Goal: Information Seeking & Learning: Learn about a topic

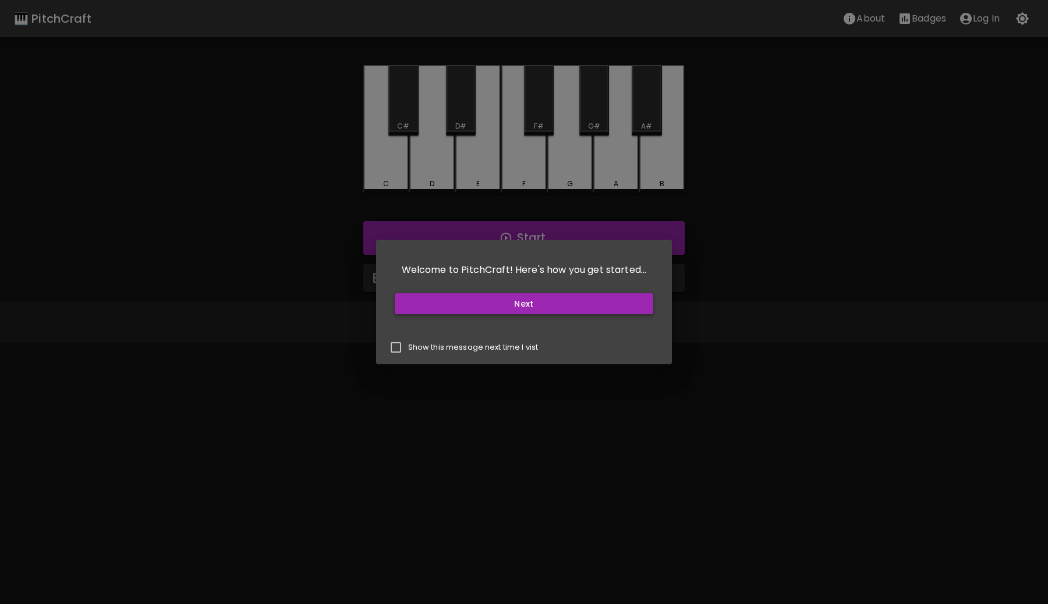
click at [556, 308] on button "Next" at bounding box center [524, 304] width 259 height 22
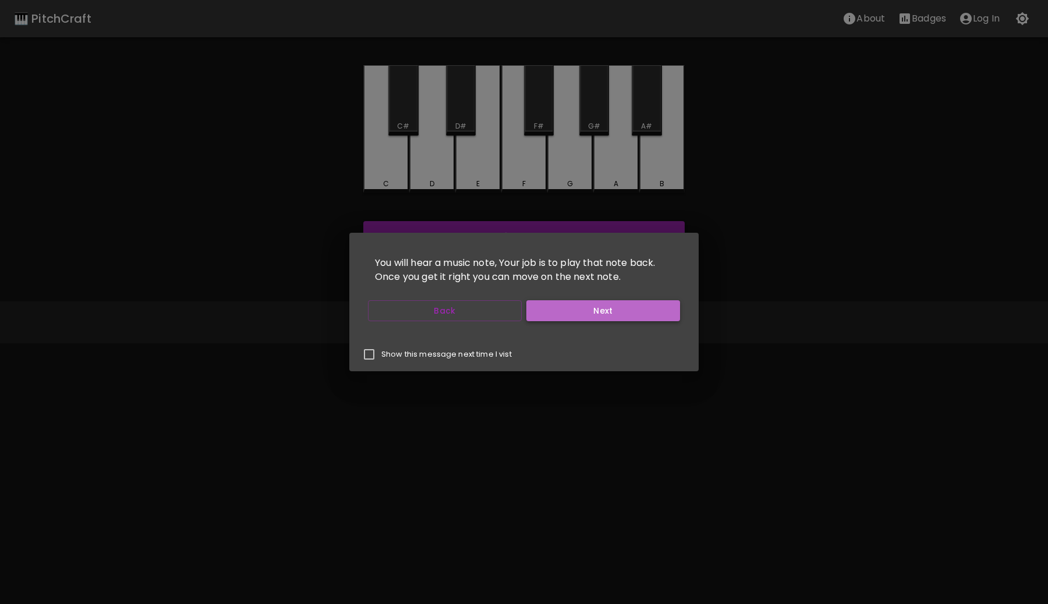
click at [588, 313] on button "Next" at bounding box center [603, 311] width 154 height 22
click at [588, 313] on button "Start Playing" at bounding box center [603, 311] width 154 height 22
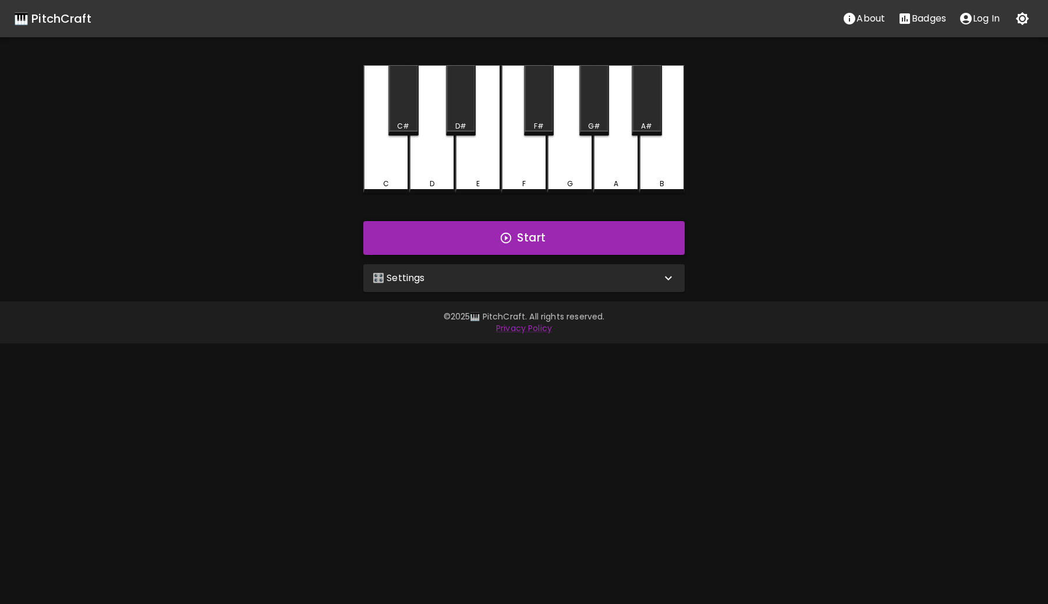
click at [520, 237] on button "Start" at bounding box center [523, 238] width 321 height 34
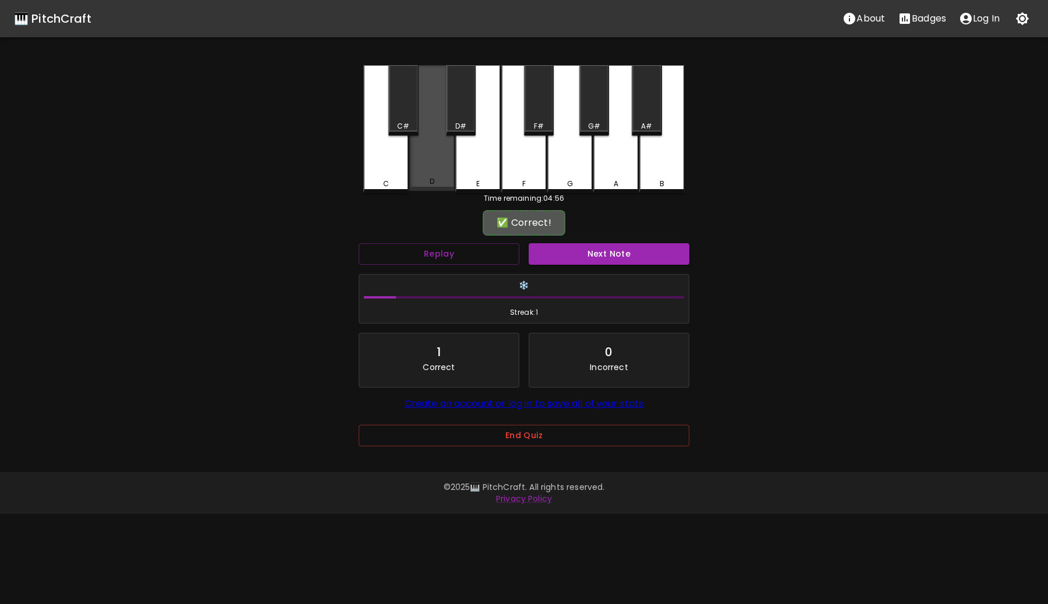
click at [439, 164] on div "D" at bounding box center [431, 128] width 45 height 126
click at [598, 261] on button "Next Note" at bounding box center [609, 254] width 161 height 22
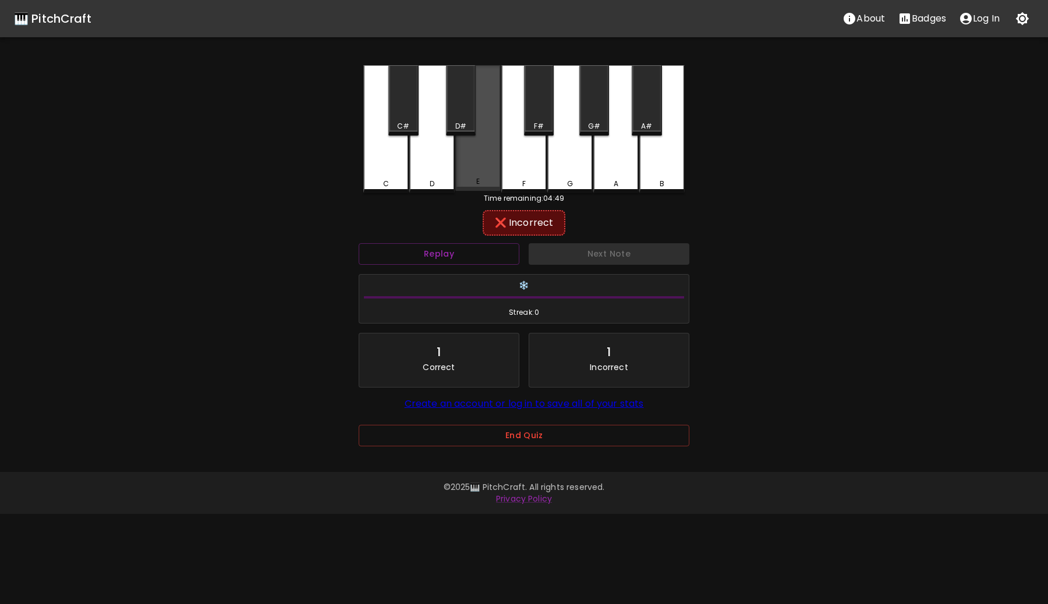
click at [481, 164] on div "E" at bounding box center [477, 128] width 45 height 126
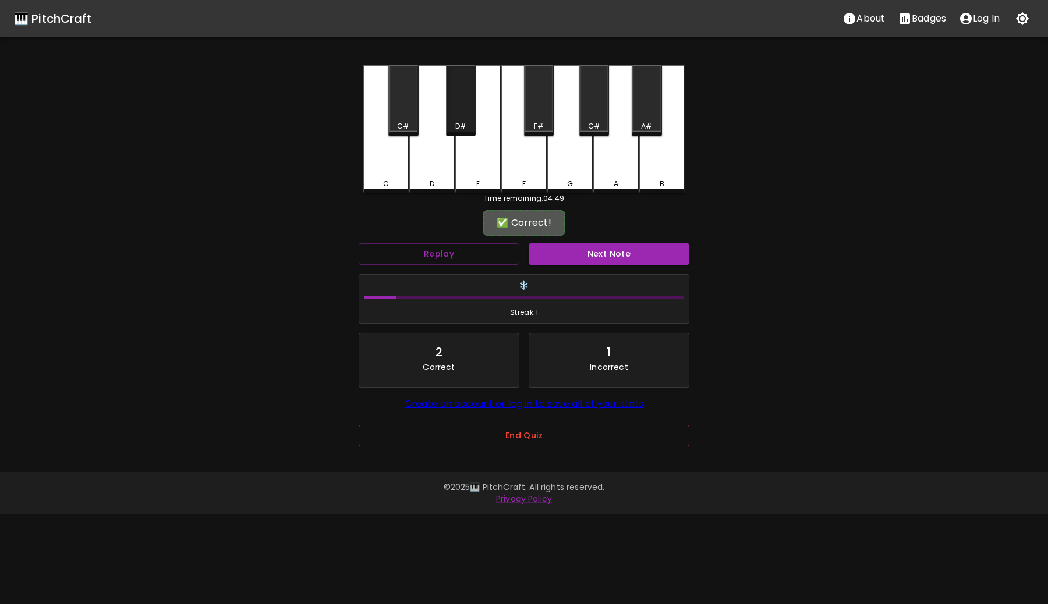
click at [456, 124] on div "D#" at bounding box center [460, 126] width 11 height 10
click at [605, 256] on button "Next Note" at bounding box center [609, 254] width 161 height 22
click at [458, 104] on div "D#" at bounding box center [461, 100] width 30 height 70
click at [569, 254] on button "Next Note" at bounding box center [609, 254] width 161 height 22
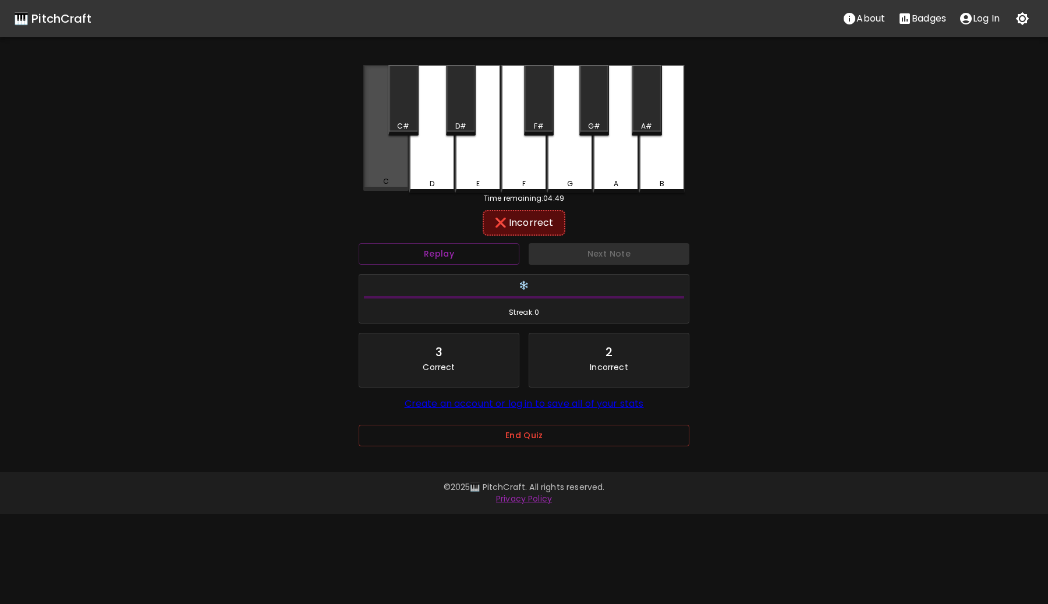
click at [385, 162] on div "C" at bounding box center [385, 128] width 45 height 126
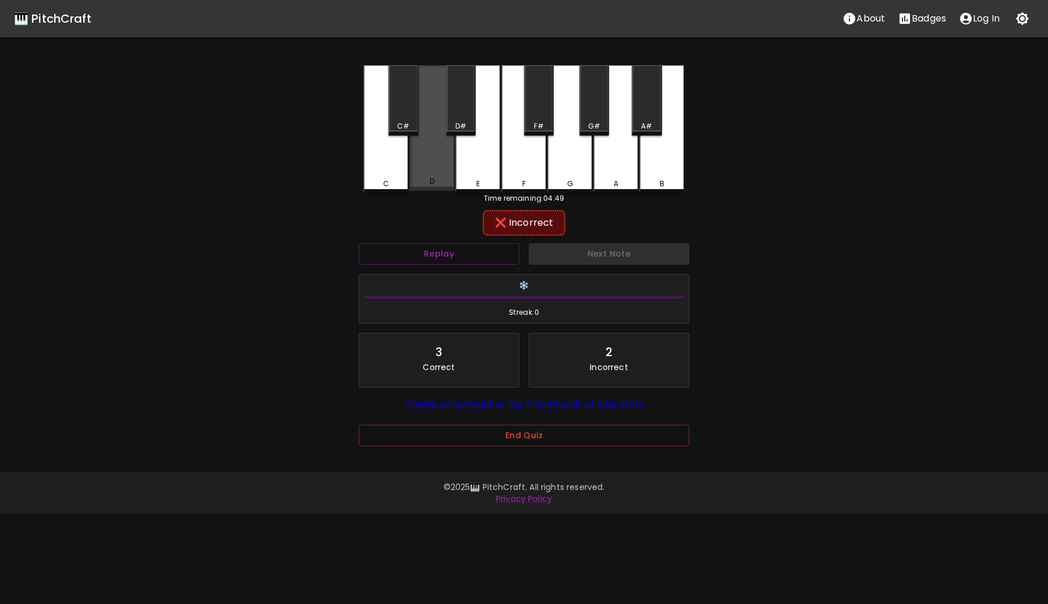
click at [430, 157] on div "D" at bounding box center [431, 128] width 45 height 126
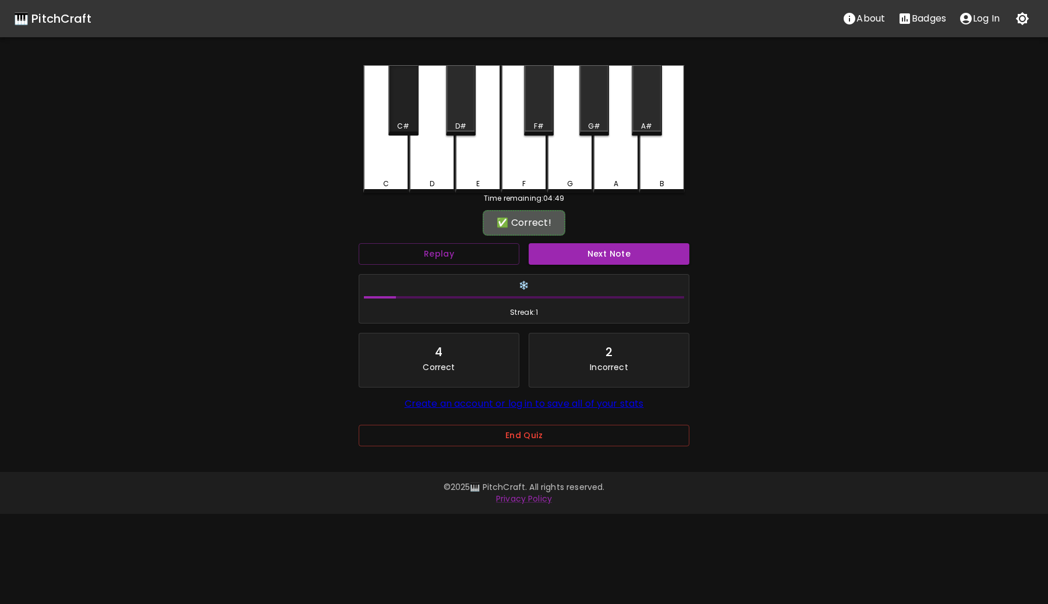
click at [399, 118] on div "C#" at bounding box center [403, 100] width 30 height 70
click at [602, 251] on button "Next Note" at bounding box center [609, 254] width 161 height 22
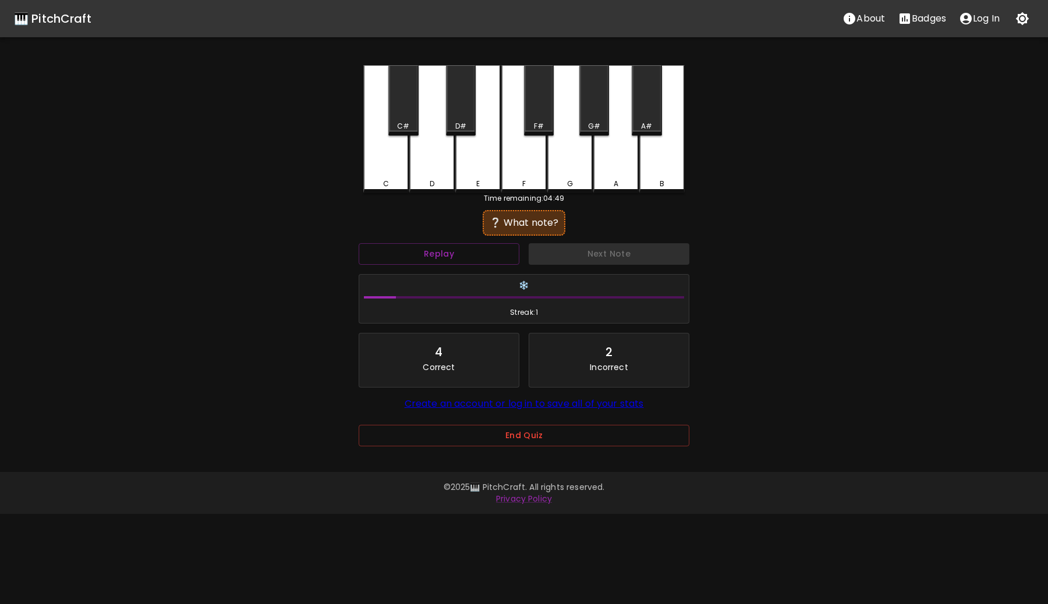
click at [528, 148] on div "F" at bounding box center [523, 129] width 45 height 128
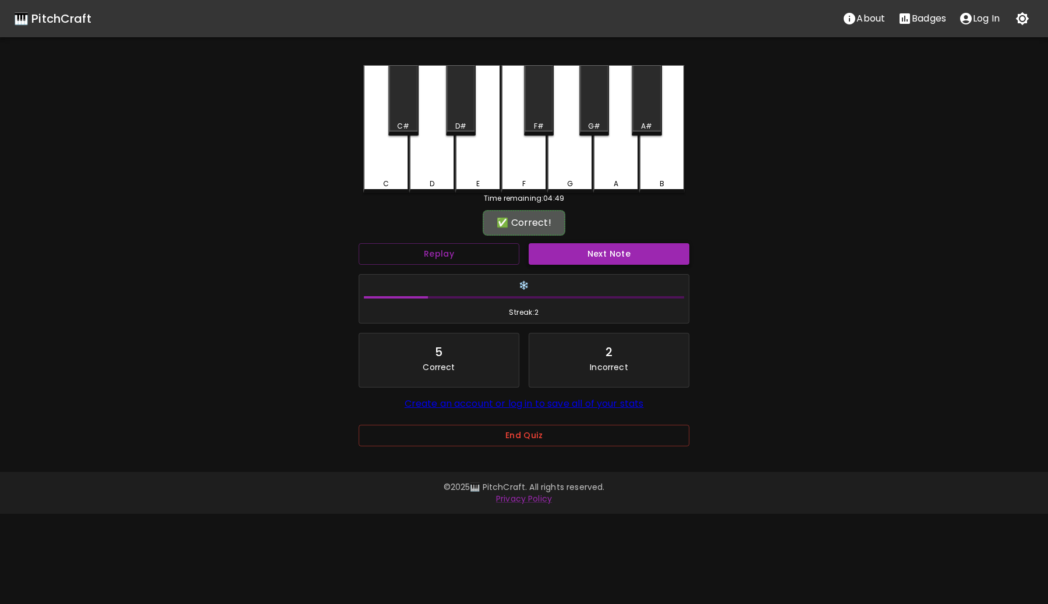
click at [611, 249] on button "Next Note" at bounding box center [609, 254] width 161 height 22
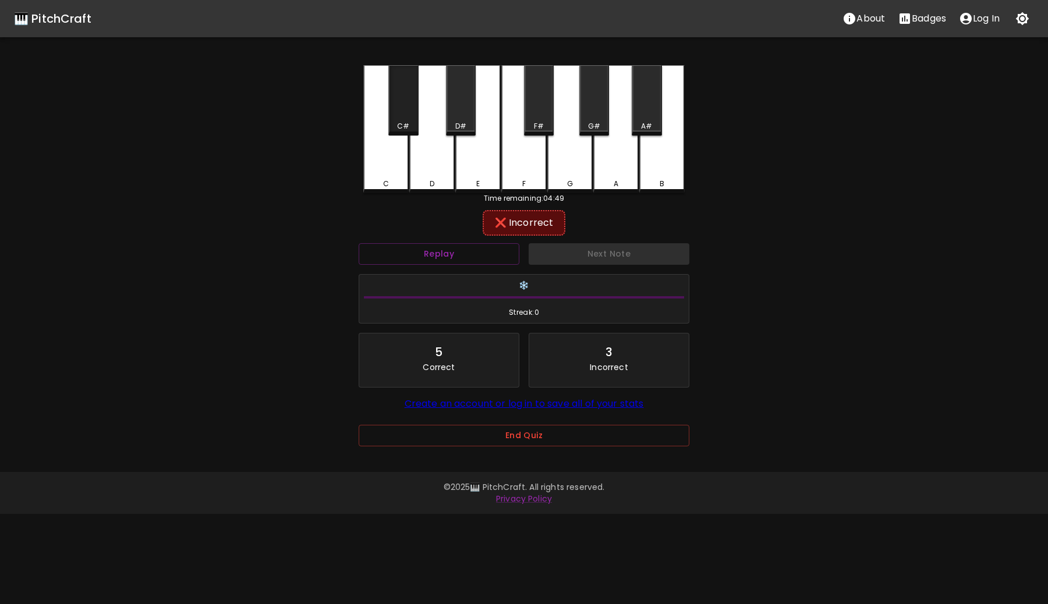
click at [404, 108] on div "C#" at bounding box center [403, 100] width 30 height 70
click at [440, 156] on div "D" at bounding box center [431, 129] width 45 height 128
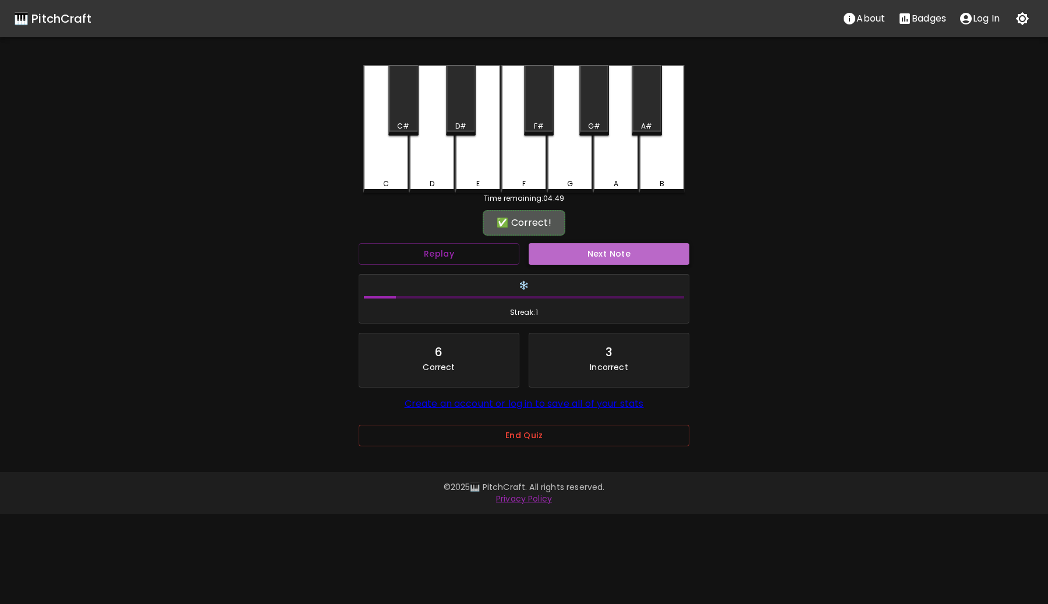
click at [609, 251] on button "Next Note" at bounding box center [609, 254] width 161 height 22
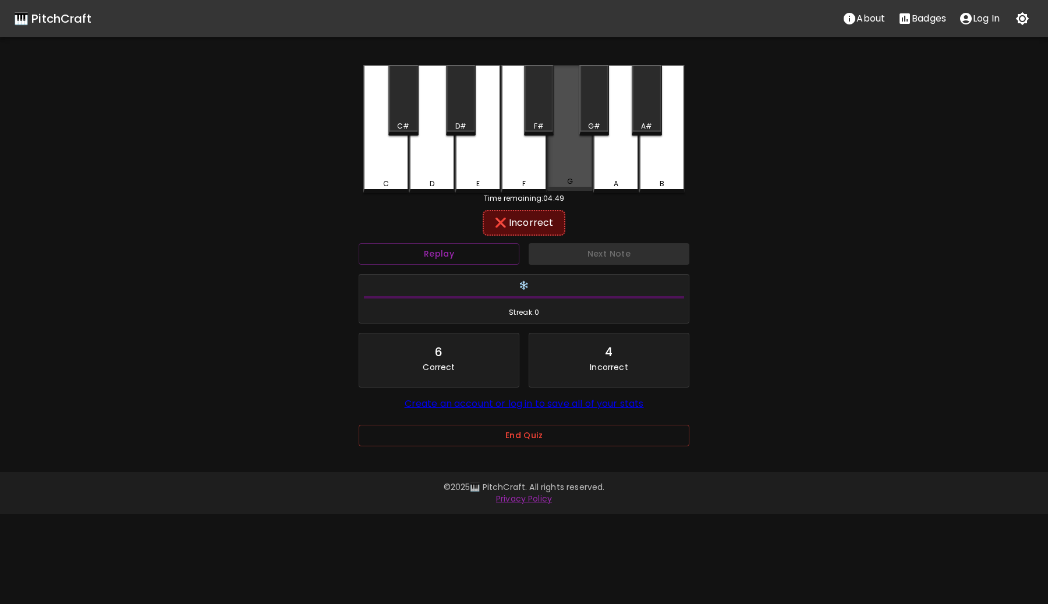
click at [580, 163] on div "G" at bounding box center [569, 128] width 45 height 126
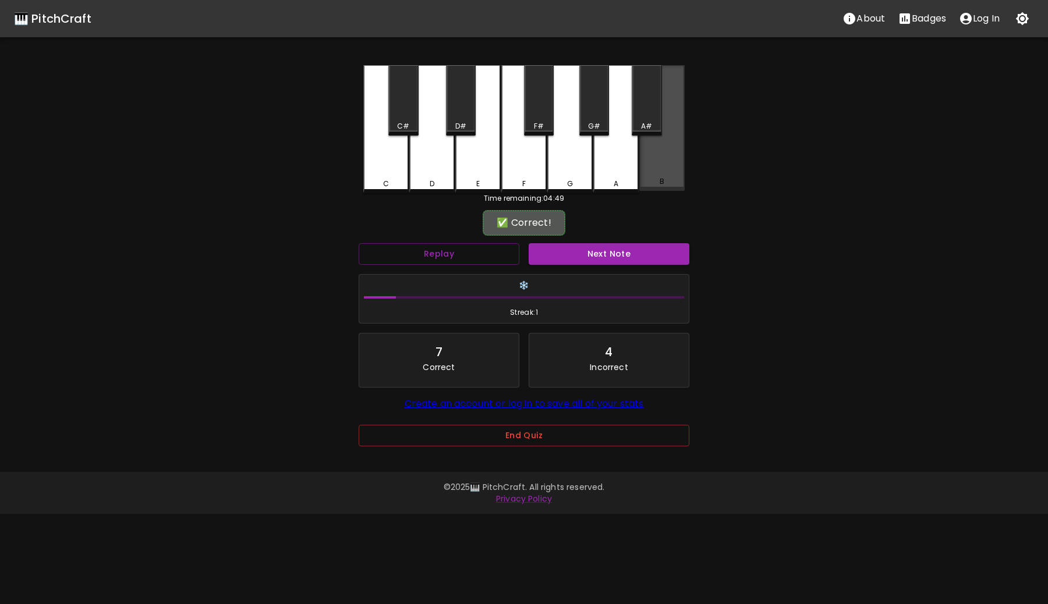
click at [671, 175] on div "B" at bounding box center [661, 128] width 45 height 126
click at [605, 251] on button "Next Note" at bounding box center [609, 254] width 161 height 22
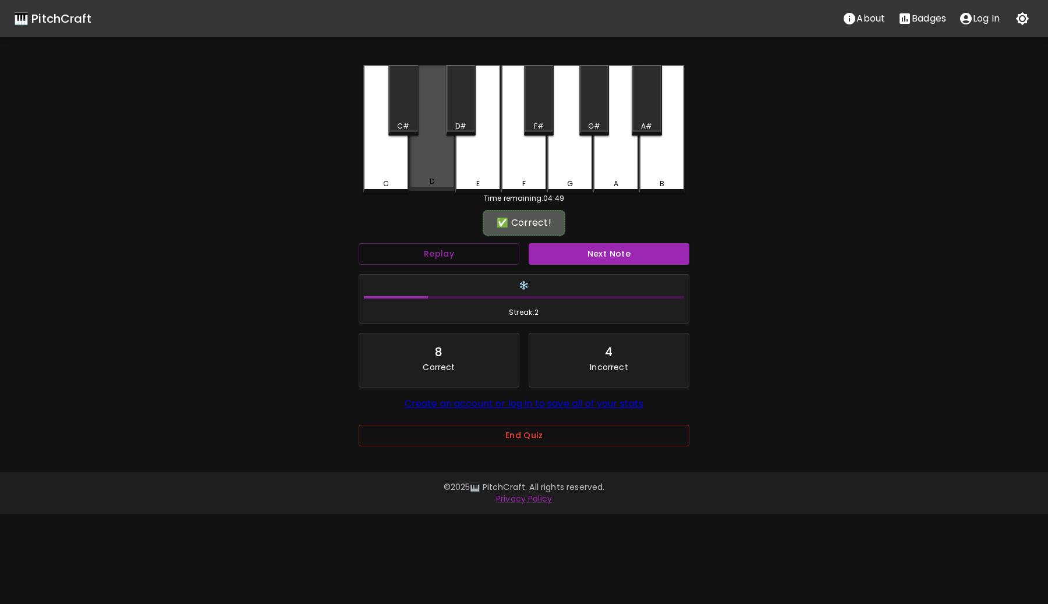
click at [426, 154] on div "D" at bounding box center [431, 128] width 45 height 126
click at [590, 261] on button "Next Note" at bounding box center [609, 254] width 161 height 22
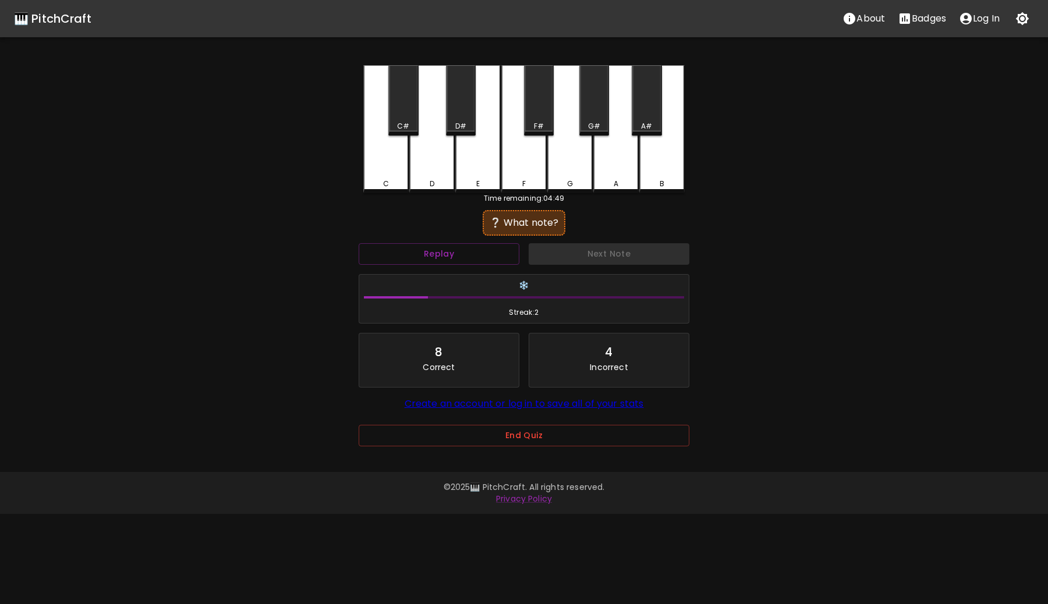
click at [516, 158] on div "F" at bounding box center [523, 129] width 45 height 128
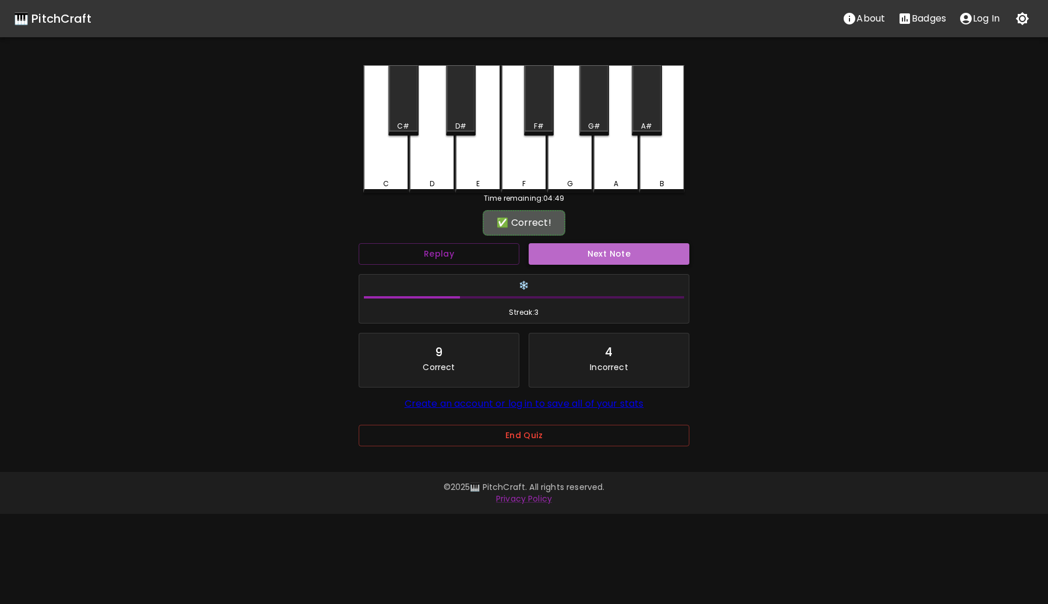
click at [594, 260] on button "Next Note" at bounding box center [609, 254] width 161 height 22
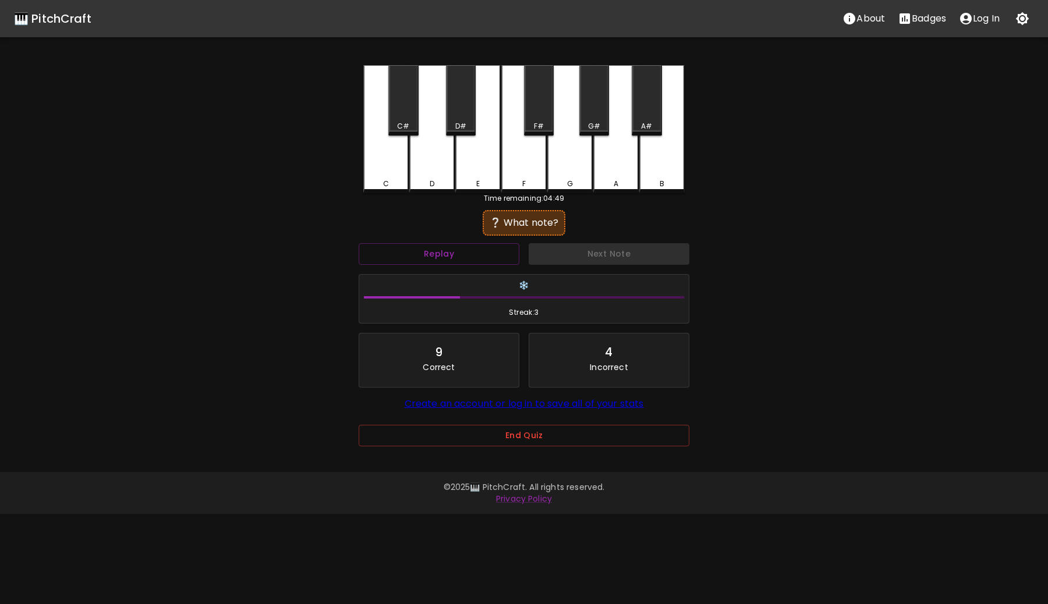
click at [400, 124] on div "C#" at bounding box center [403, 126] width 12 height 10
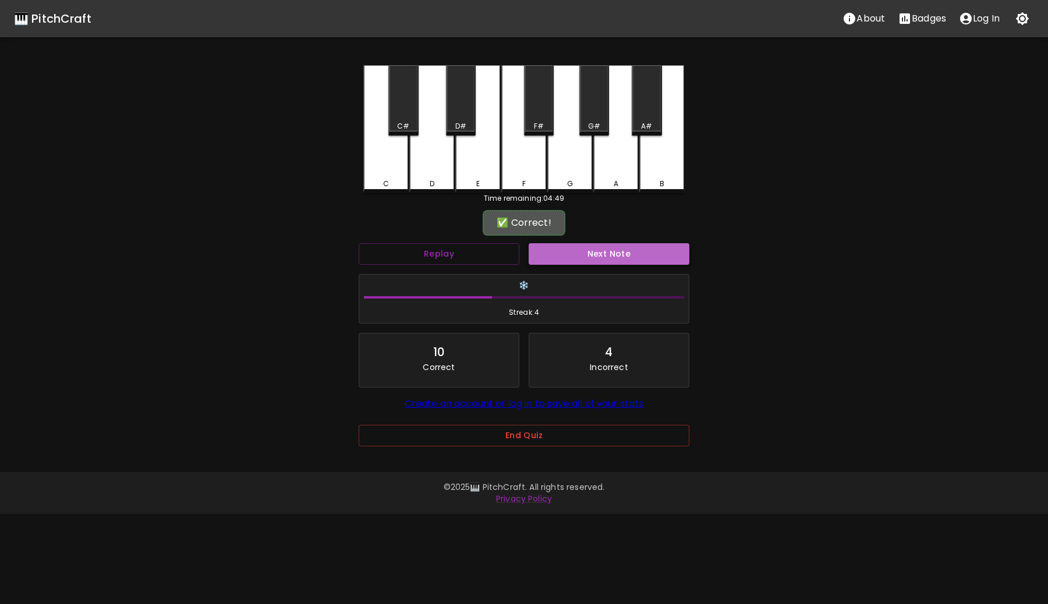
click at [577, 249] on button "Next Note" at bounding box center [609, 254] width 161 height 22
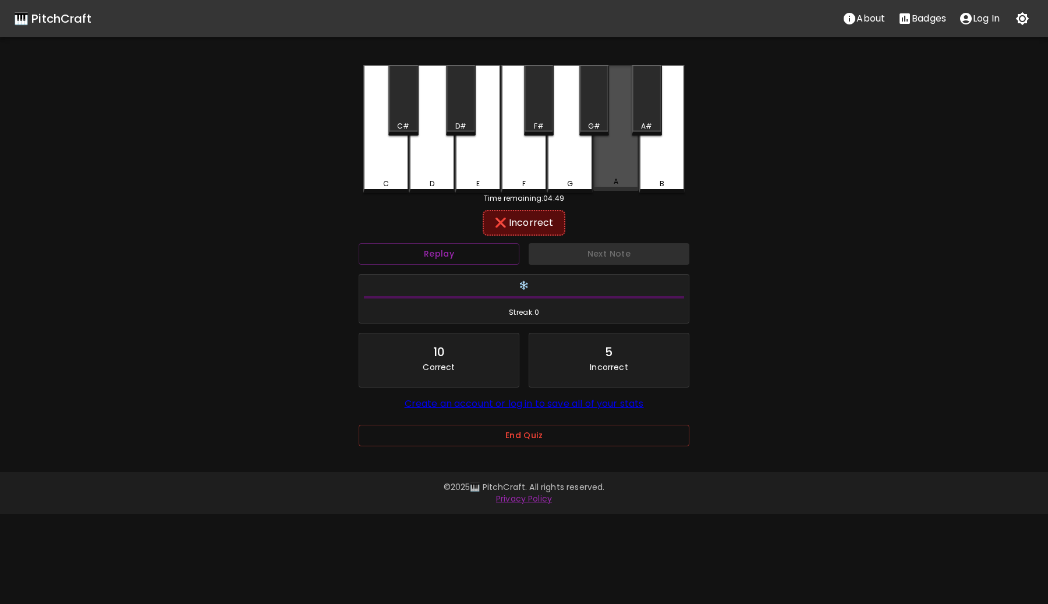
click at [613, 158] on div "A" at bounding box center [615, 128] width 45 height 126
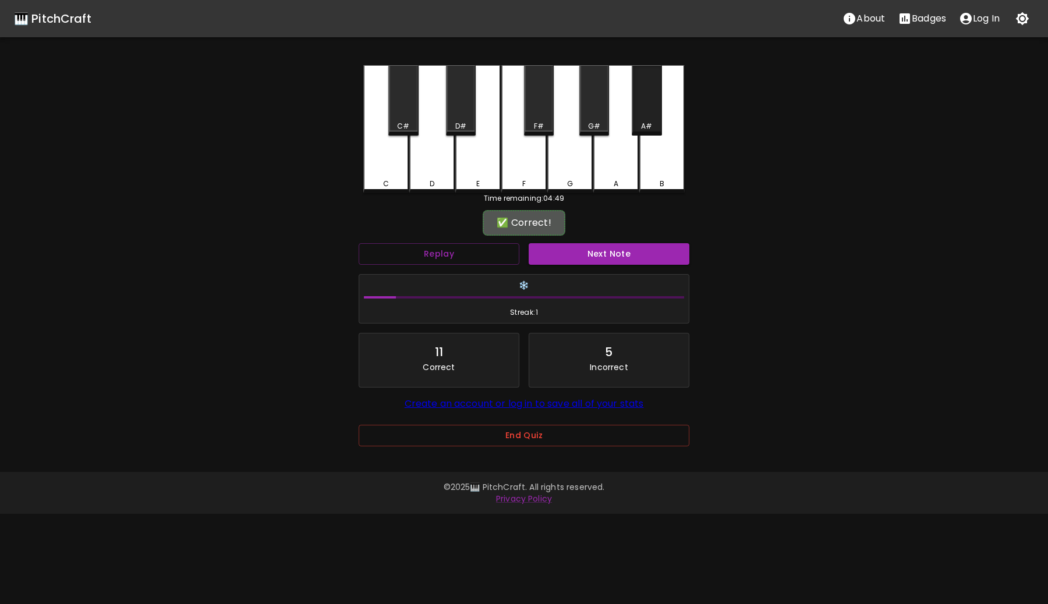
click at [649, 118] on div "A#" at bounding box center [647, 100] width 30 height 70
click at [628, 243] on div "Next Note" at bounding box center [609, 254] width 170 height 31
click at [627, 252] on button "Next Note" at bounding box center [609, 254] width 161 height 22
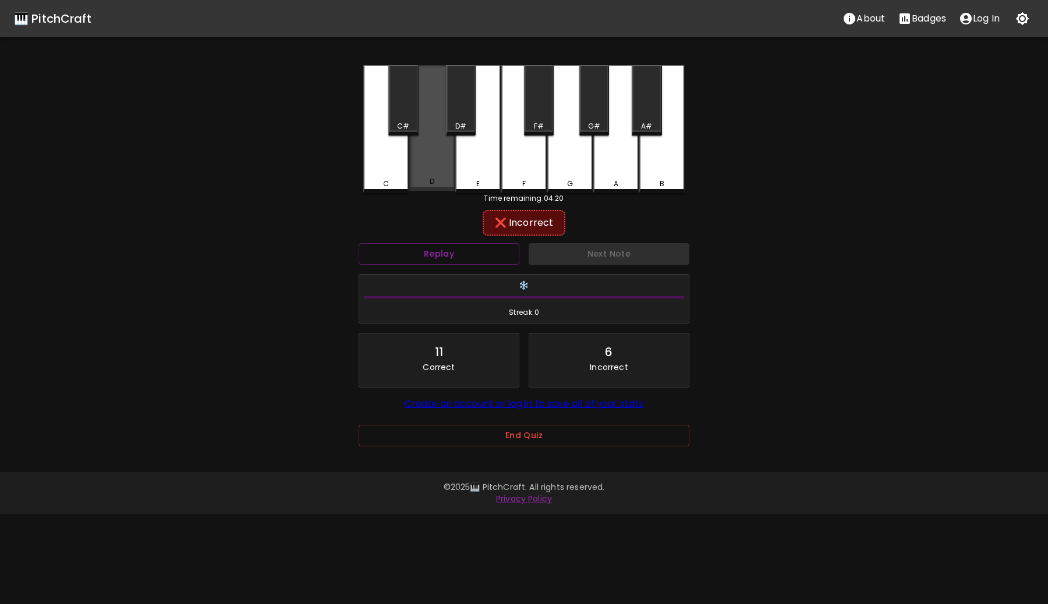
click at [424, 147] on div "D" at bounding box center [431, 128] width 45 height 126
click at [453, 133] on div "D#" at bounding box center [461, 100] width 30 height 70
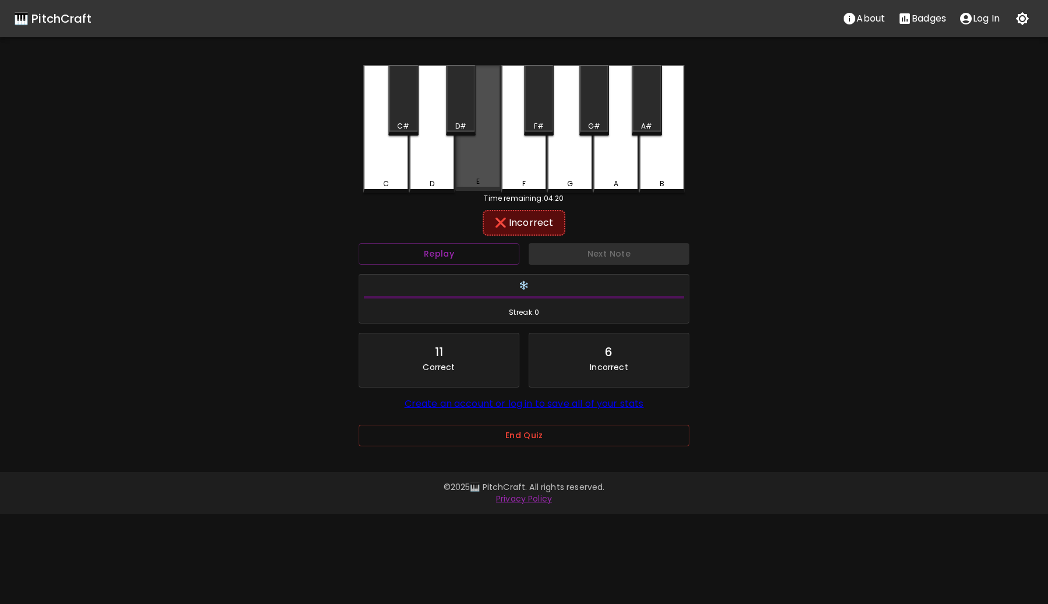
click at [468, 158] on div "E" at bounding box center [477, 128] width 45 height 126
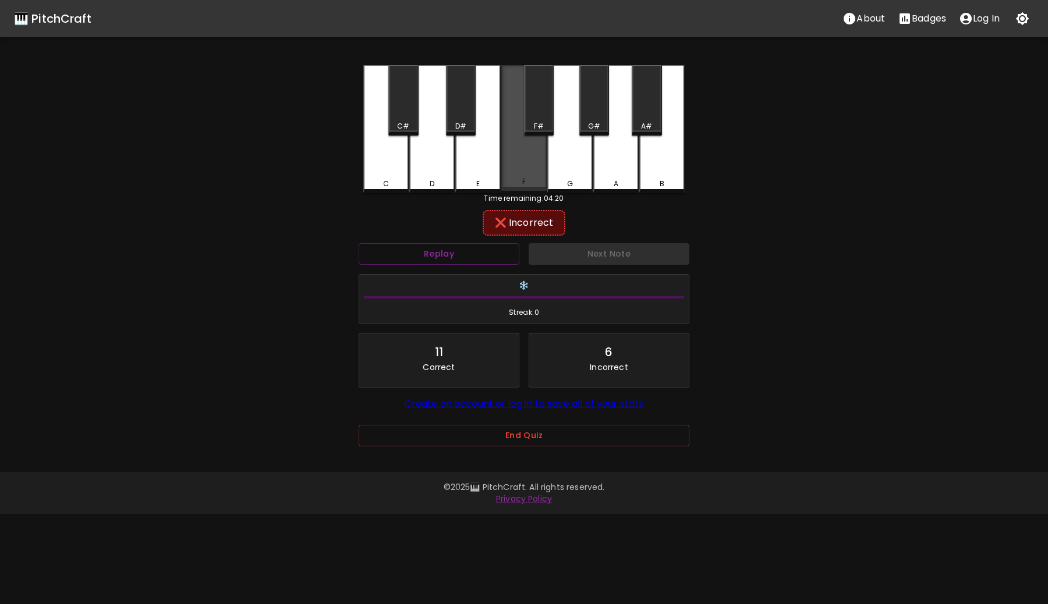
click at [514, 162] on div "F" at bounding box center [523, 128] width 45 height 126
click at [533, 114] on div "F#" at bounding box center [539, 100] width 30 height 70
click at [569, 165] on div "G" at bounding box center [569, 129] width 45 height 128
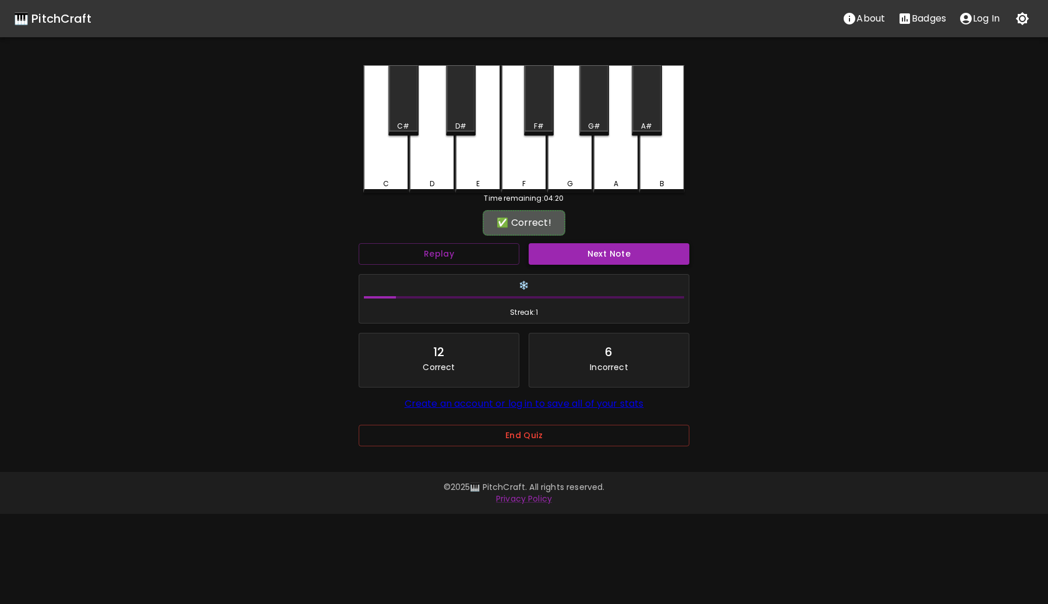
click at [591, 256] on button "Next Note" at bounding box center [609, 254] width 161 height 22
click at [617, 159] on div "A" at bounding box center [615, 128] width 45 height 126
click at [625, 256] on button "Next Note" at bounding box center [609, 254] width 161 height 22
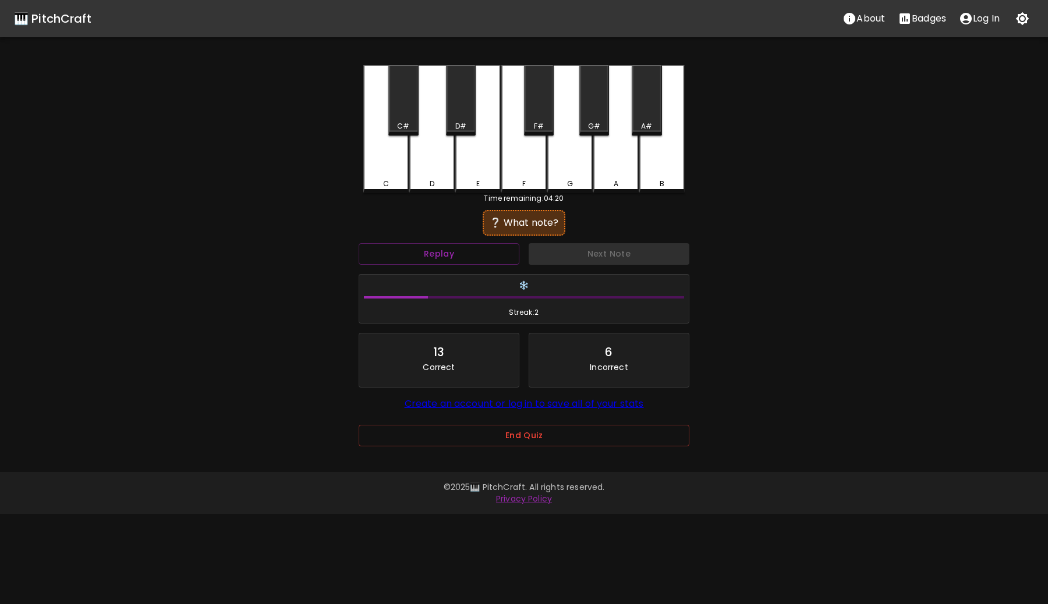
click at [387, 168] on div "C" at bounding box center [385, 129] width 45 height 128
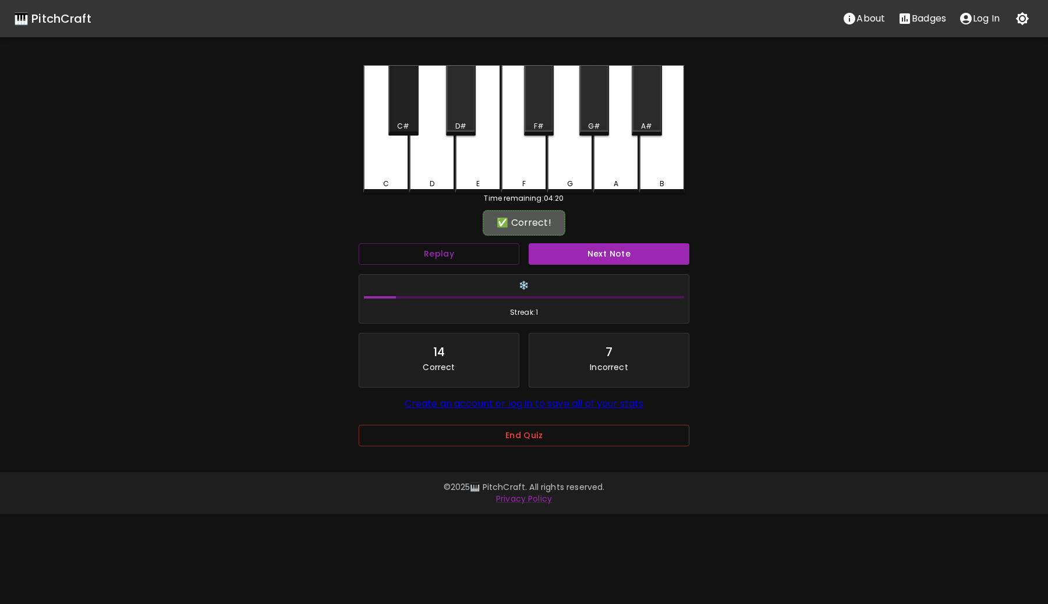
click at [408, 116] on div "C#" at bounding box center [403, 100] width 30 height 70
click at [583, 253] on button "Next Note" at bounding box center [609, 254] width 161 height 22
click at [670, 165] on div "B" at bounding box center [661, 128] width 45 height 126
click at [644, 253] on button "Next Note" at bounding box center [609, 254] width 161 height 22
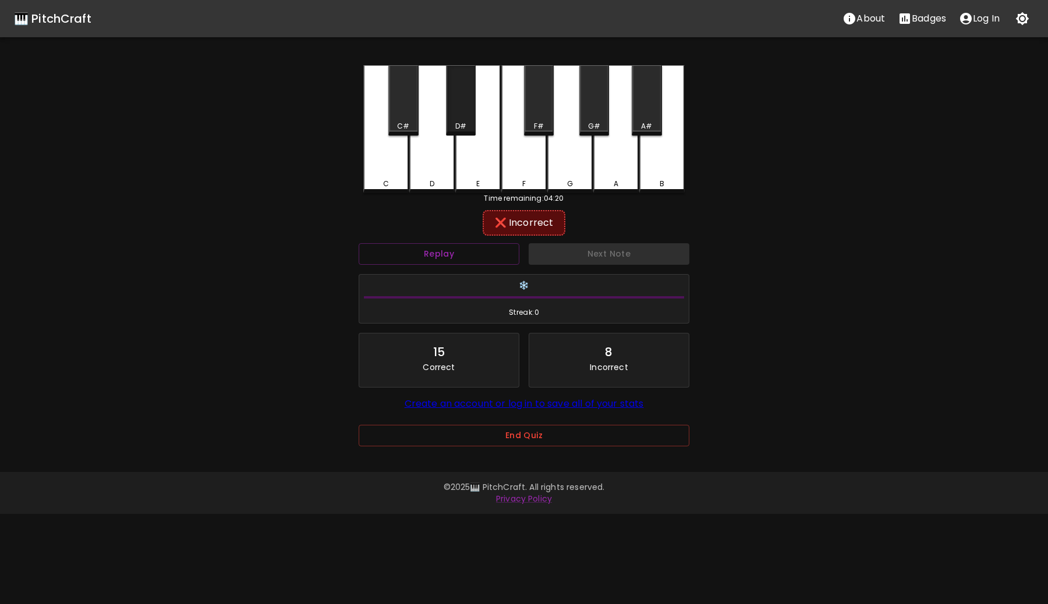
click at [471, 112] on div "D#" at bounding box center [461, 100] width 30 height 70
click at [508, 159] on div "F" at bounding box center [523, 128] width 45 height 126
click at [561, 150] on div "G" at bounding box center [569, 129] width 45 height 128
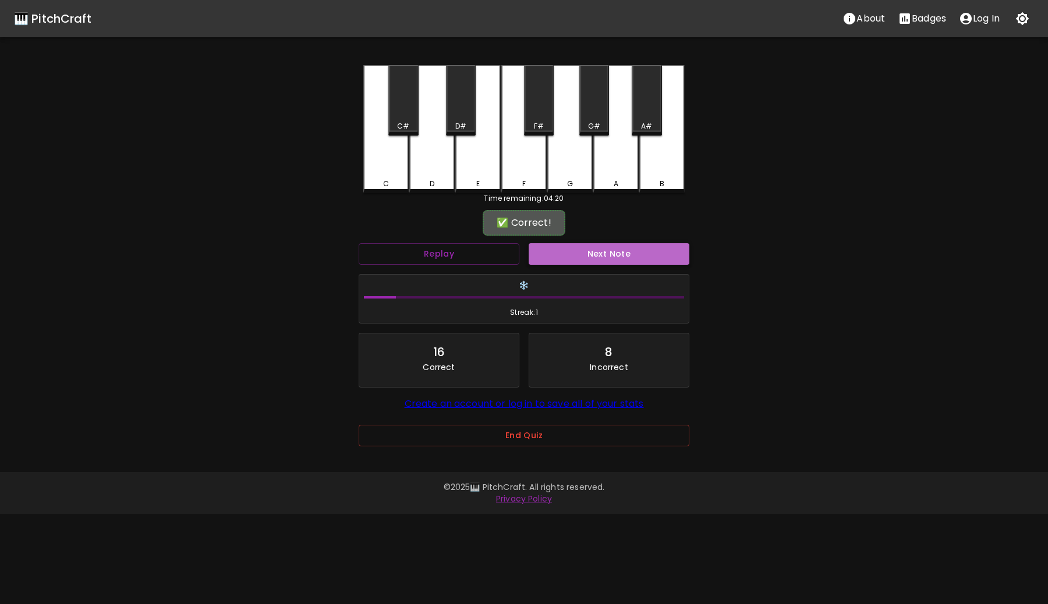
click at [609, 257] on button "Next Note" at bounding box center [609, 254] width 161 height 22
click at [595, 107] on div "G#" at bounding box center [594, 100] width 30 height 70
click at [610, 250] on button "Next Note" at bounding box center [609, 254] width 161 height 22
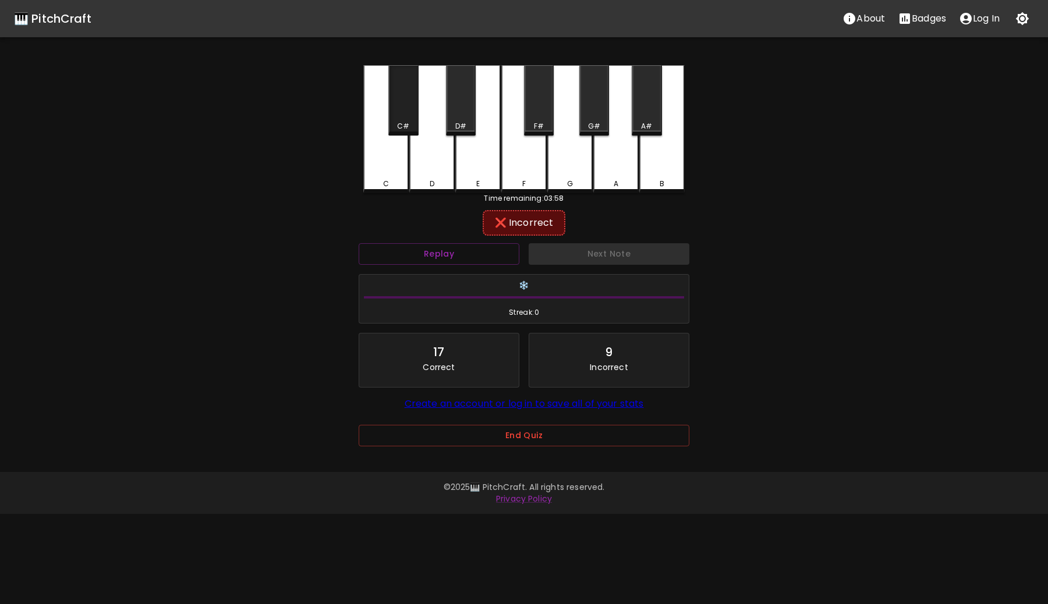
drag, startPoint x: 406, startPoint y: 117, endPoint x: 377, endPoint y: 175, distance: 64.8
click at [377, 175] on div "C C# D D# E F F# G G# A A# B" at bounding box center [523, 129] width 321 height 128
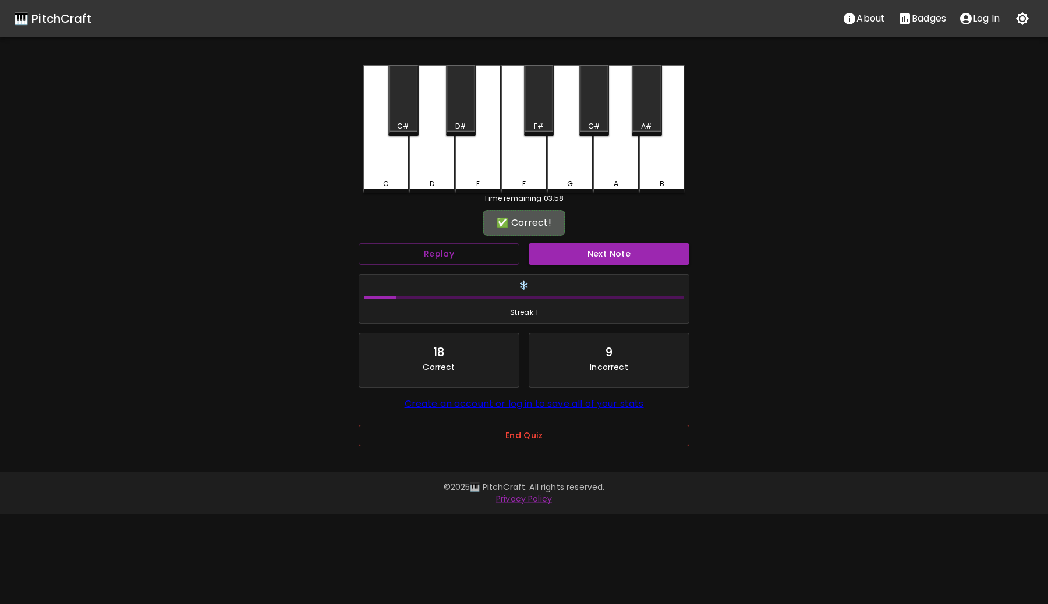
click at [377, 175] on div "C" at bounding box center [385, 129] width 45 height 128
click at [623, 246] on button "Next Note" at bounding box center [609, 254] width 161 height 22
click at [400, 92] on div "C#" at bounding box center [403, 100] width 30 height 70
click at [600, 249] on button "Next Note" at bounding box center [609, 254] width 161 height 22
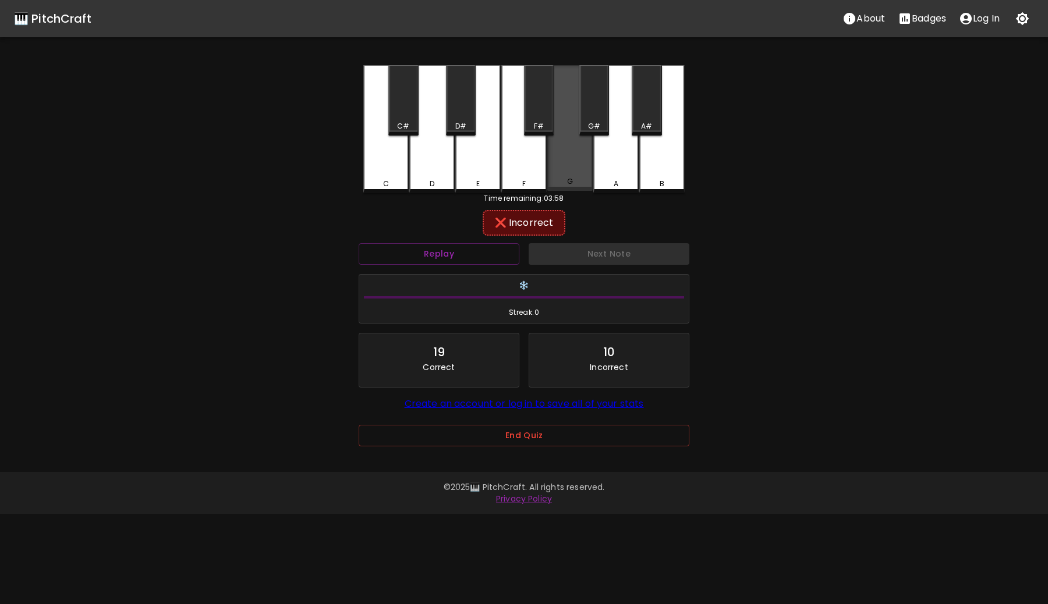
click at [565, 125] on div "G" at bounding box center [569, 128] width 45 height 126
click at [591, 115] on div "G#" at bounding box center [594, 100] width 30 height 70
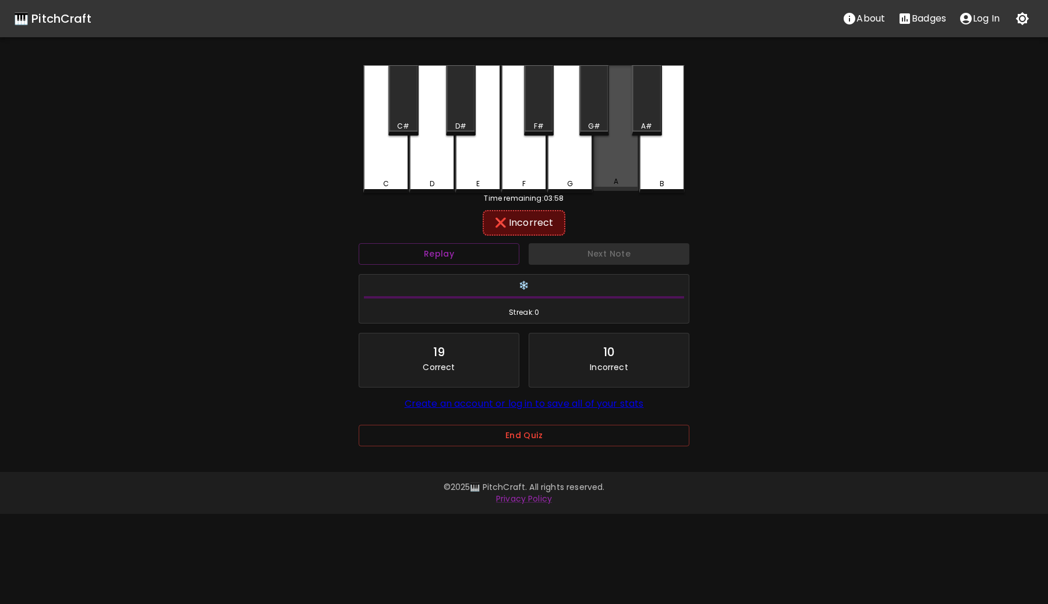
click at [629, 180] on div "A" at bounding box center [615, 181] width 43 height 10
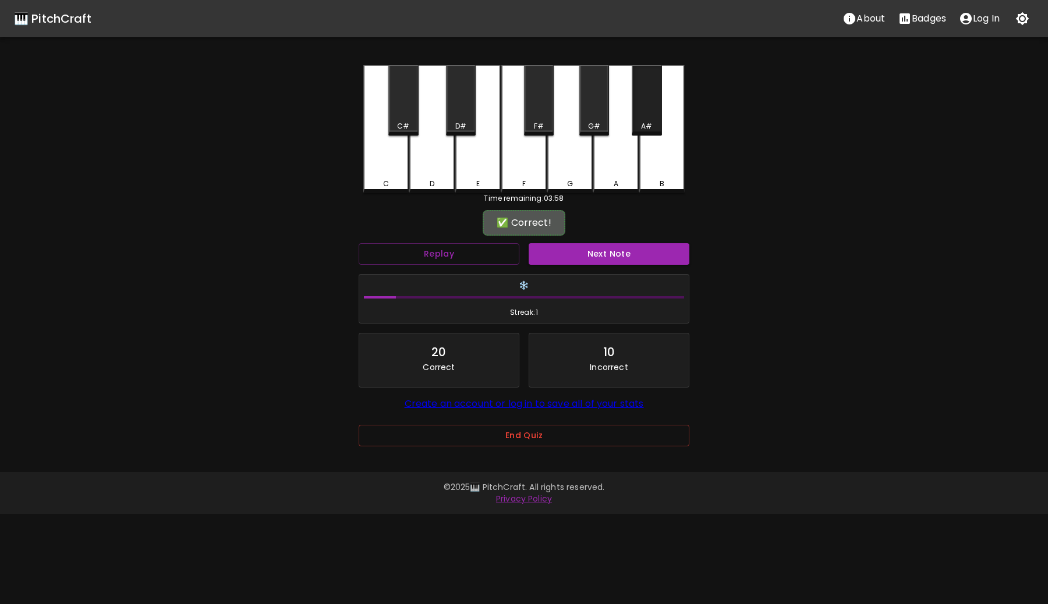
click at [658, 114] on div "A#" at bounding box center [647, 100] width 30 height 70
click at [615, 256] on button "Next Note" at bounding box center [609, 254] width 161 height 22
click at [401, 115] on div "C#" at bounding box center [403, 100] width 30 height 70
click at [612, 256] on button "Next Note" at bounding box center [609, 254] width 161 height 22
click at [642, 104] on div "A#" at bounding box center [647, 100] width 30 height 70
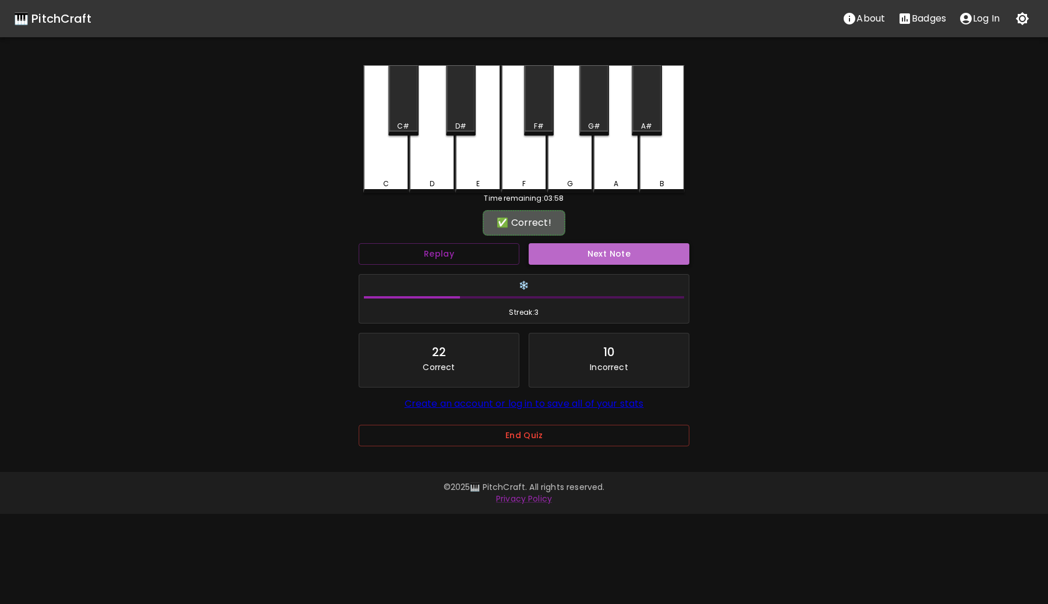
click at [632, 261] on button "Next Note" at bounding box center [609, 254] width 161 height 22
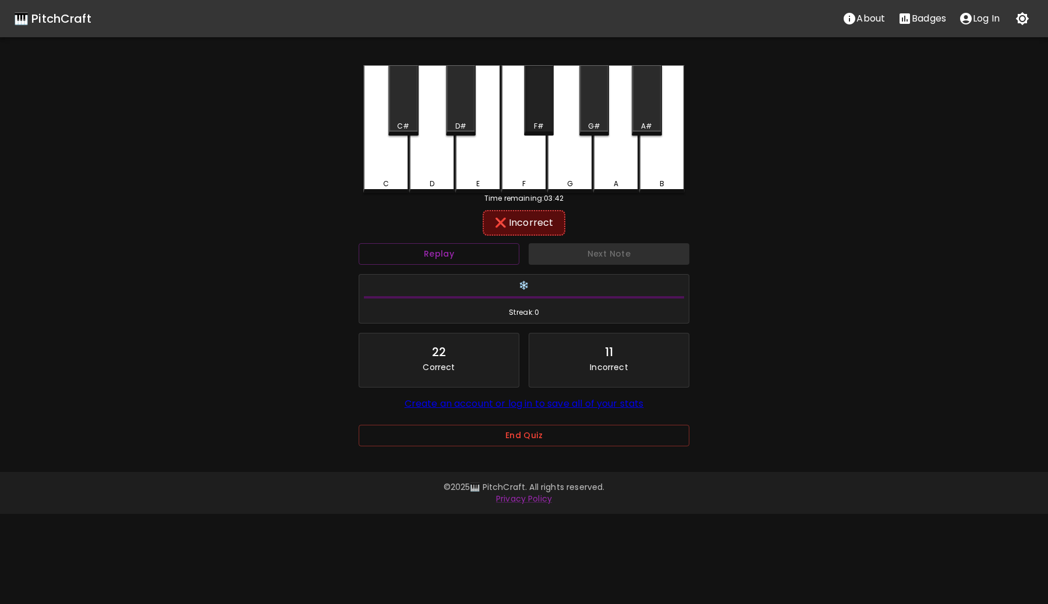
click at [541, 127] on div "F#" at bounding box center [539, 126] width 10 height 10
click at [576, 163] on div "G" at bounding box center [569, 128] width 45 height 126
click at [533, 161] on div "F" at bounding box center [523, 129] width 45 height 128
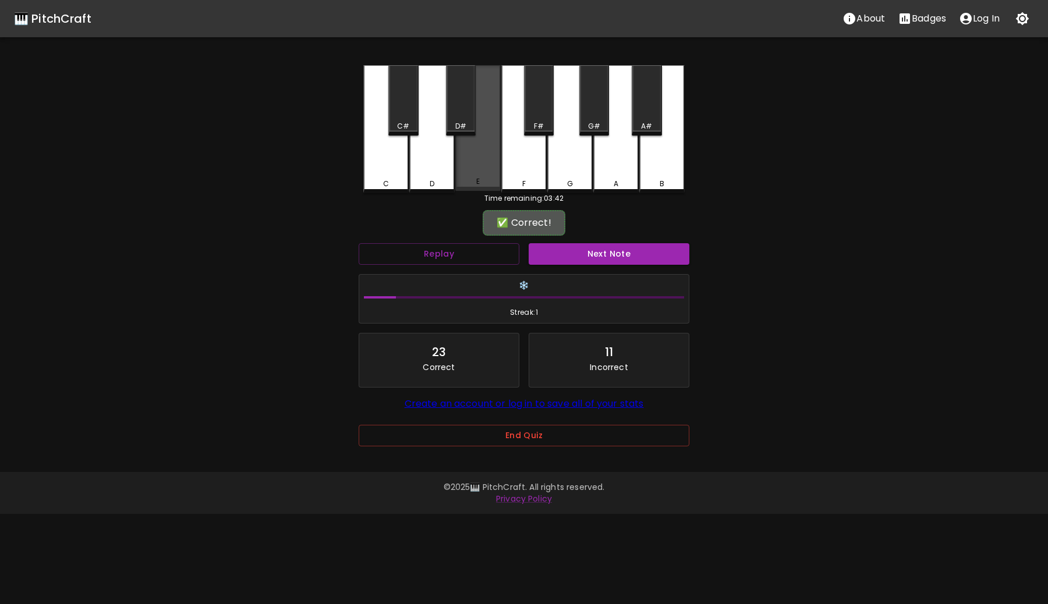
click at [498, 123] on div "E" at bounding box center [477, 128] width 45 height 126
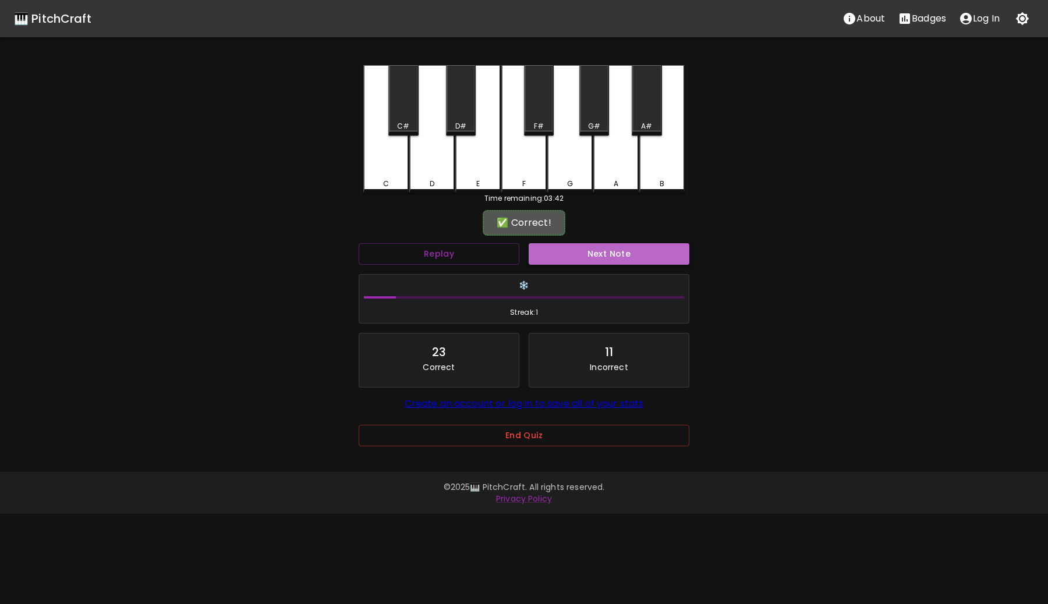
click at [626, 253] on button "Next Note" at bounding box center [609, 254] width 161 height 22
click at [549, 115] on div "F#" at bounding box center [539, 100] width 30 height 70
click at [633, 254] on button "Next Note" at bounding box center [609, 254] width 161 height 22
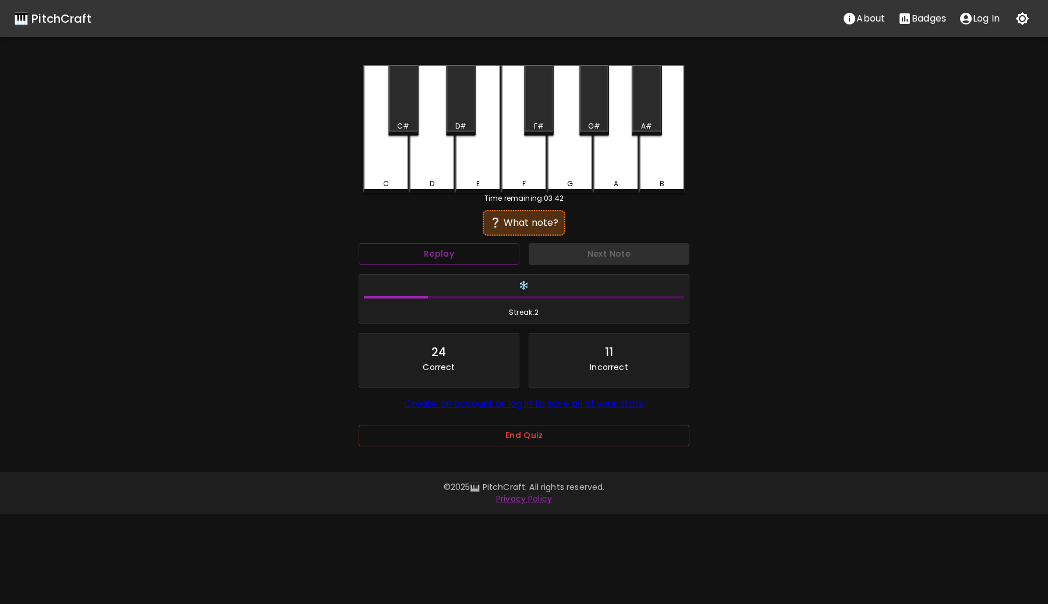
click at [569, 161] on div "G" at bounding box center [569, 129] width 45 height 128
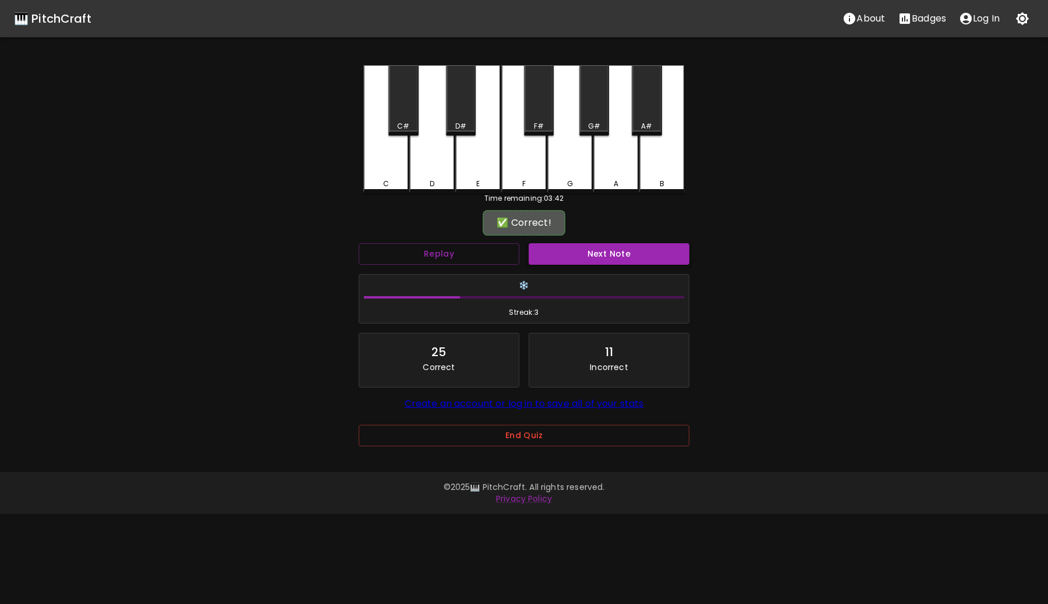
click at [636, 255] on button "Next Note" at bounding box center [609, 254] width 161 height 22
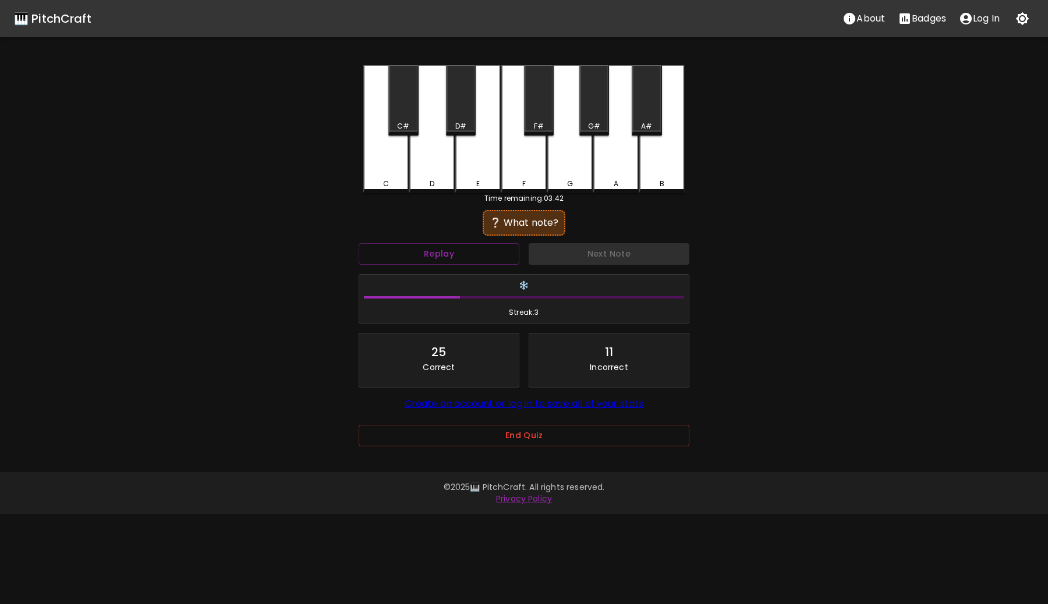
click at [540, 125] on div "F#" at bounding box center [539, 126] width 10 height 10
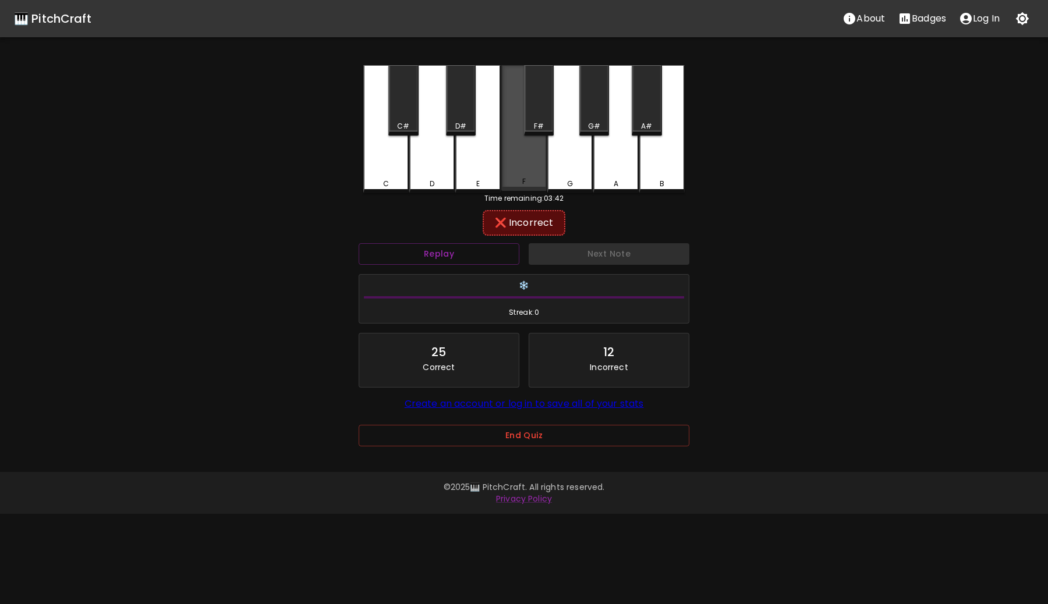
click at [535, 140] on div "F" at bounding box center [523, 128] width 45 height 126
click at [471, 134] on div "D#" at bounding box center [461, 100] width 30 height 70
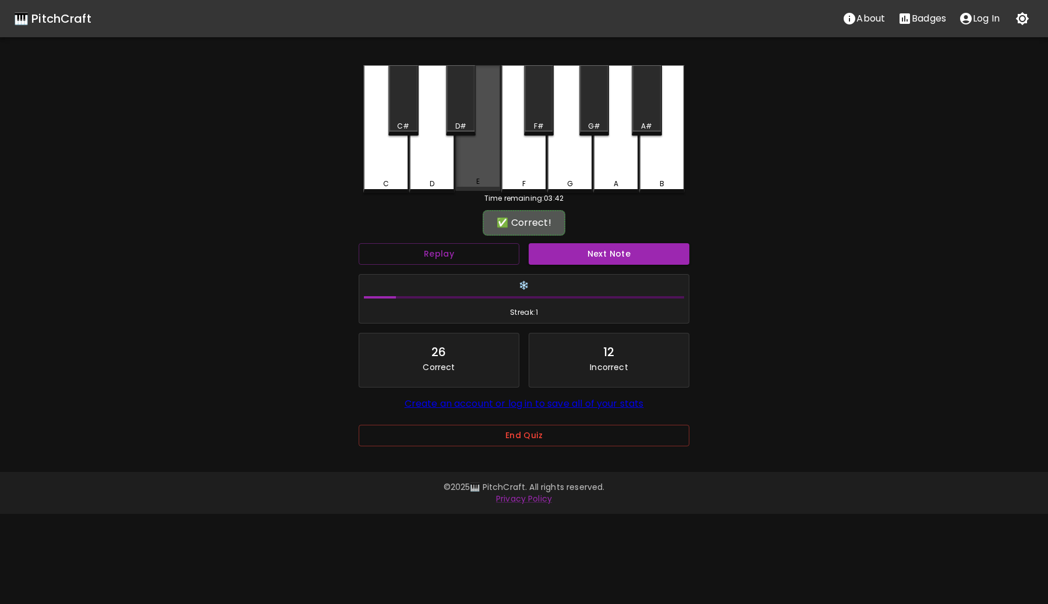
click at [476, 146] on div "E" at bounding box center [477, 128] width 45 height 126
click at [598, 256] on button "Next Note" at bounding box center [609, 254] width 161 height 22
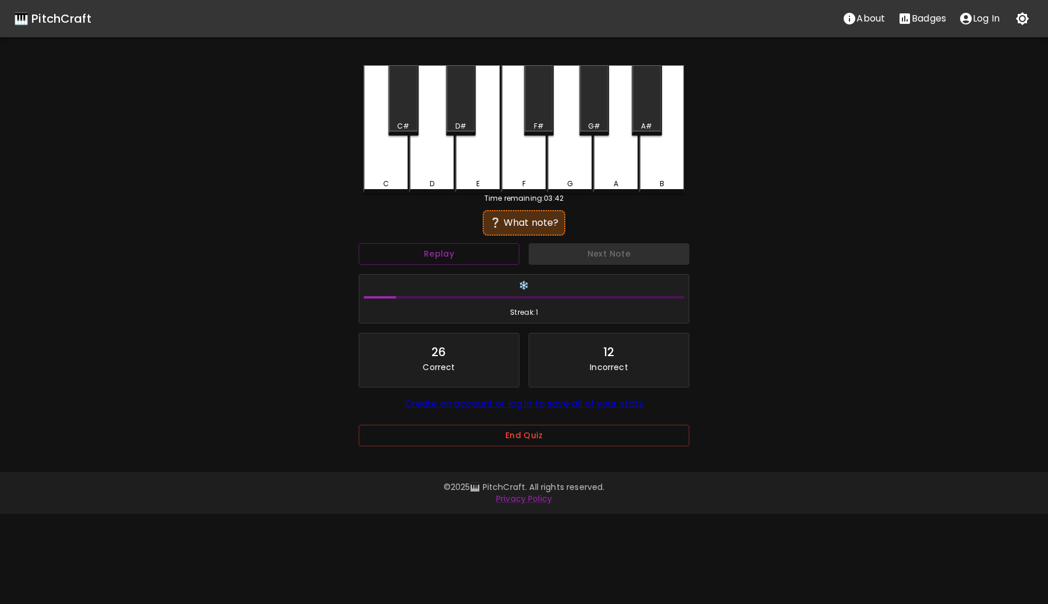
click at [427, 152] on div "D" at bounding box center [431, 129] width 45 height 128
click at [408, 121] on div "C#" at bounding box center [403, 126] width 12 height 10
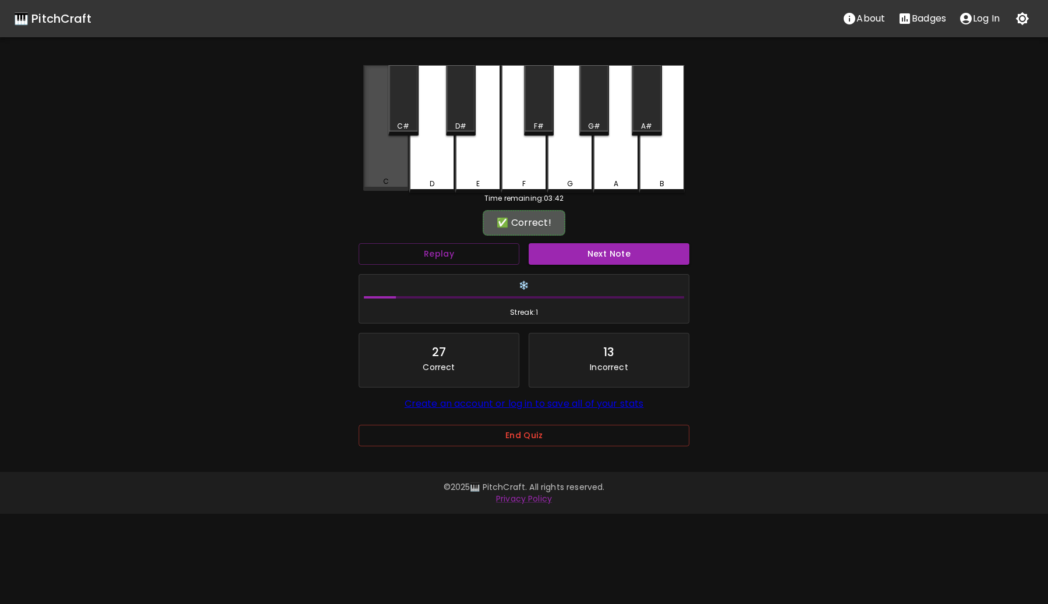
click at [390, 171] on div "C" at bounding box center [385, 128] width 45 height 126
click at [604, 262] on button "Next Note" at bounding box center [609, 254] width 161 height 22
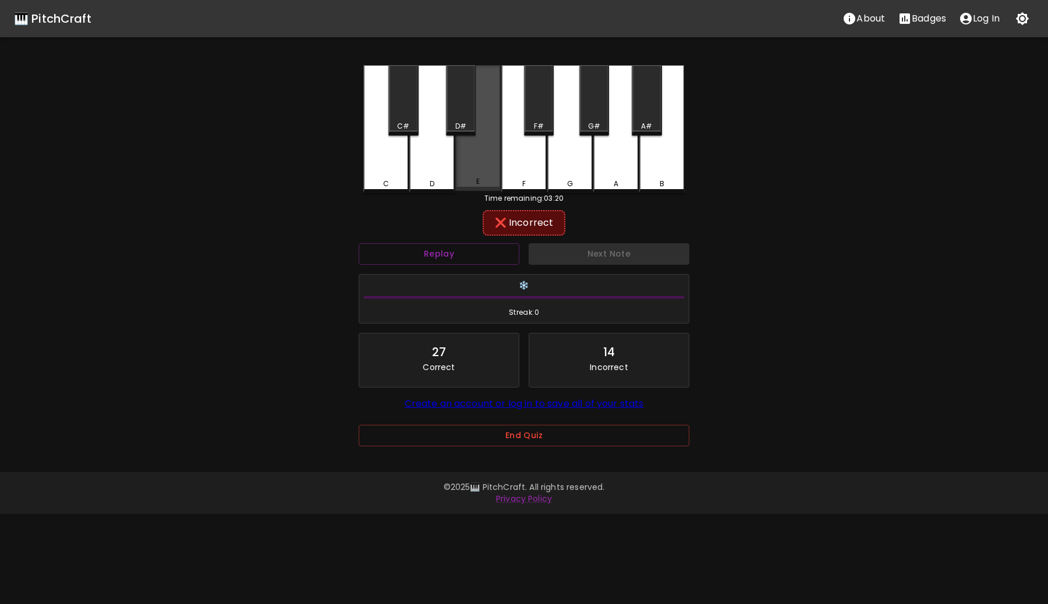
click at [486, 161] on div "E" at bounding box center [477, 128] width 45 height 126
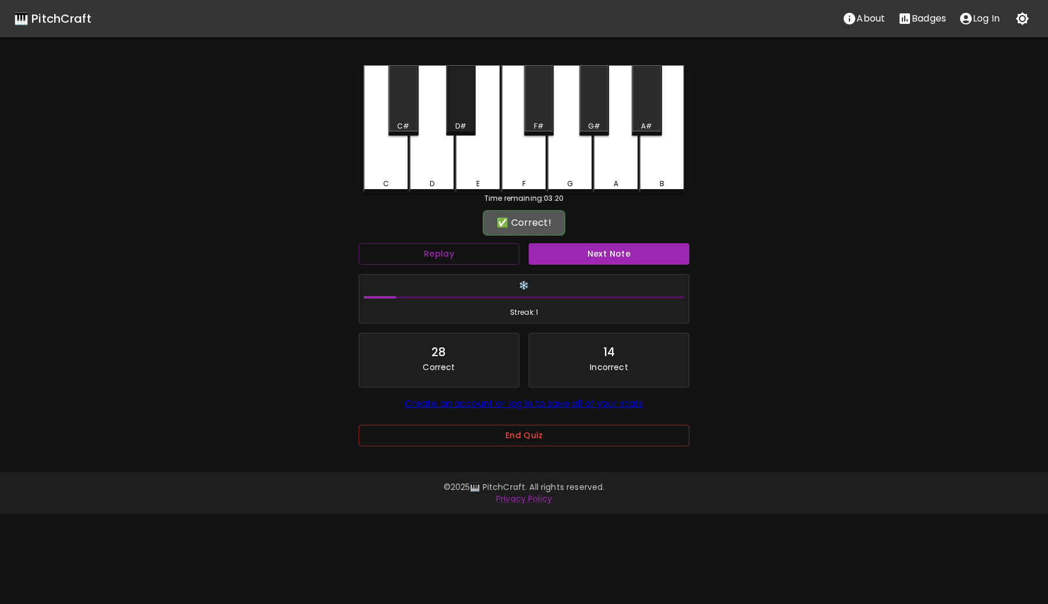
click at [459, 123] on div "D#" at bounding box center [460, 126] width 11 height 10
click at [619, 254] on button "Next Note" at bounding box center [609, 254] width 161 height 22
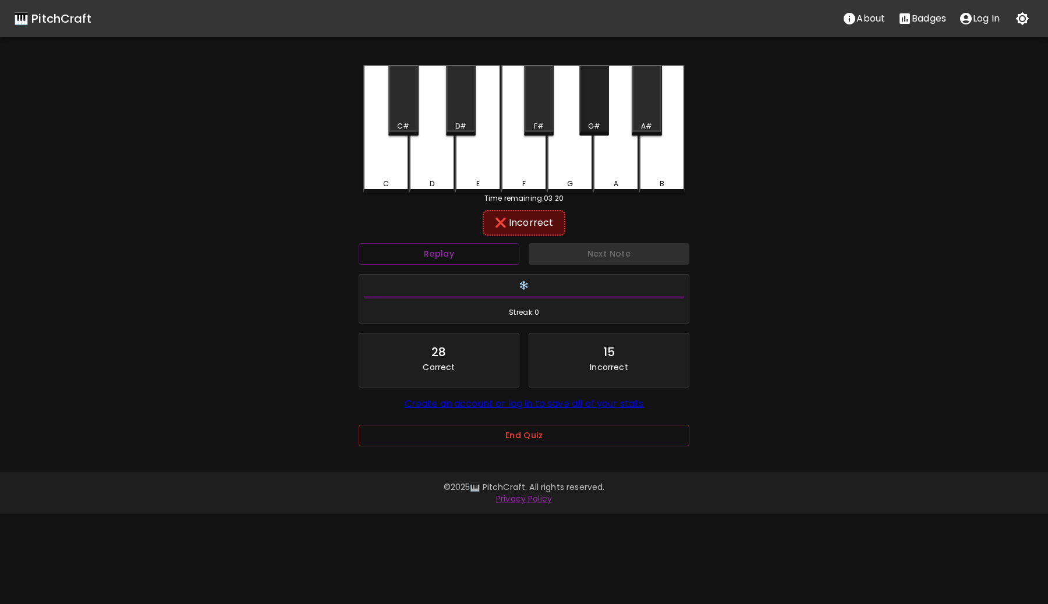
click at [586, 114] on div "G#" at bounding box center [594, 100] width 30 height 70
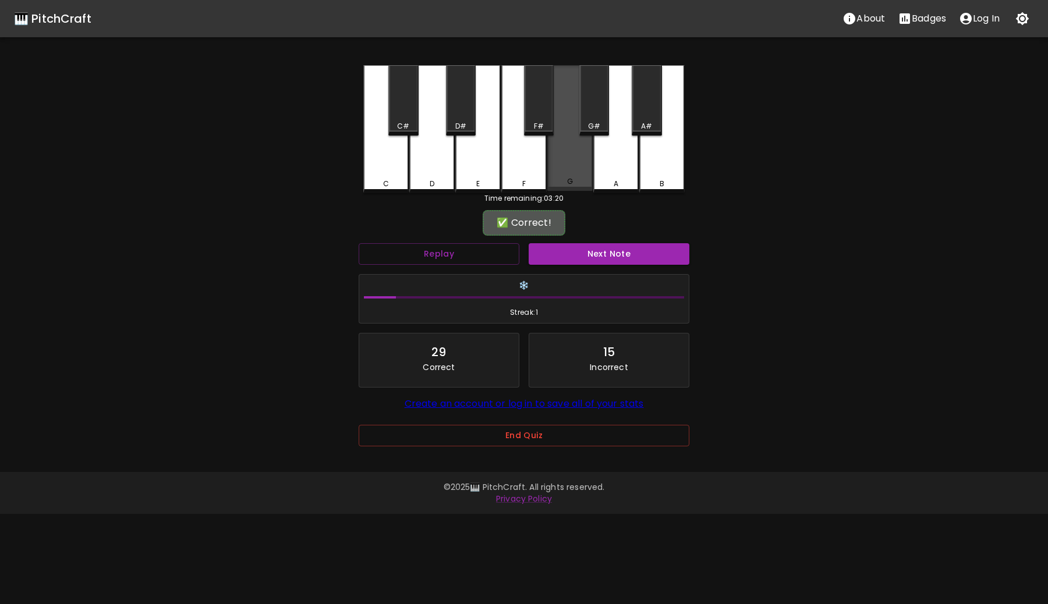
click at [574, 148] on div "G" at bounding box center [569, 128] width 45 height 126
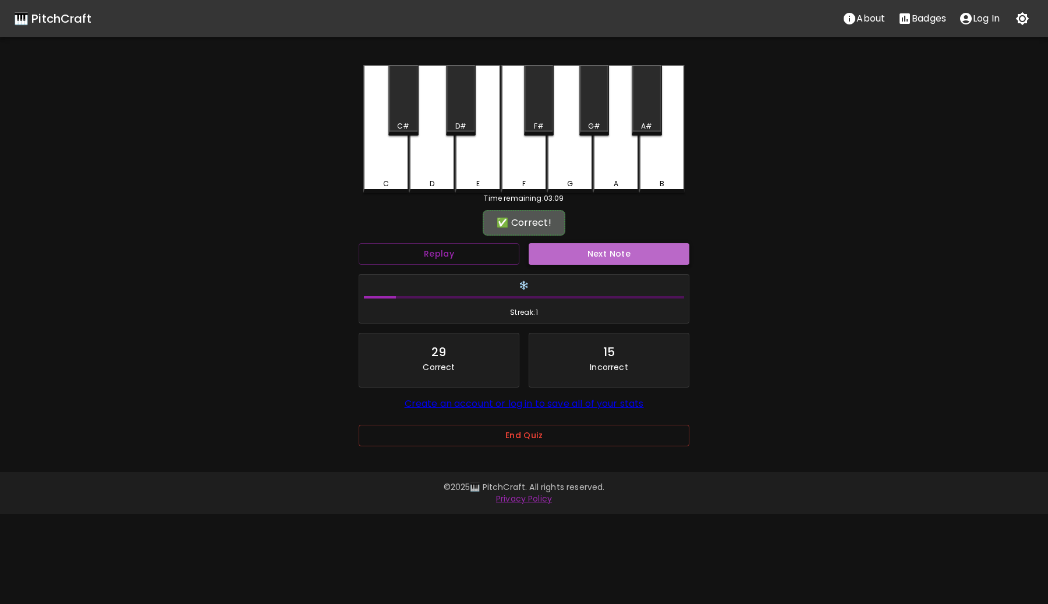
click at [597, 255] on button "Next Note" at bounding box center [609, 254] width 161 height 22
click at [597, 112] on div "G#" at bounding box center [594, 100] width 30 height 70
click at [609, 261] on button "Next Note" at bounding box center [609, 254] width 161 height 22
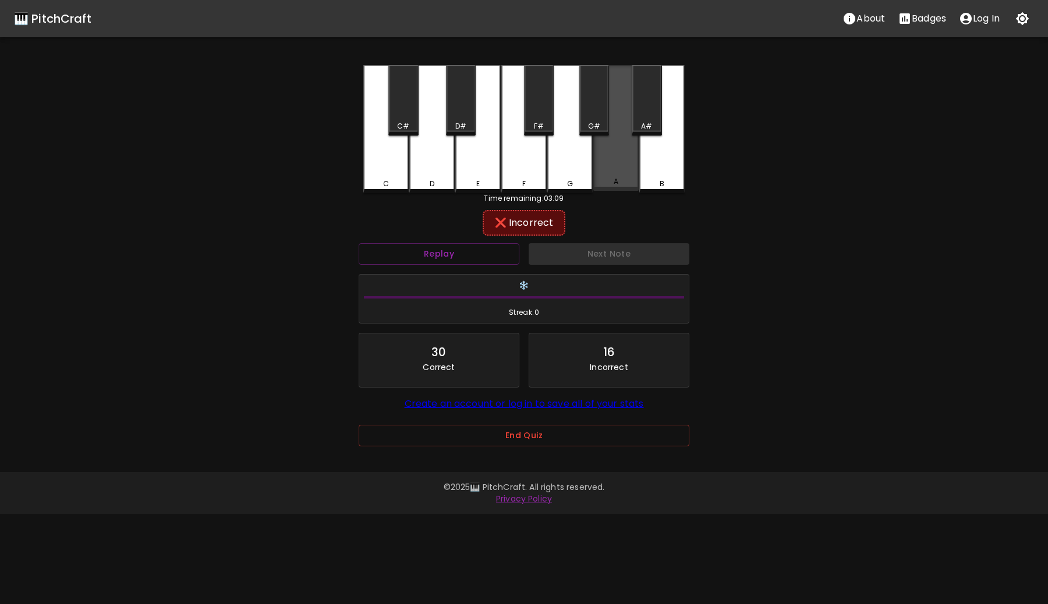
click at [626, 161] on div "A" at bounding box center [615, 128] width 45 height 126
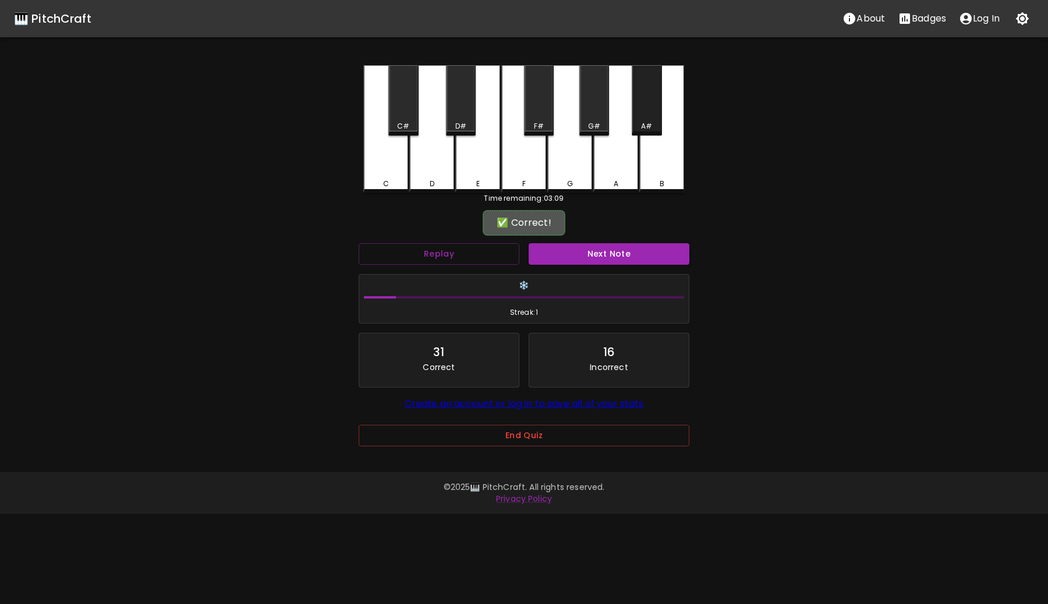
click at [645, 115] on div "A#" at bounding box center [647, 100] width 30 height 70
click at [619, 255] on button "Next Note" at bounding box center [609, 254] width 161 height 22
click at [657, 88] on div "A#" at bounding box center [647, 100] width 30 height 70
click at [632, 250] on button "Next Note" at bounding box center [609, 254] width 161 height 22
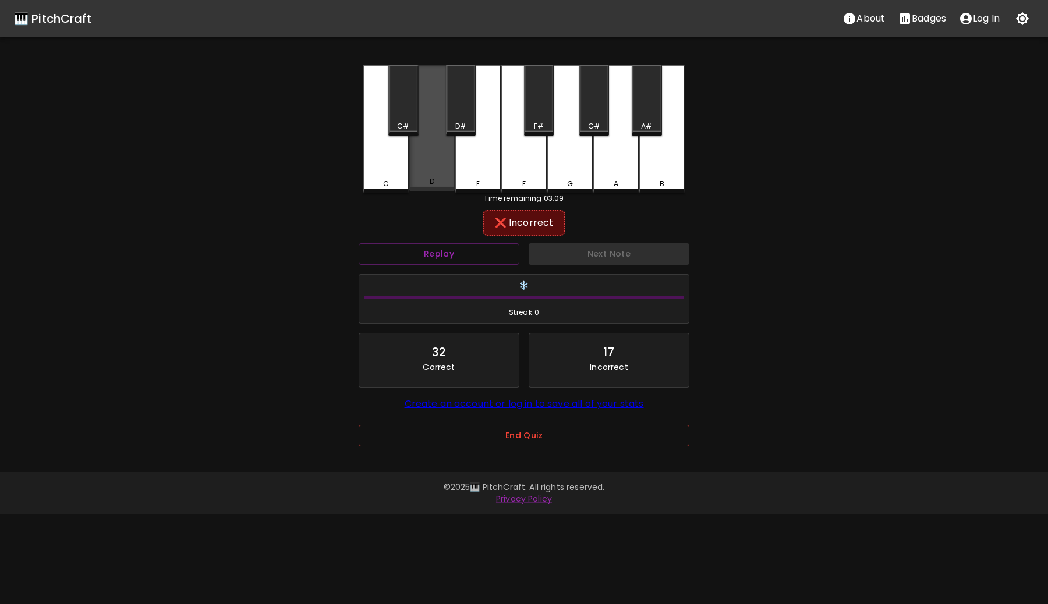
click at [422, 146] on div "D" at bounding box center [431, 128] width 45 height 126
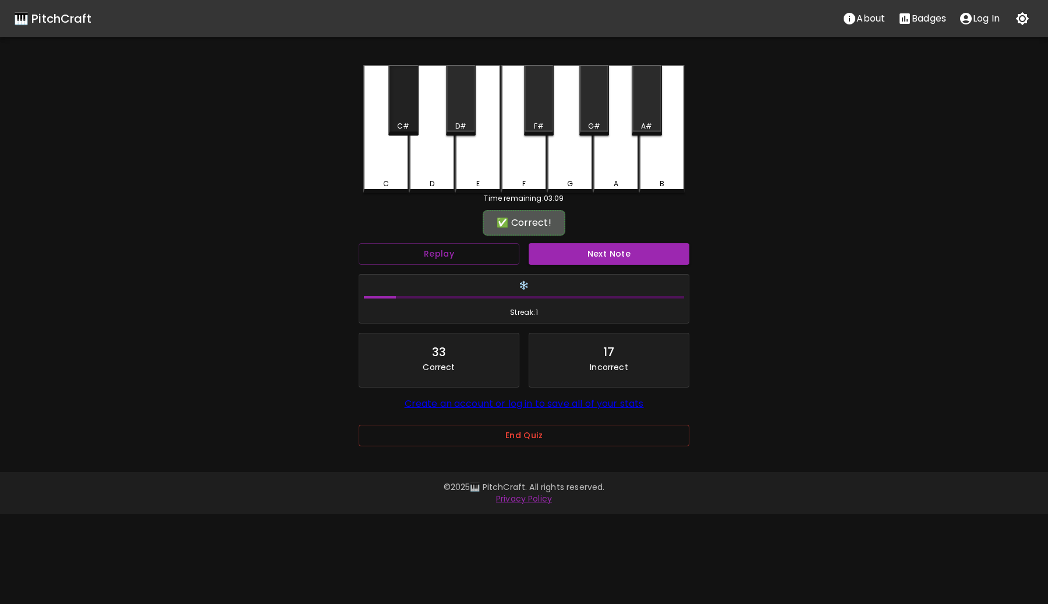
click at [399, 109] on div "C#" at bounding box center [403, 100] width 30 height 70
click at [417, 129] on div "C#" at bounding box center [402, 126] width 27 height 10
click at [616, 253] on button "Next Note" at bounding box center [609, 254] width 161 height 22
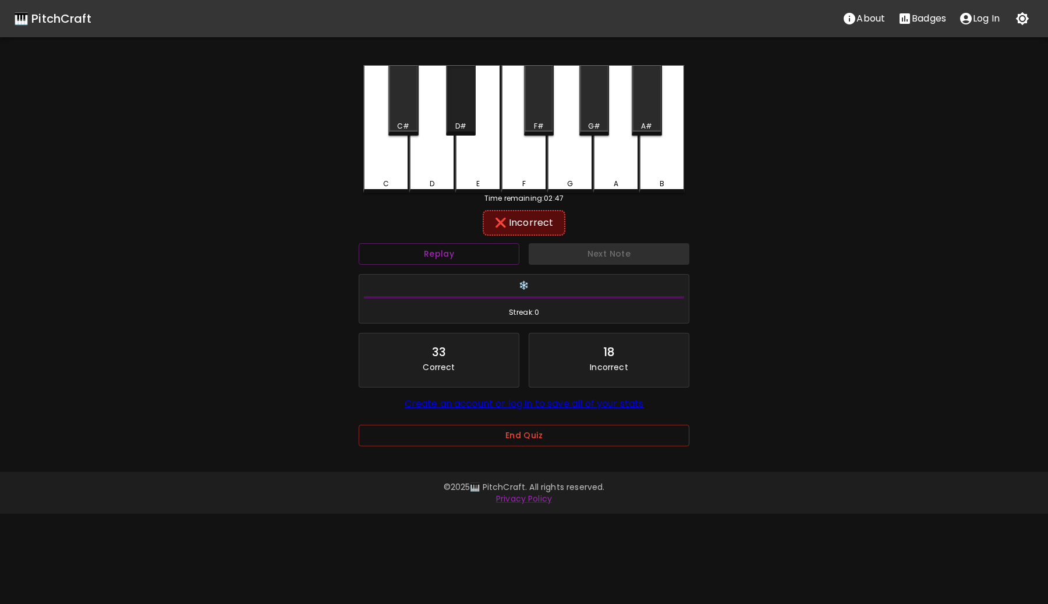
click at [461, 117] on div "D#" at bounding box center [461, 100] width 30 height 70
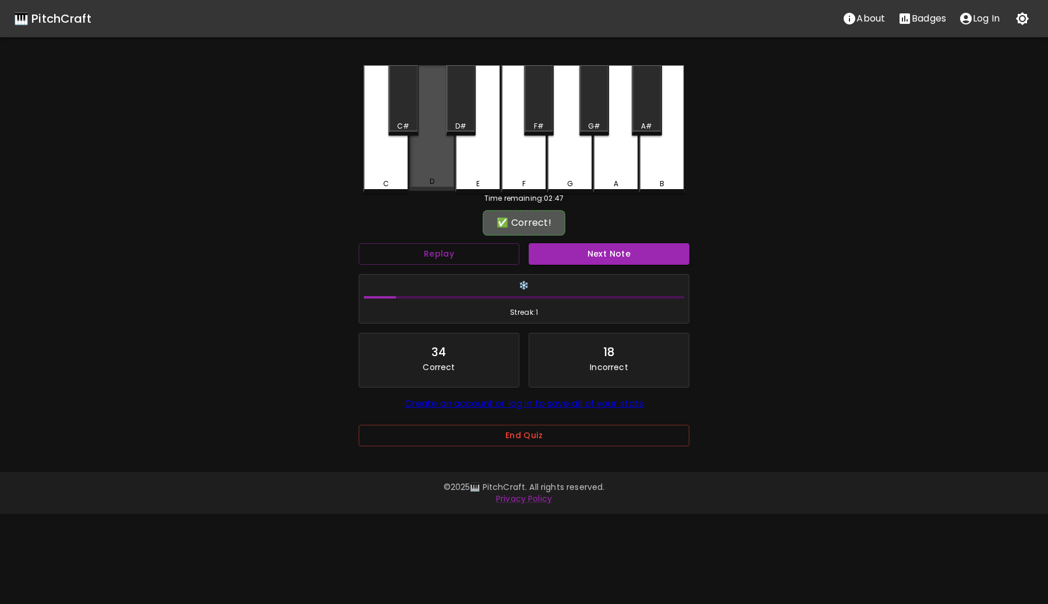
click at [423, 158] on div "D" at bounding box center [431, 128] width 45 height 126
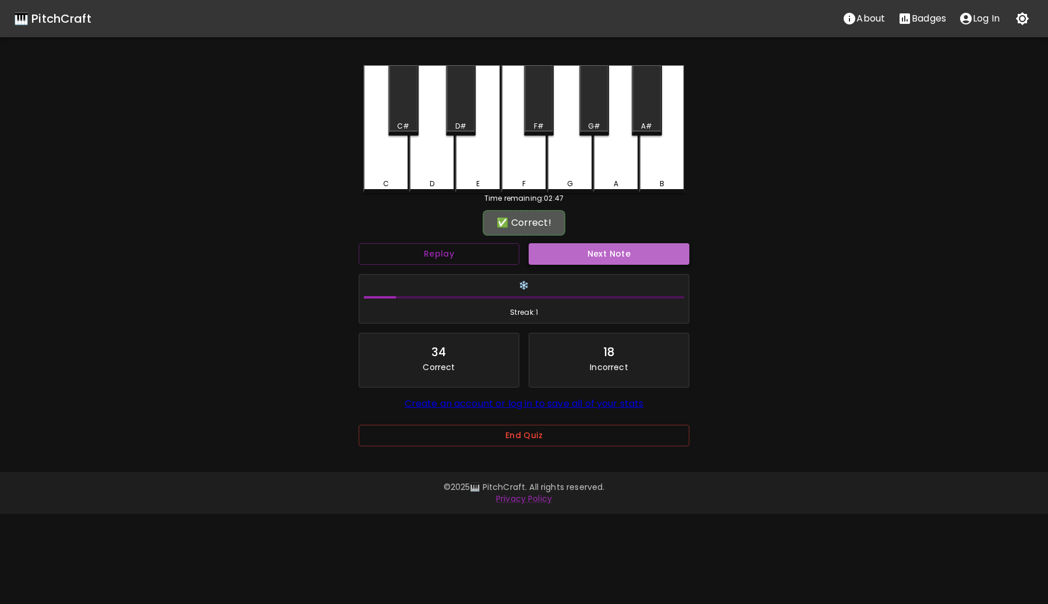
click at [631, 248] on button "Next Note" at bounding box center [609, 254] width 161 height 22
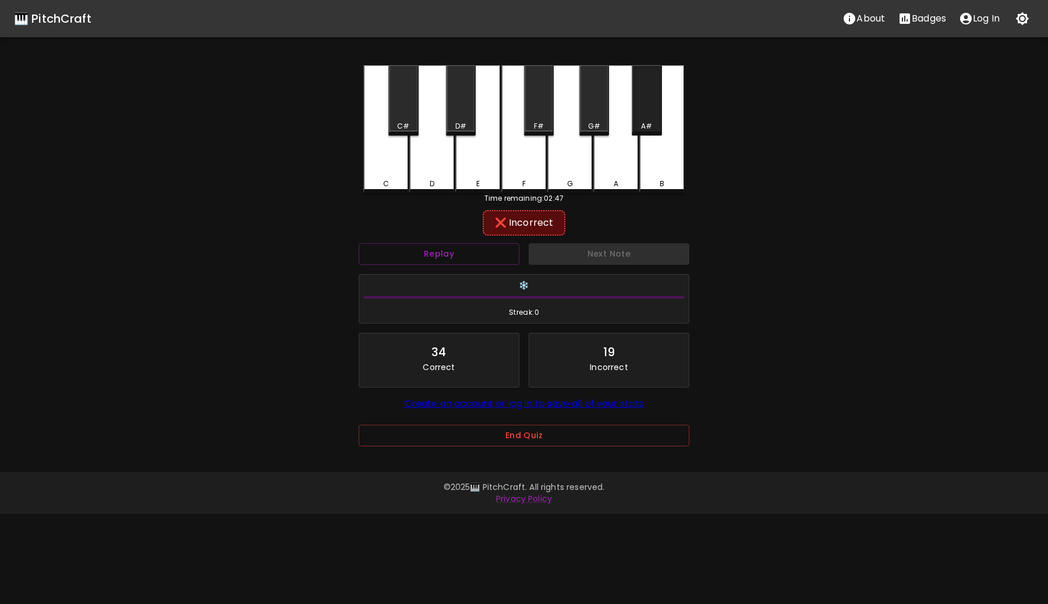
drag, startPoint x: 645, startPoint y: 114, endPoint x: 627, endPoint y: 138, distance: 30.7
click at [645, 116] on div "A#" at bounding box center [647, 100] width 30 height 70
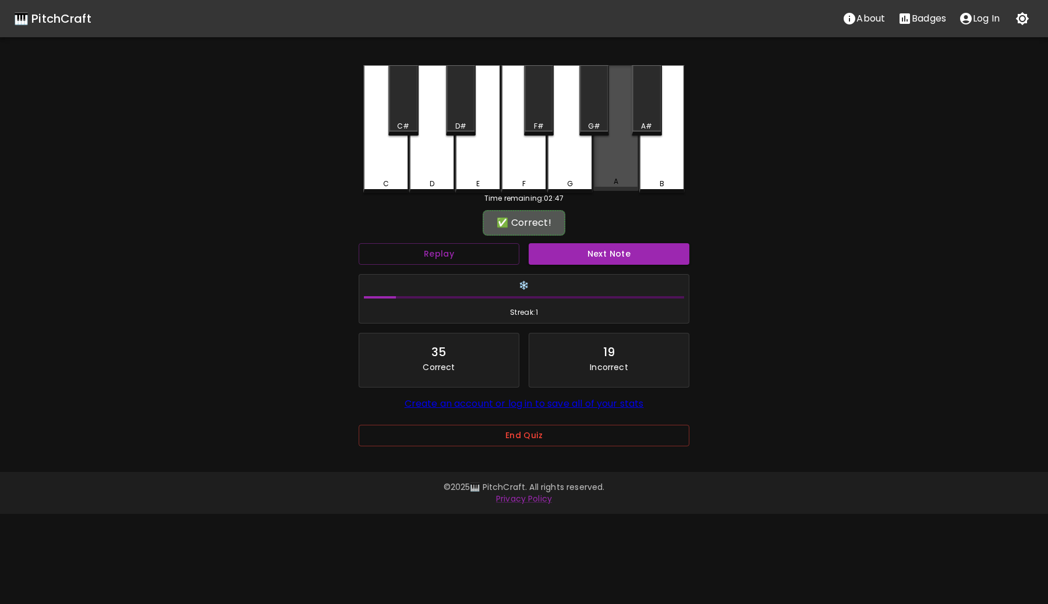
click at [622, 145] on div "A" at bounding box center [615, 128] width 45 height 126
click at [627, 264] on button "Next Note" at bounding box center [609, 254] width 161 height 22
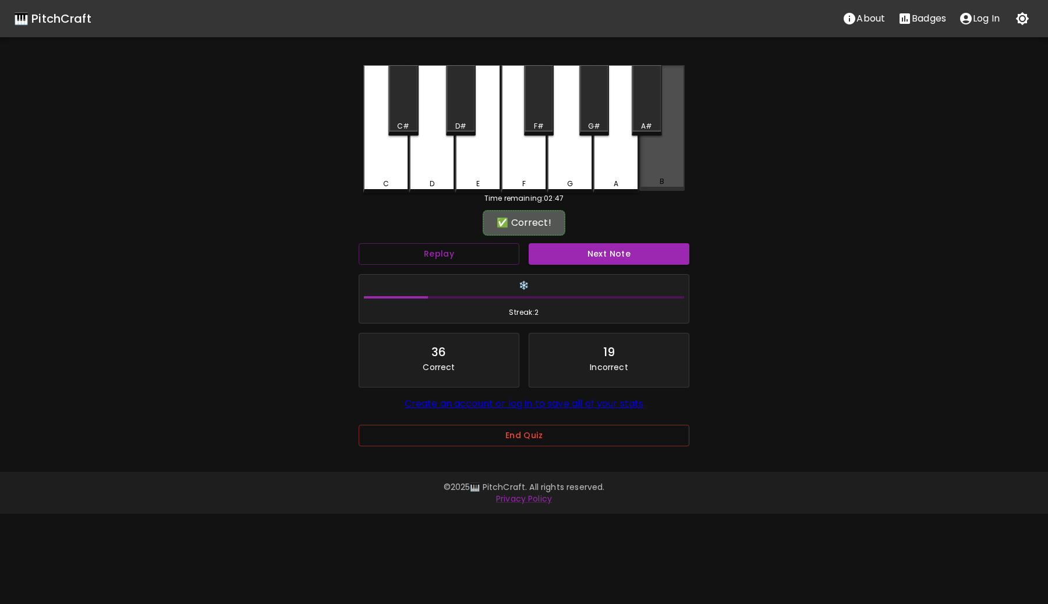
click at [670, 159] on div "B" at bounding box center [661, 128] width 45 height 126
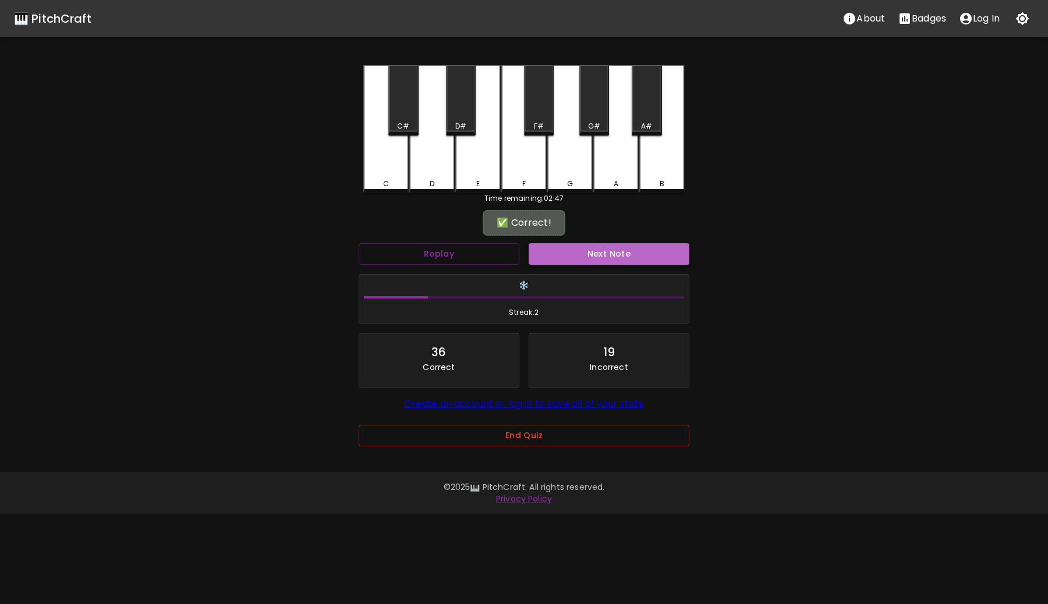
click at [645, 254] on button "Next Note" at bounding box center [609, 254] width 161 height 22
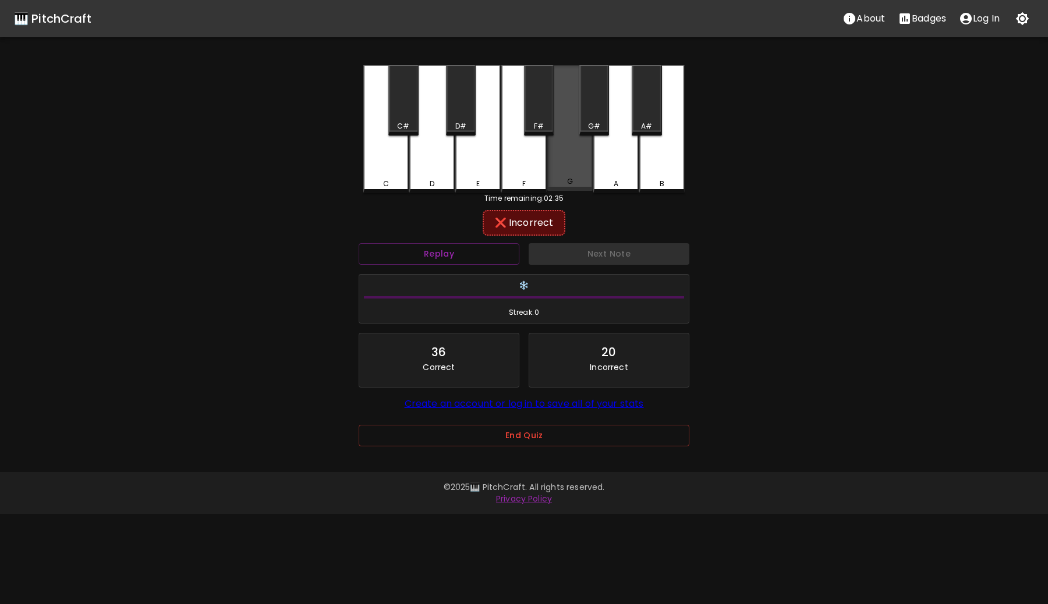
click at [579, 148] on div "G" at bounding box center [569, 128] width 45 height 126
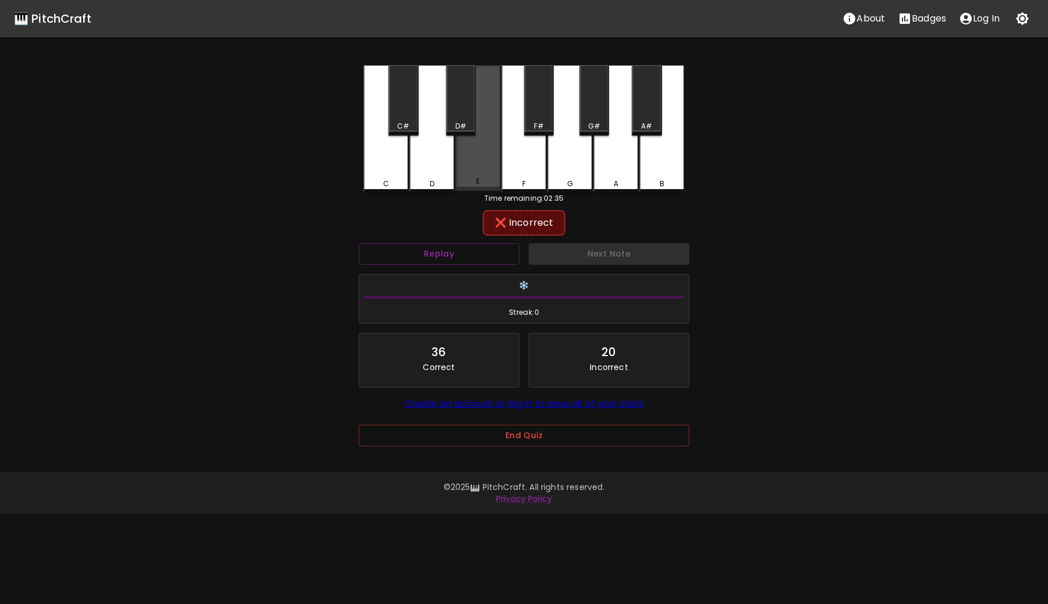
click at [479, 165] on div "E" at bounding box center [477, 128] width 45 height 126
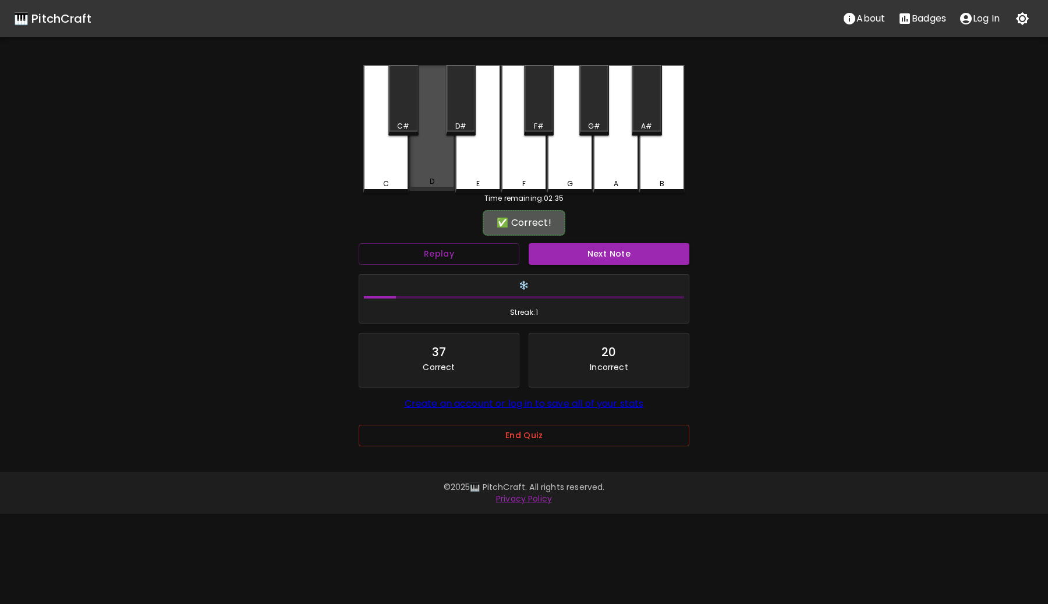
click at [428, 157] on div "D" at bounding box center [431, 128] width 45 height 126
click at [623, 250] on button "Next Note" at bounding box center [609, 254] width 161 height 22
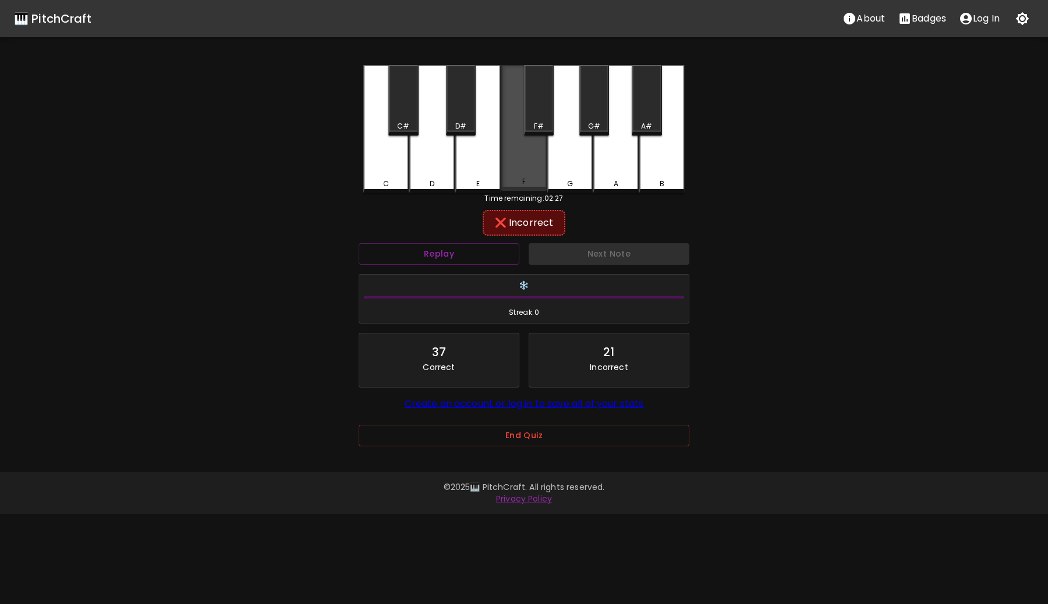
click at [538, 165] on div "F" at bounding box center [523, 128] width 45 height 126
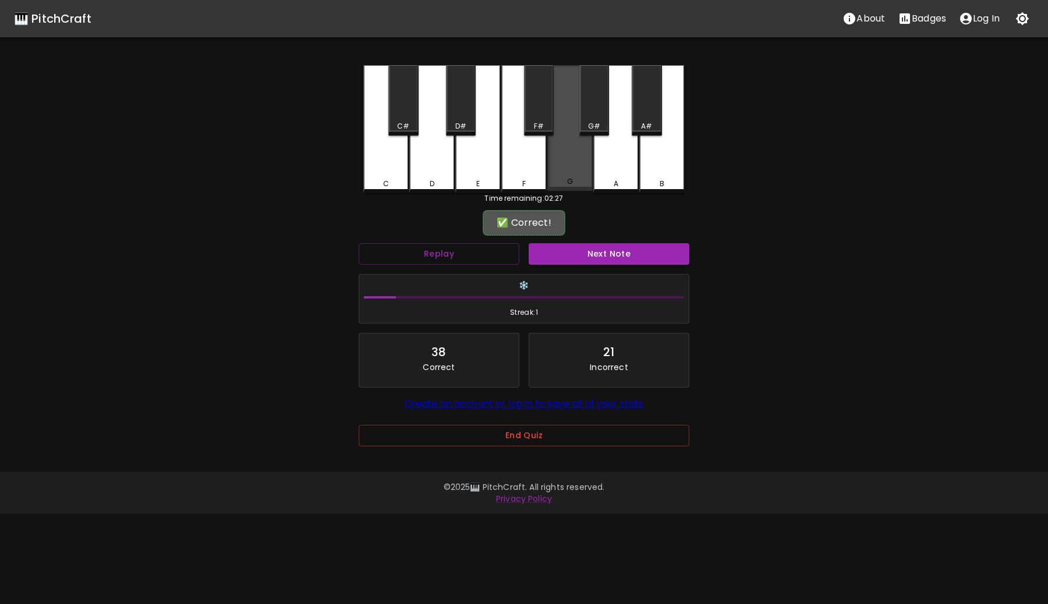
click at [573, 160] on div "G" at bounding box center [569, 128] width 45 height 126
click at [597, 248] on button "Next Note" at bounding box center [609, 254] width 161 height 22
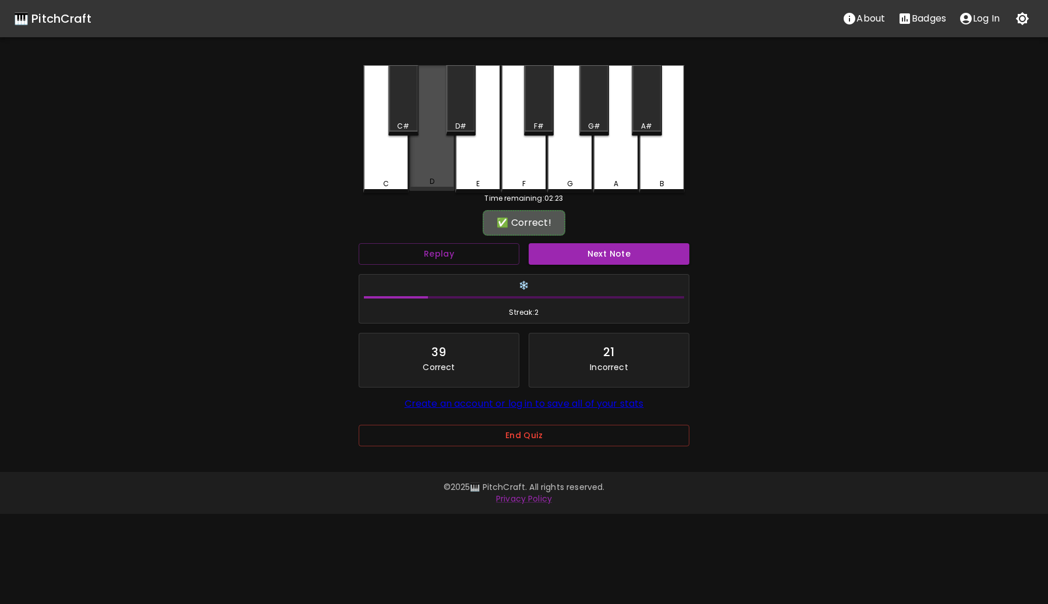
click at [439, 159] on div "D" at bounding box center [431, 128] width 45 height 126
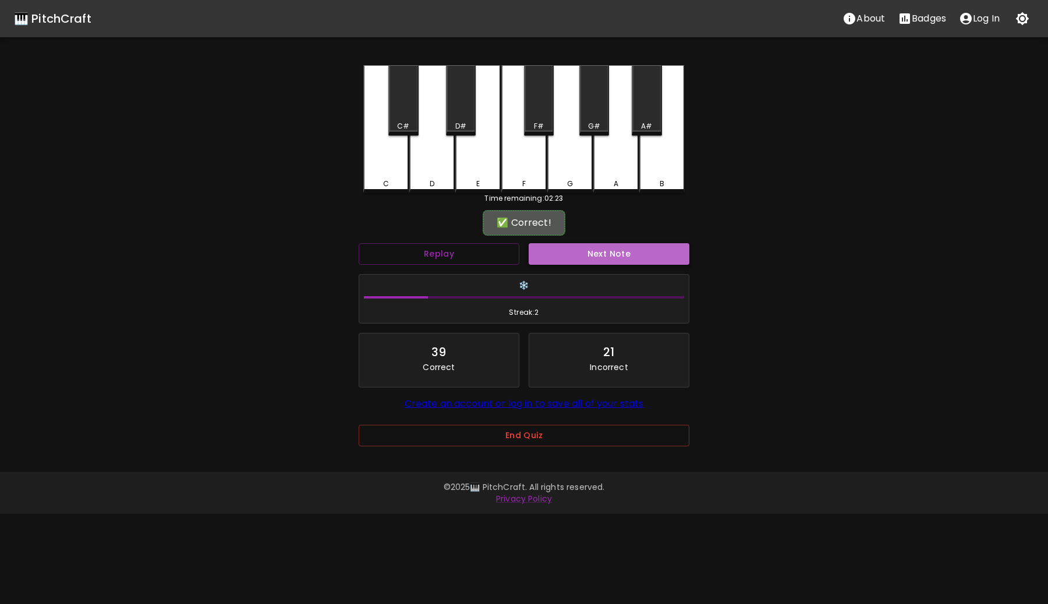
click at [638, 256] on button "Next Note" at bounding box center [609, 254] width 161 height 22
click at [465, 105] on div "D#" at bounding box center [461, 100] width 30 height 70
click at [602, 254] on button "Next Note" at bounding box center [609, 254] width 161 height 22
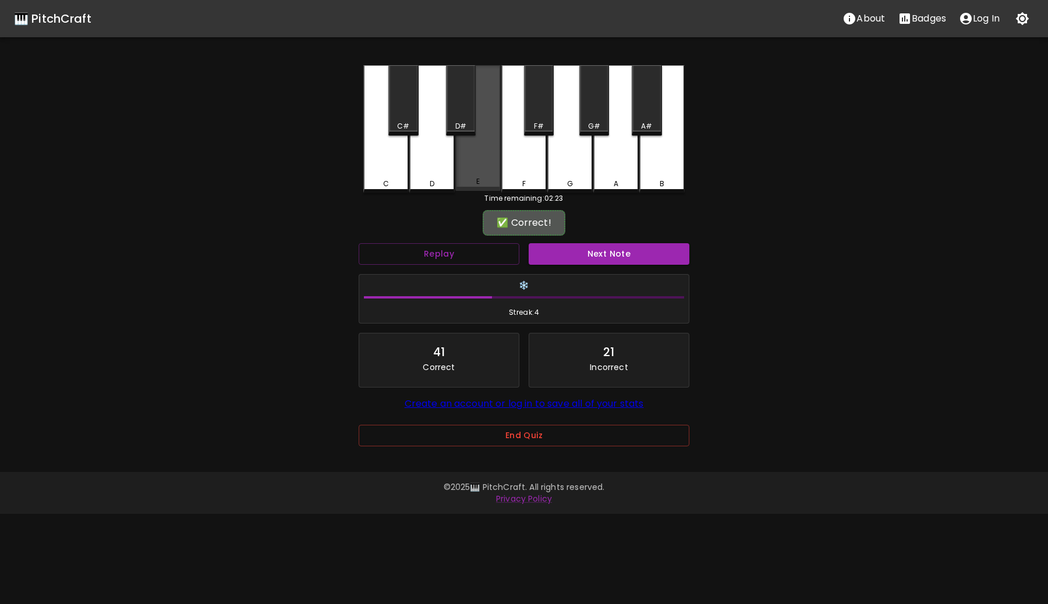
click at [485, 153] on div "E" at bounding box center [477, 128] width 45 height 126
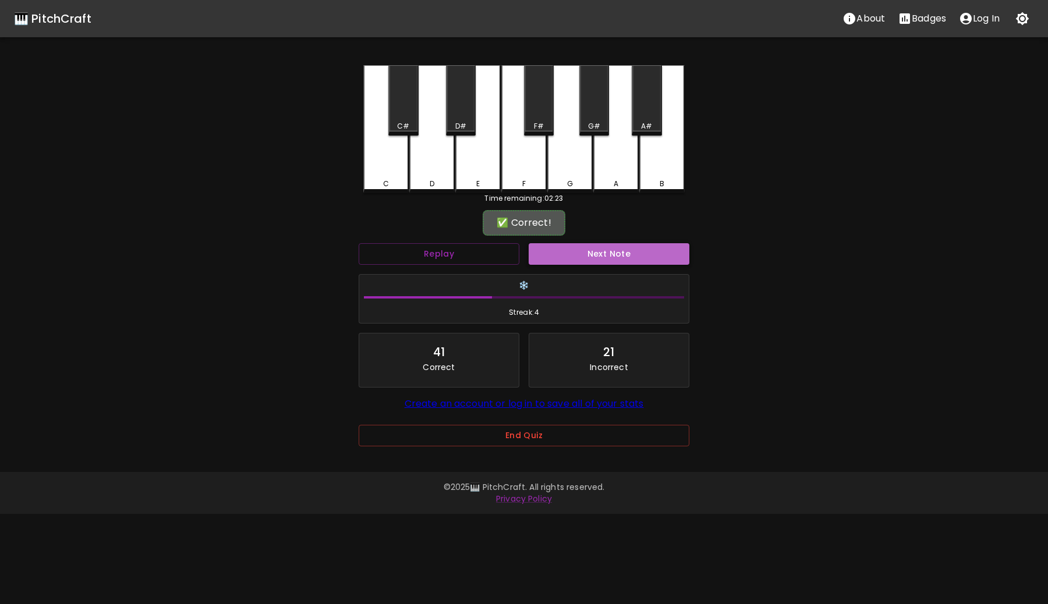
click at [621, 261] on button "Next Note" at bounding box center [609, 254] width 161 height 22
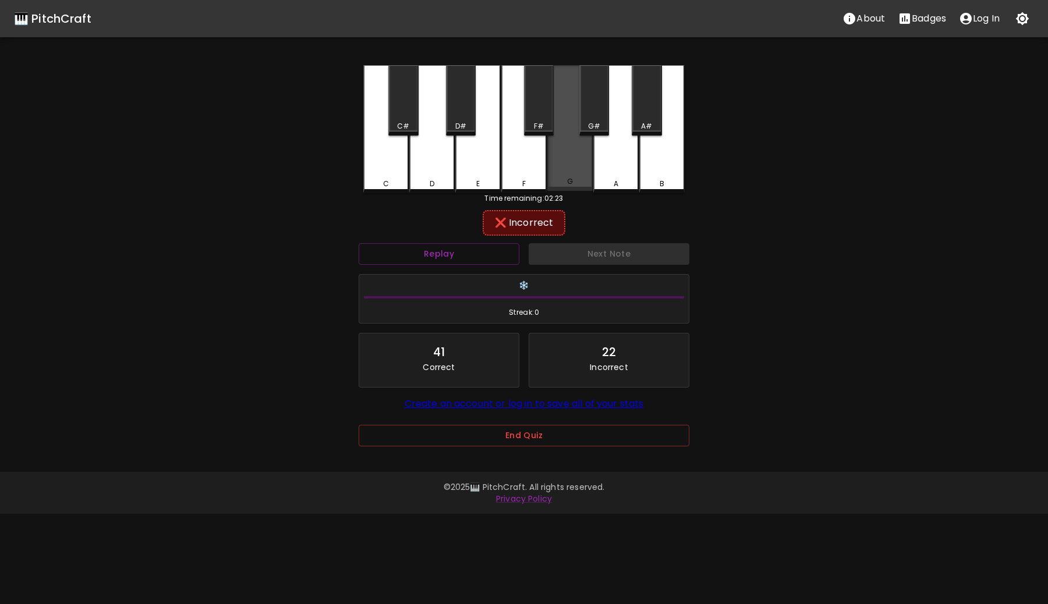
click at [584, 172] on div "G" at bounding box center [569, 128] width 45 height 126
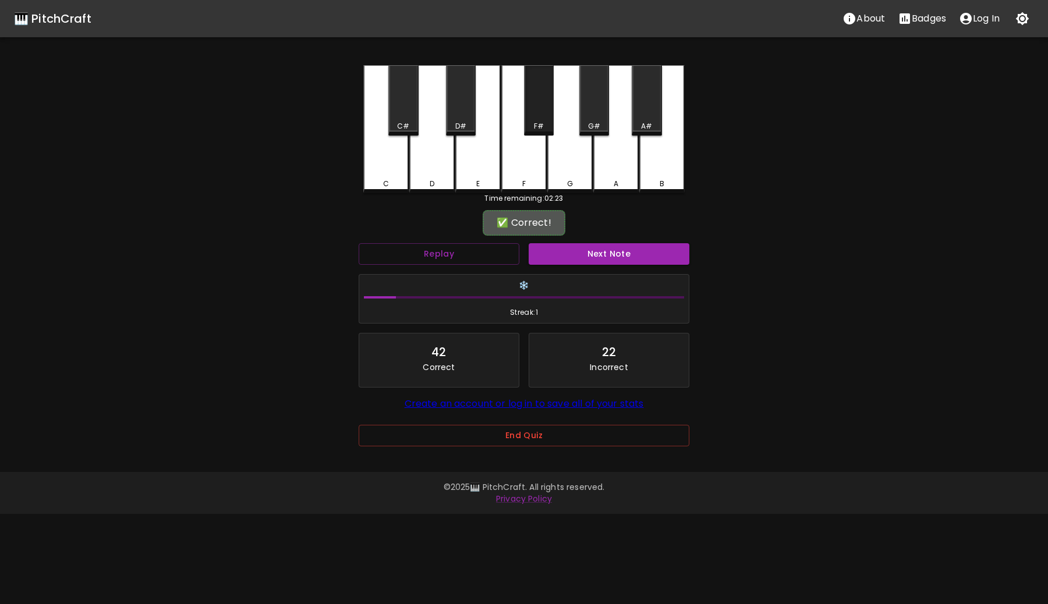
click at [540, 121] on div "F#" at bounding box center [539, 126] width 10 height 10
click at [619, 240] on div "Next Note" at bounding box center [609, 254] width 170 height 31
click at [619, 254] on button "Next Note" at bounding box center [609, 254] width 161 height 22
click at [490, 147] on div "E" at bounding box center [477, 128] width 45 height 126
click at [614, 257] on button "Next Note" at bounding box center [609, 254] width 161 height 22
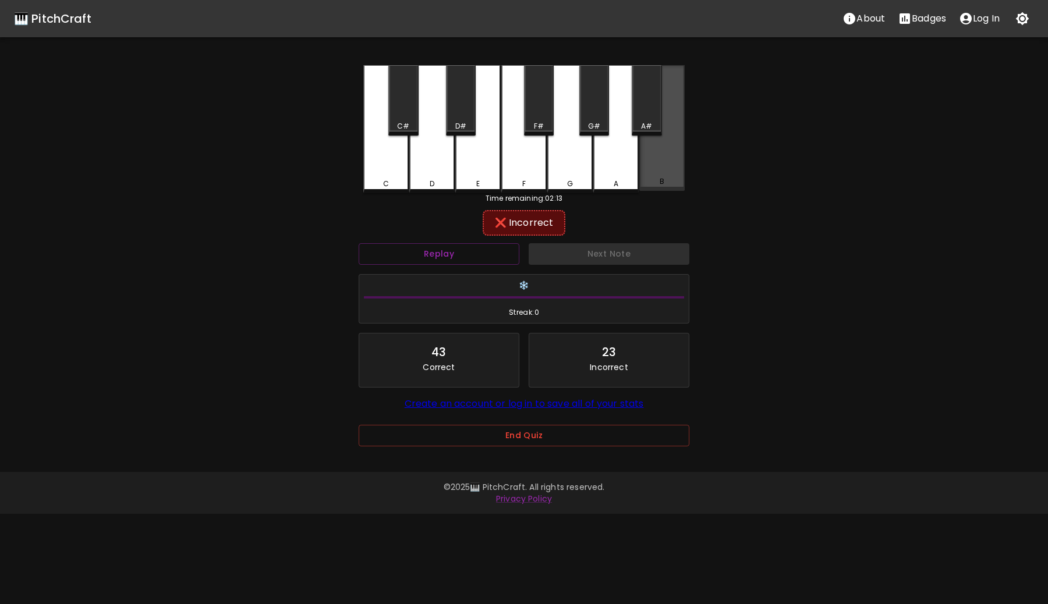
click at [663, 178] on div "B" at bounding box center [661, 128] width 45 height 126
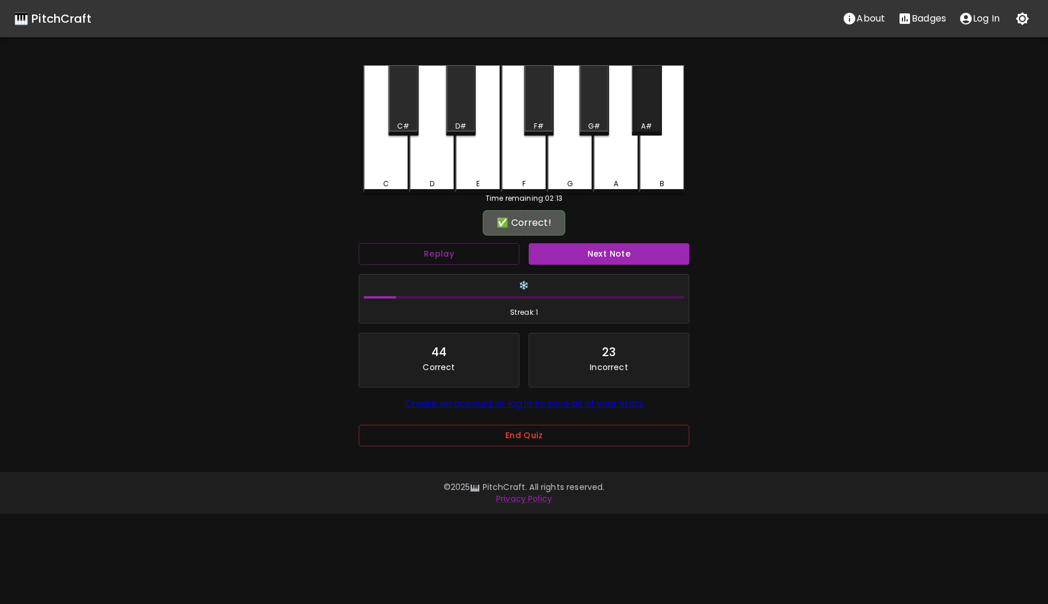
click at [641, 112] on div "A#" at bounding box center [647, 100] width 30 height 70
click at [642, 260] on button "Next Note" at bounding box center [609, 254] width 161 height 22
click at [671, 165] on div "B" at bounding box center [661, 128] width 45 height 126
click at [663, 256] on button "Next Note" at bounding box center [609, 254] width 161 height 22
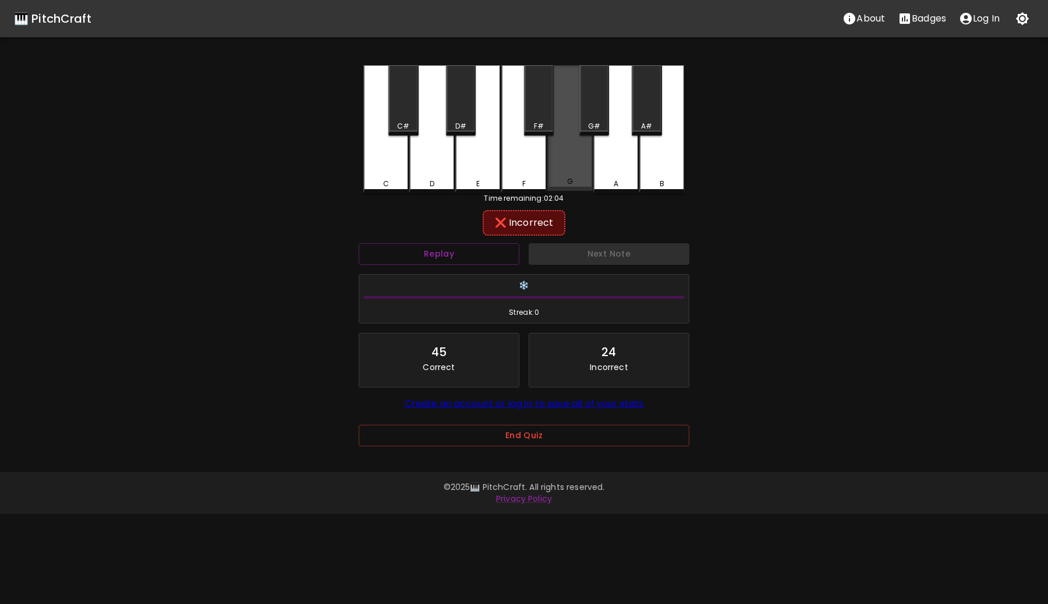
click at [571, 165] on div "G" at bounding box center [569, 128] width 45 height 126
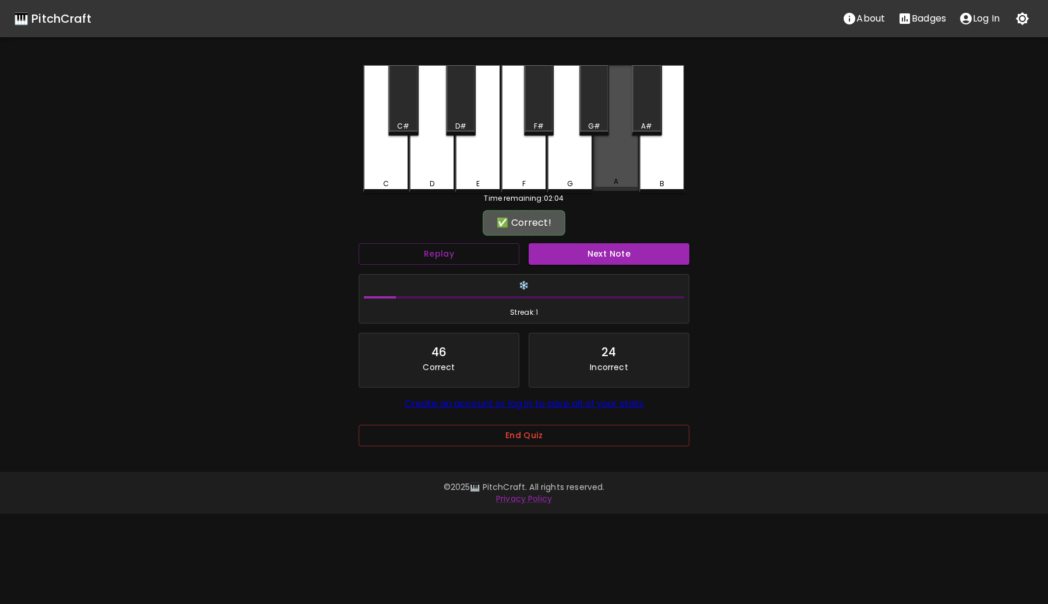
click at [611, 97] on div "A" at bounding box center [615, 128] width 45 height 126
click at [613, 250] on button "Next Note" at bounding box center [609, 254] width 161 height 22
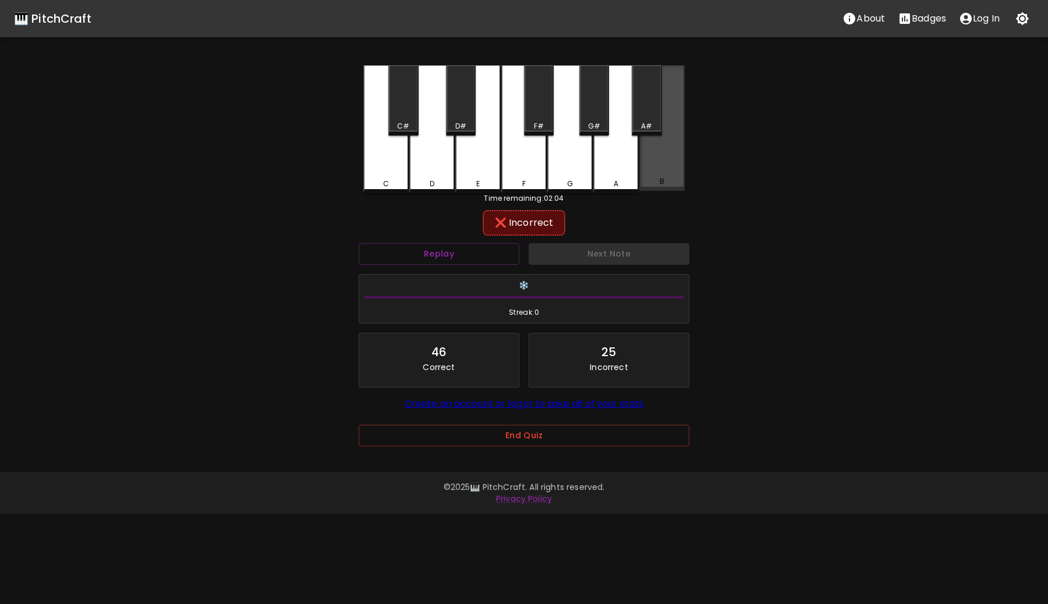
click at [642, 180] on div "B" at bounding box center [661, 181] width 43 height 10
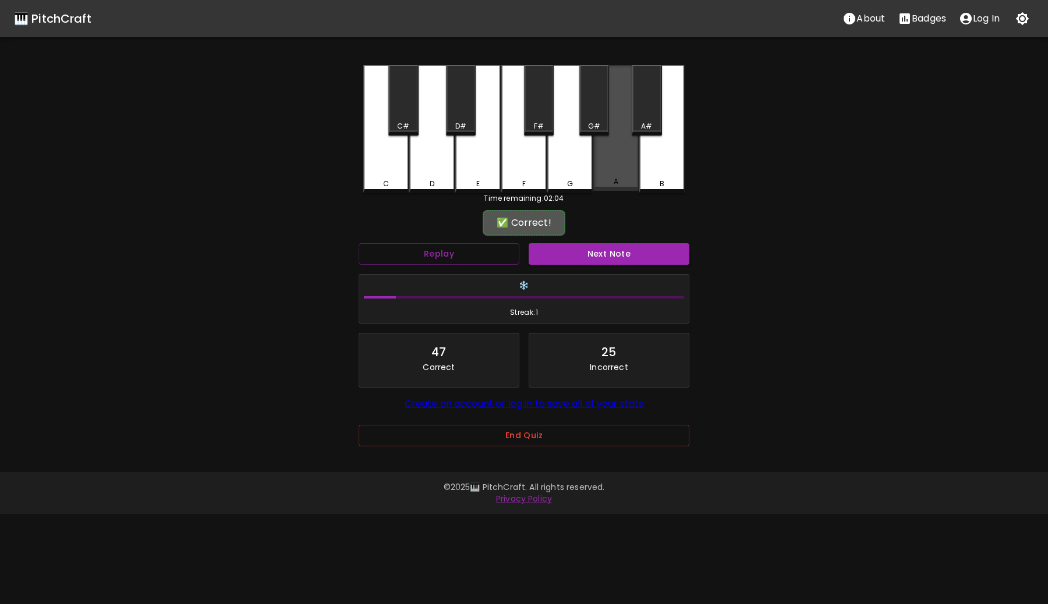
click at [617, 180] on div "A" at bounding box center [615, 181] width 43 height 10
click at [617, 257] on button "Next Note" at bounding box center [609, 254] width 161 height 22
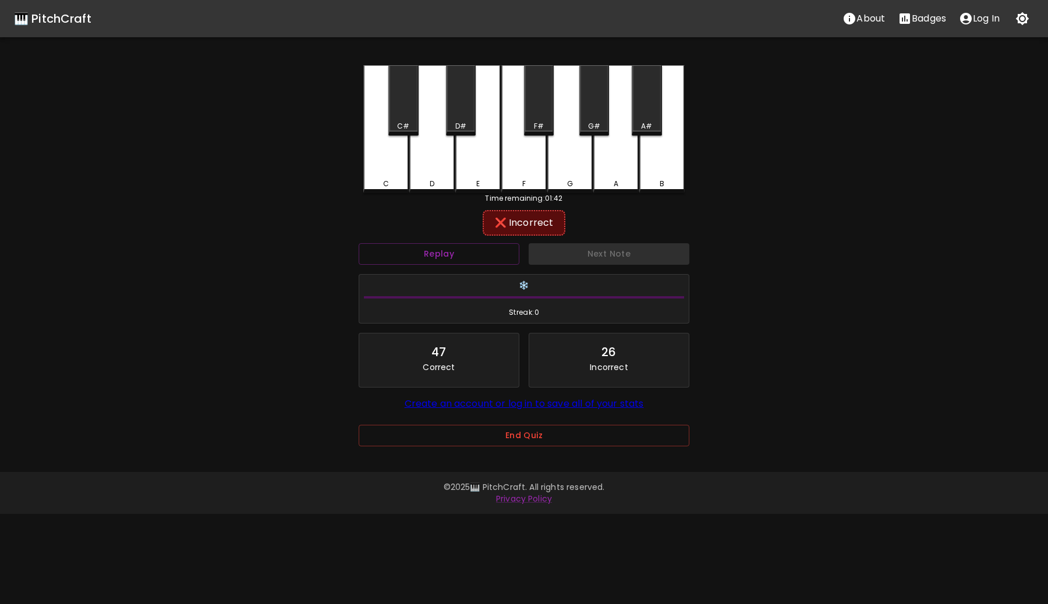
click at [815, 208] on div "🎹 PitchCraft About Badges Log In C C# D D# E F F# G G# A A# B Time remaining: 0…" at bounding box center [524, 231] width 1048 height 463
click at [891, 180] on div "🎹 PitchCraft About Badges Log In C C# D D# E F F# G G# A A# B Time remaining: 0…" at bounding box center [524, 231] width 1048 height 463
click at [451, 264] on button "Replay" at bounding box center [439, 254] width 161 height 22
click at [424, 147] on div "D" at bounding box center [431, 128] width 45 height 126
click at [450, 107] on div "D#" at bounding box center [461, 100] width 30 height 70
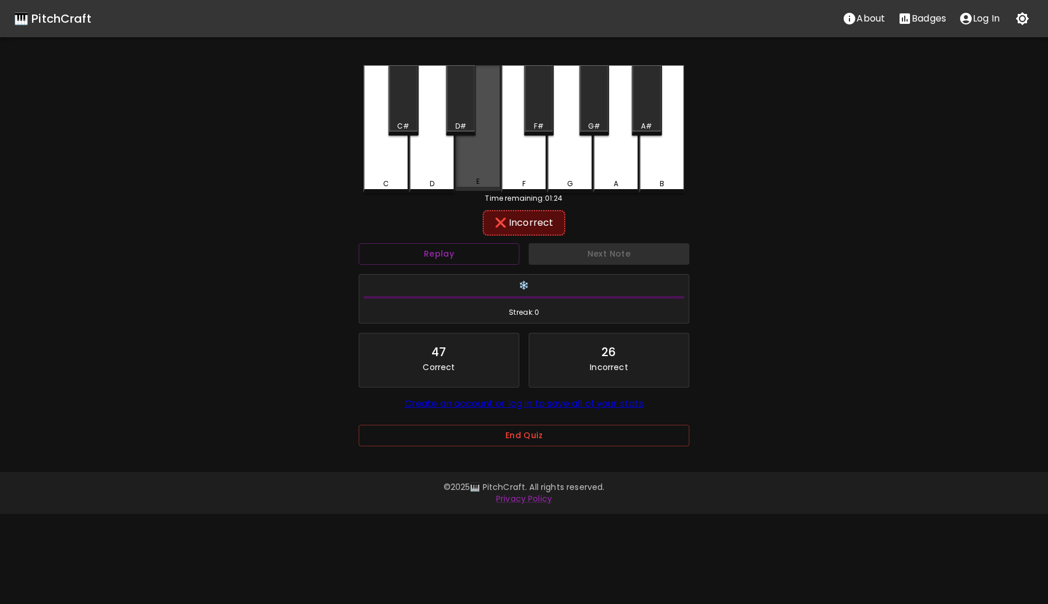
click at [484, 175] on div "E" at bounding box center [477, 128] width 45 height 126
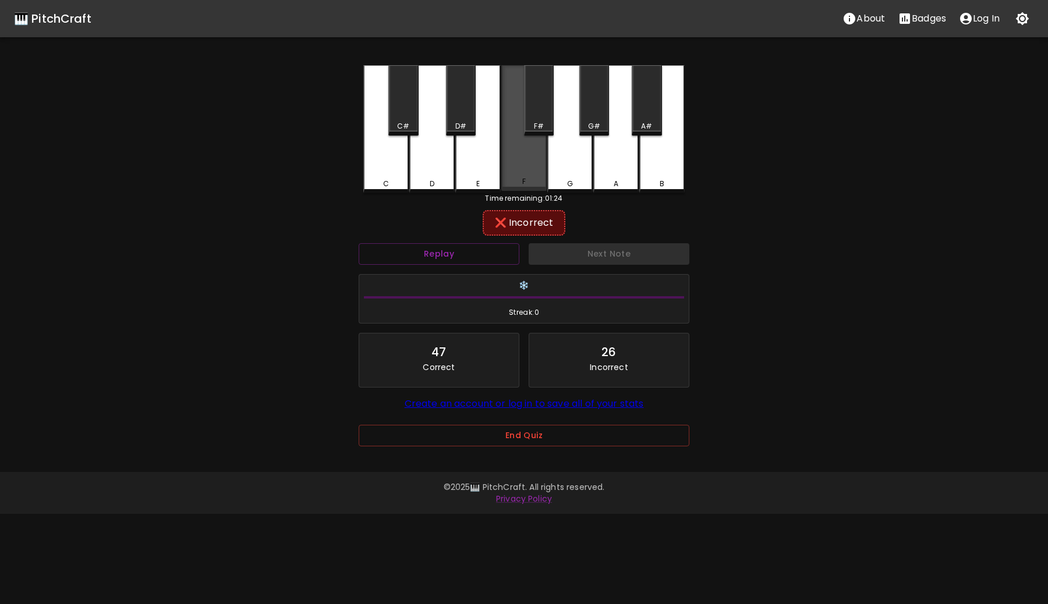
click at [522, 168] on div "F" at bounding box center [523, 128] width 45 height 126
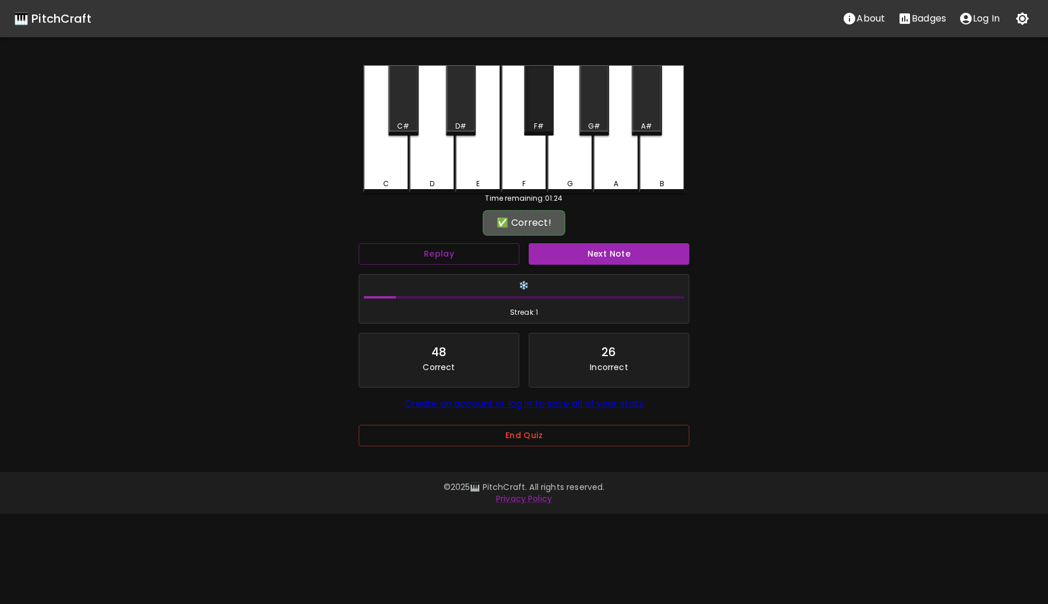
click at [545, 112] on div "F#" at bounding box center [539, 100] width 30 height 70
click at [577, 260] on button "Next Note" at bounding box center [609, 254] width 161 height 22
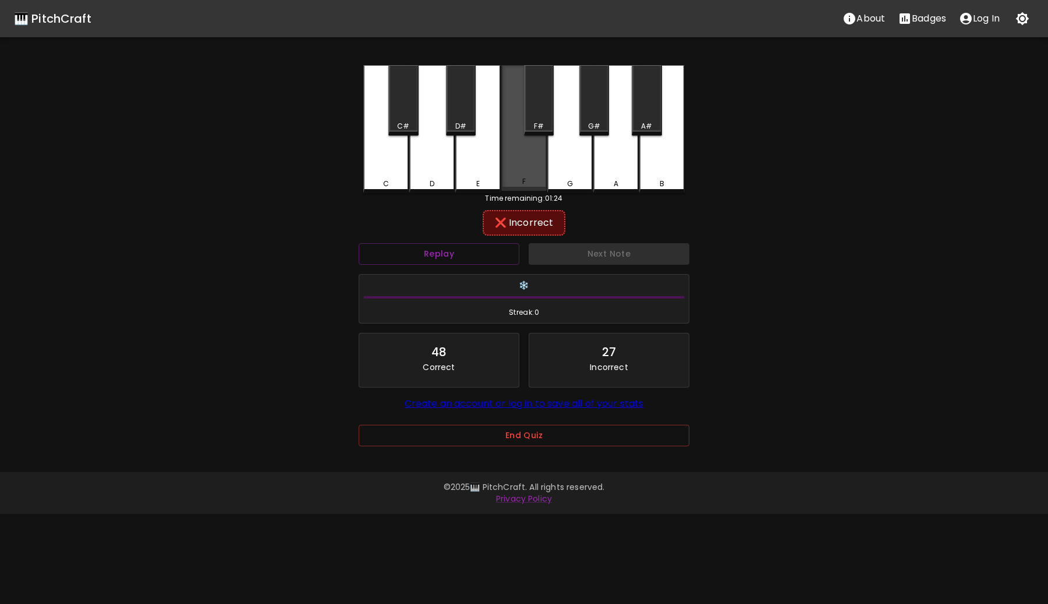
click at [527, 162] on div "F" at bounding box center [523, 128] width 45 height 126
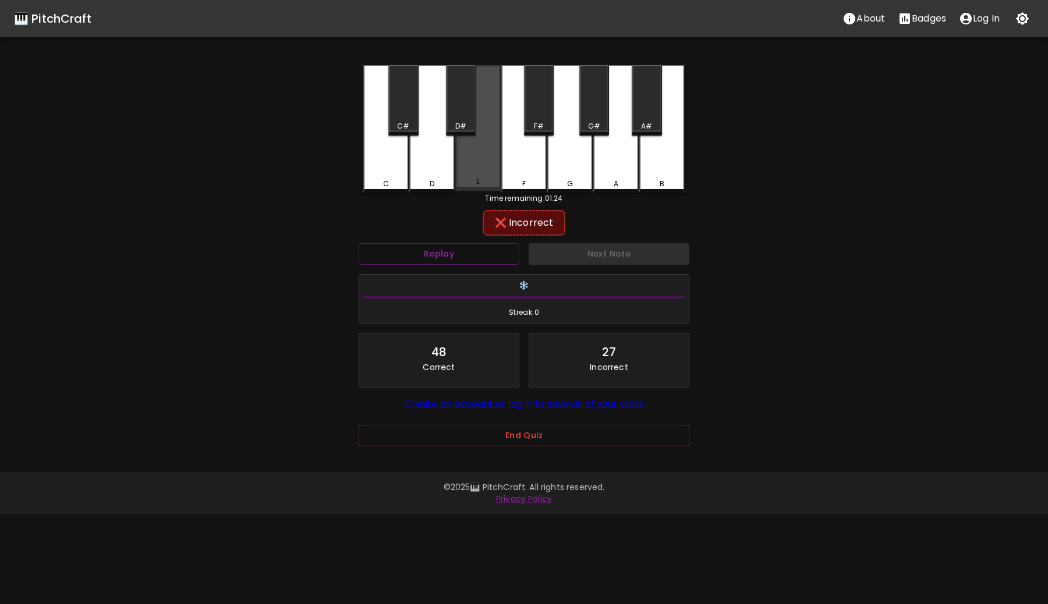
click at [476, 155] on div "E" at bounding box center [477, 128] width 45 height 126
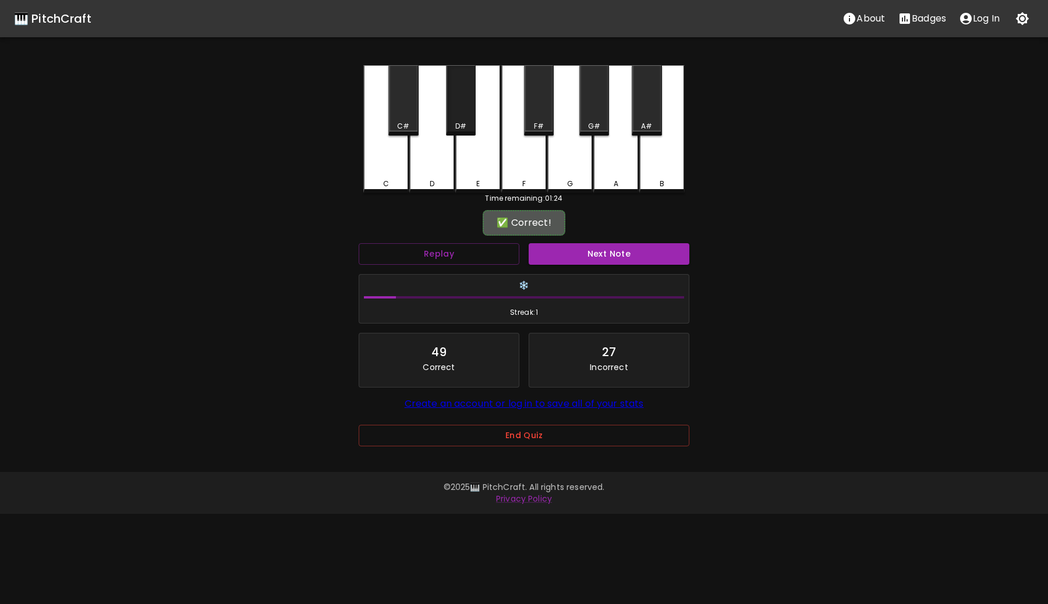
click at [456, 123] on div "D#" at bounding box center [460, 126] width 11 height 10
click at [602, 261] on button "Next Note" at bounding box center [609, 254] width 161 height 22
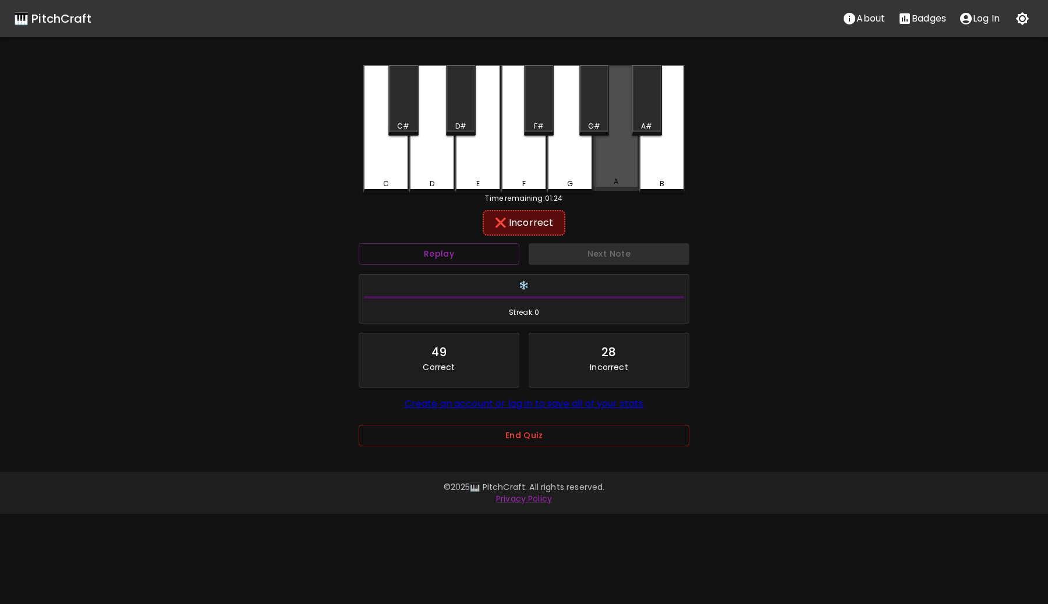
click at [611, 155] on div "A" at bounding box center [615, 128] width 45 height 126
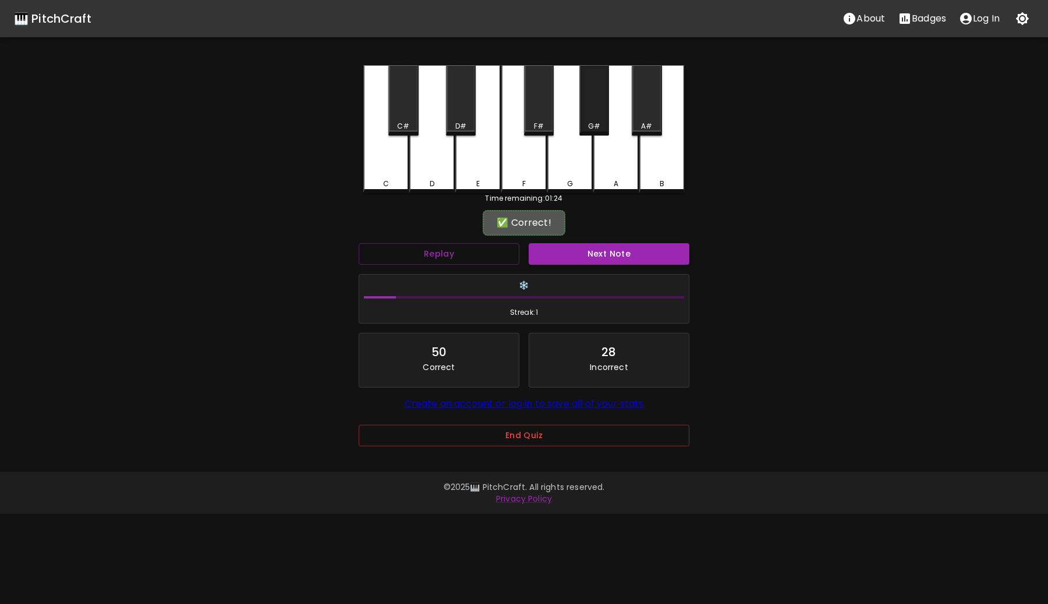
click at [598, 128] on div "G#" at bounding box center [594, 126] width 12 height 10
click at [612, 256] on button "Next Note" at bounding box center [609, 254] width 161 height 22
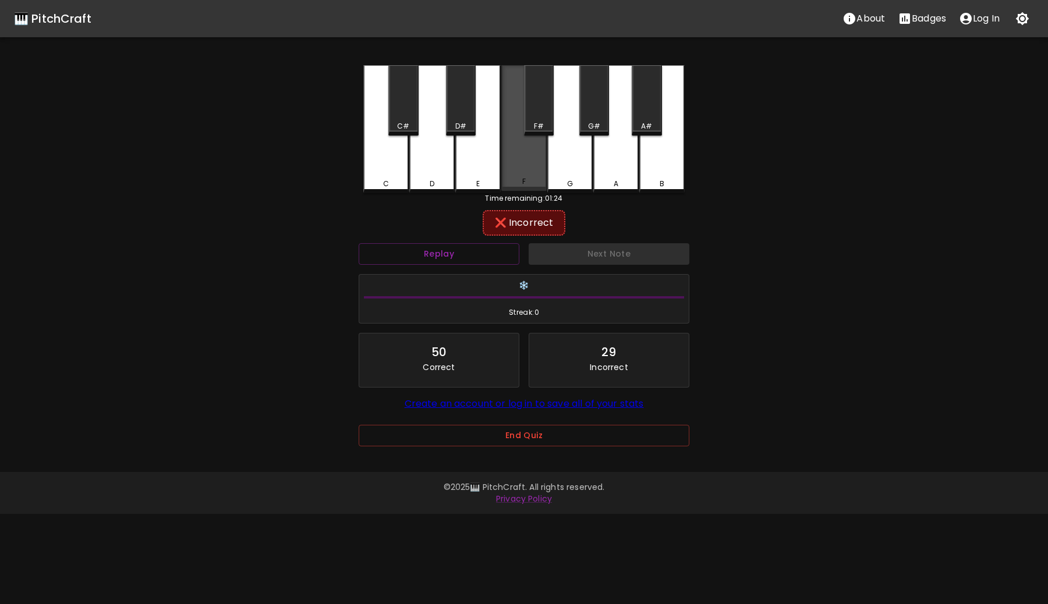
click at [513, 161] on div "F" at bounding box center [523, 128] width 45 height 126
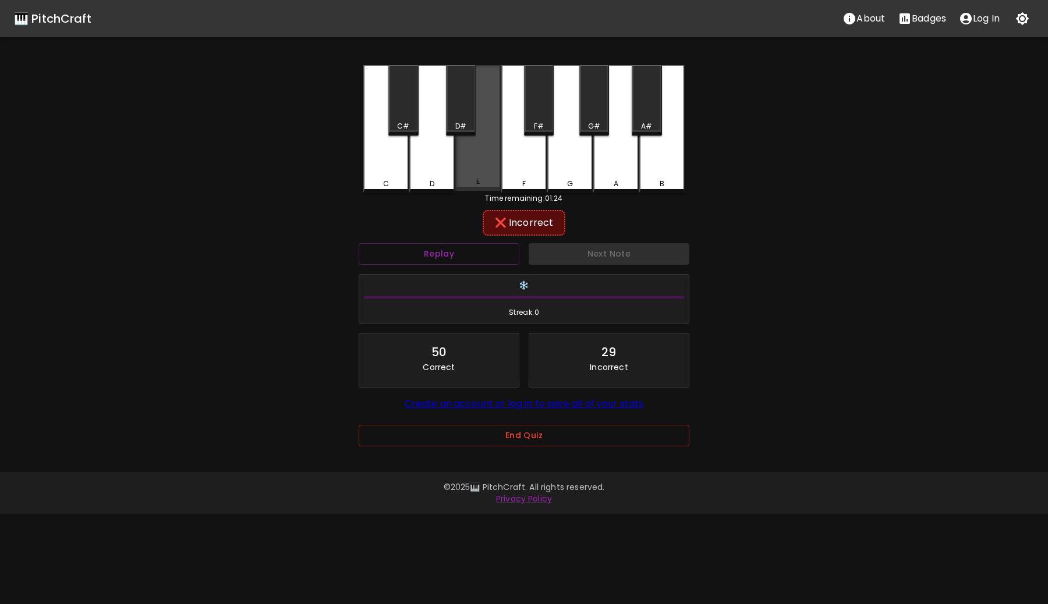
click at [464, 166] on div "E" at bounding box center [477, 128] width 45 height 126
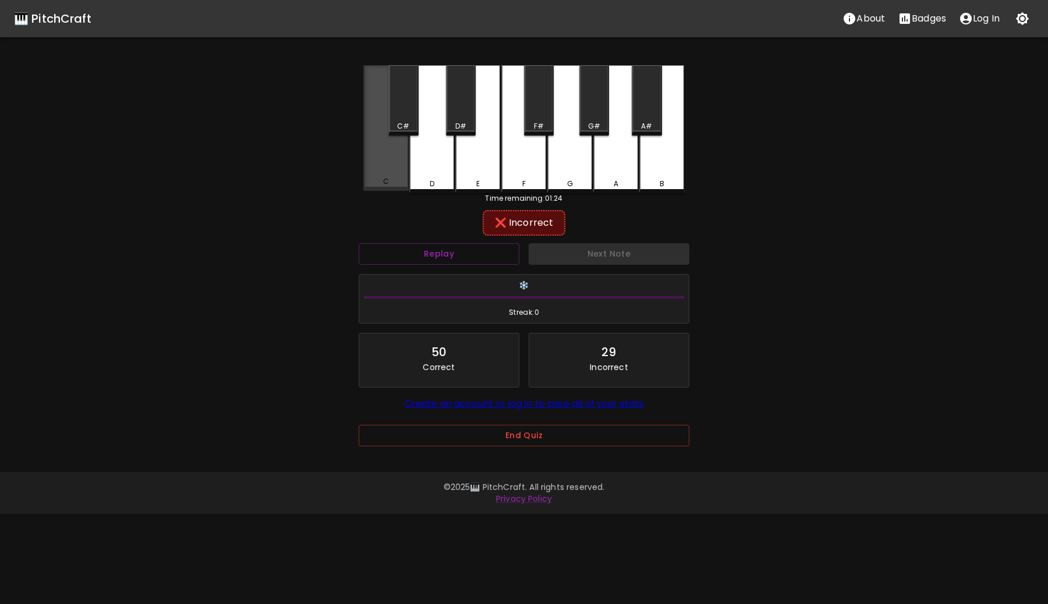
click at [407, 175] on div "C" at bounding box center [385, 128] width 45 height 126
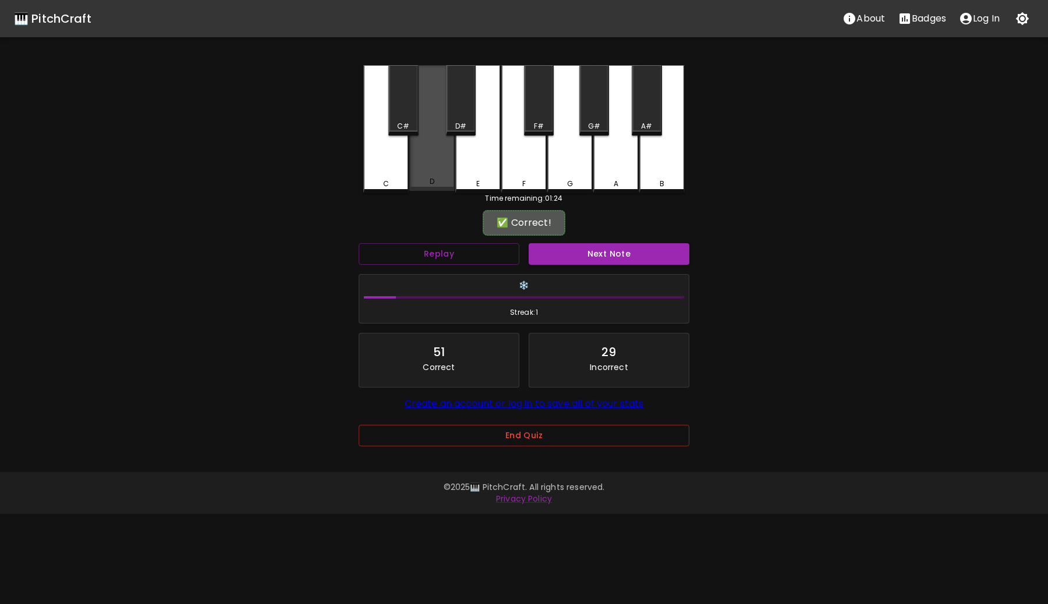
click at [427, 172] on div "D" at bounding box center [431, 128] width 45 height 126
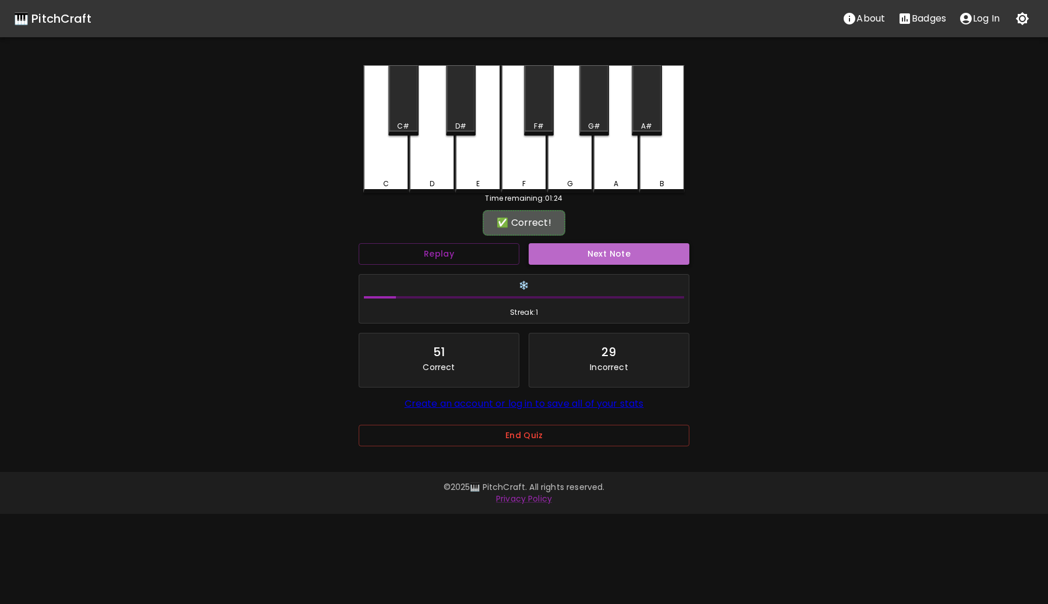
click at [630, 250] on button "Next Note" at bounding box center [609, 254] width 161 height 22
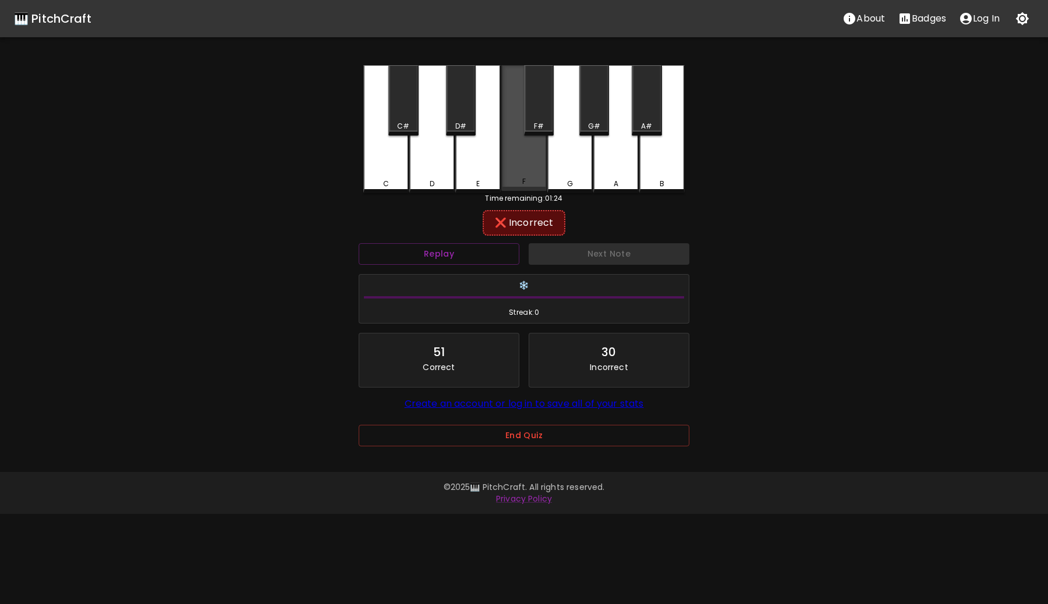
click at [522, 157] on div "F" at bounding box center [523, 128] width 45 height 126
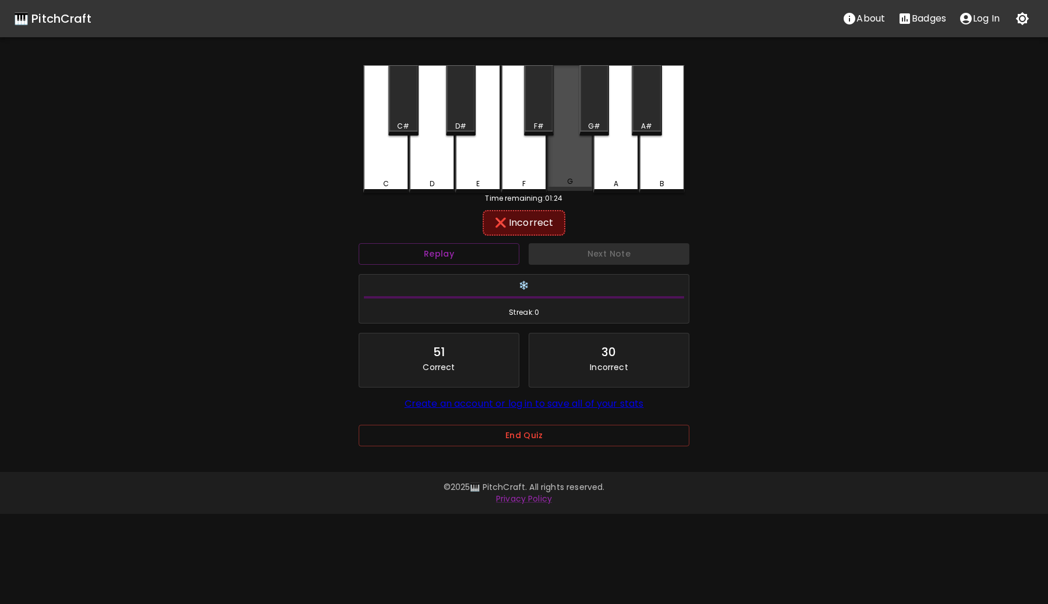
click at [557, 158] on div "G" at bounding box center [569, 128] width 45 height 126
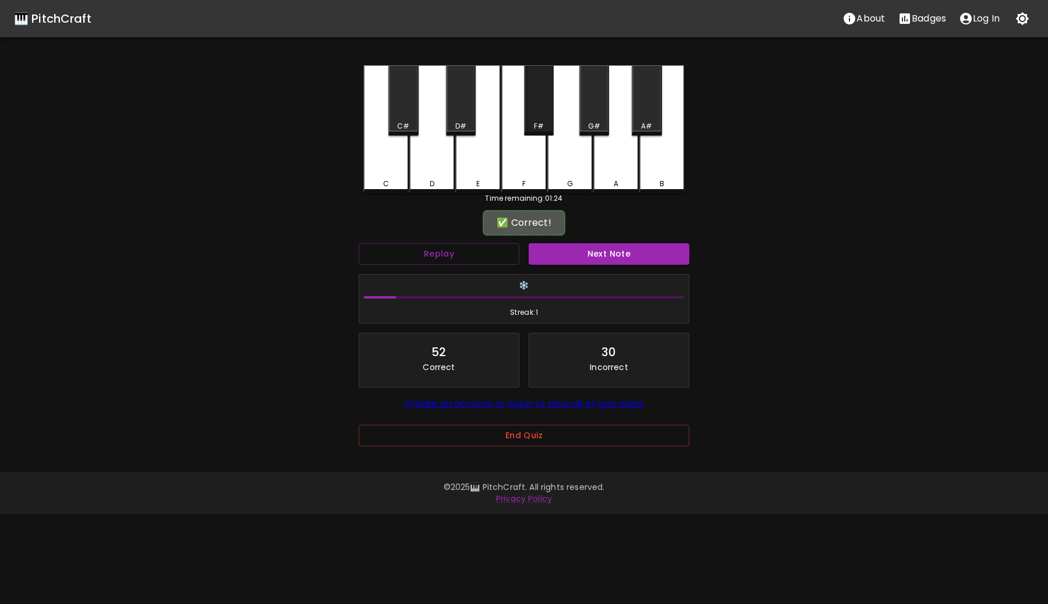
click at [542, 110] on div "F#" at bounding box center [539, 100] width 30 height 70
click at [598, 255] on button "Next Note" at bounding box center [609, 254] width 161 height 22
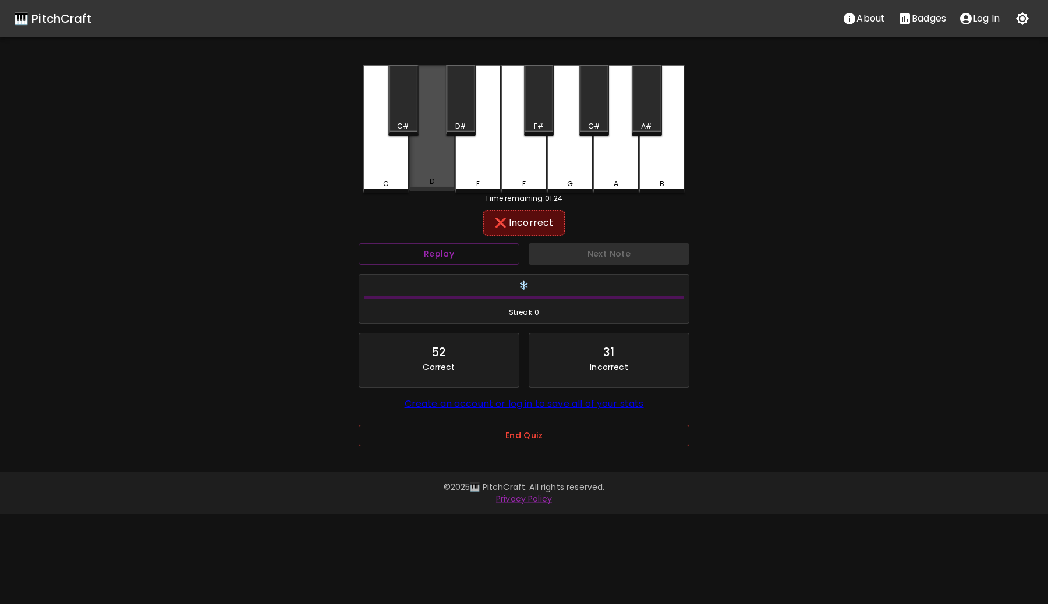
click at [424, 161] on div "D" at bounding box center [431, 128] width 45 height 126
click at [453, 119] on div "D#" at bounding box center [461, 100] width 30 height 70
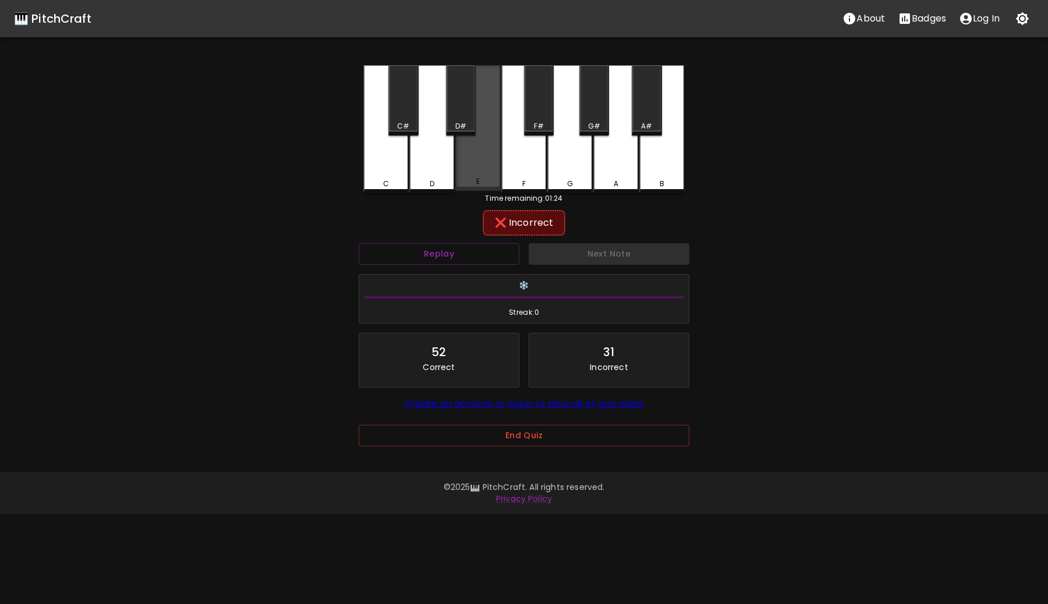
click at [491, 182] on div "E" at bounding box center [477, 181] width 43 height 10
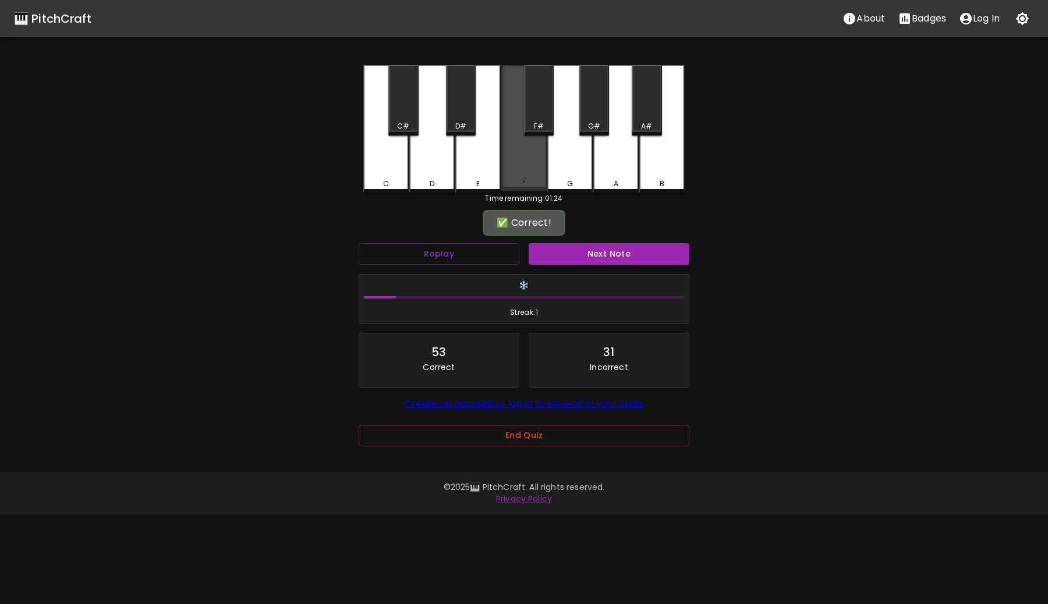
click at [519, 174] on div "F" at bounding box center [523, 128] width 45 height 126
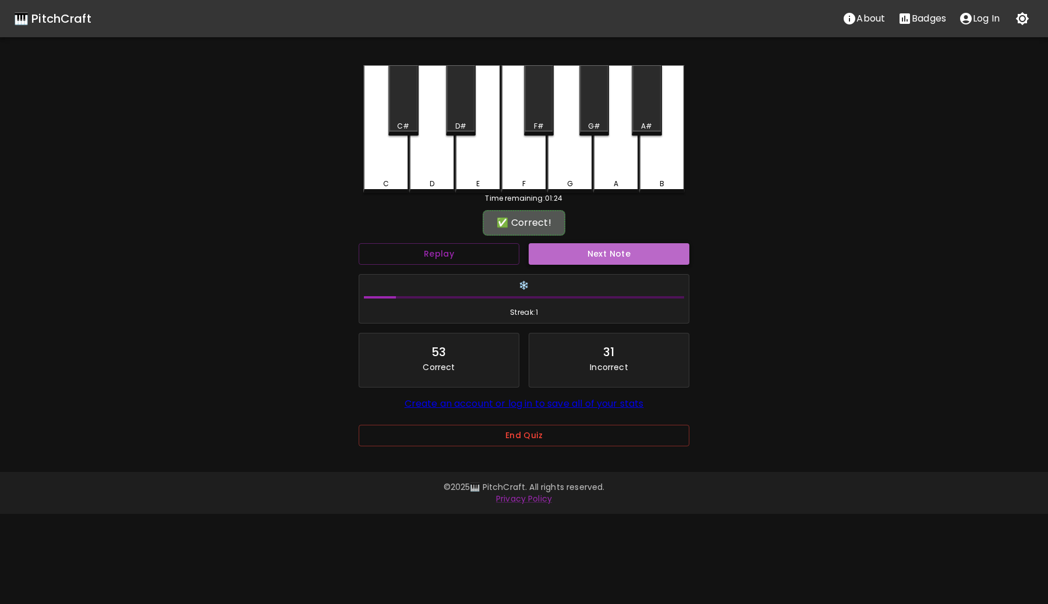
click at [590, 258] on button "Next Note" at bounding box center [609, 254] width 161 height 22
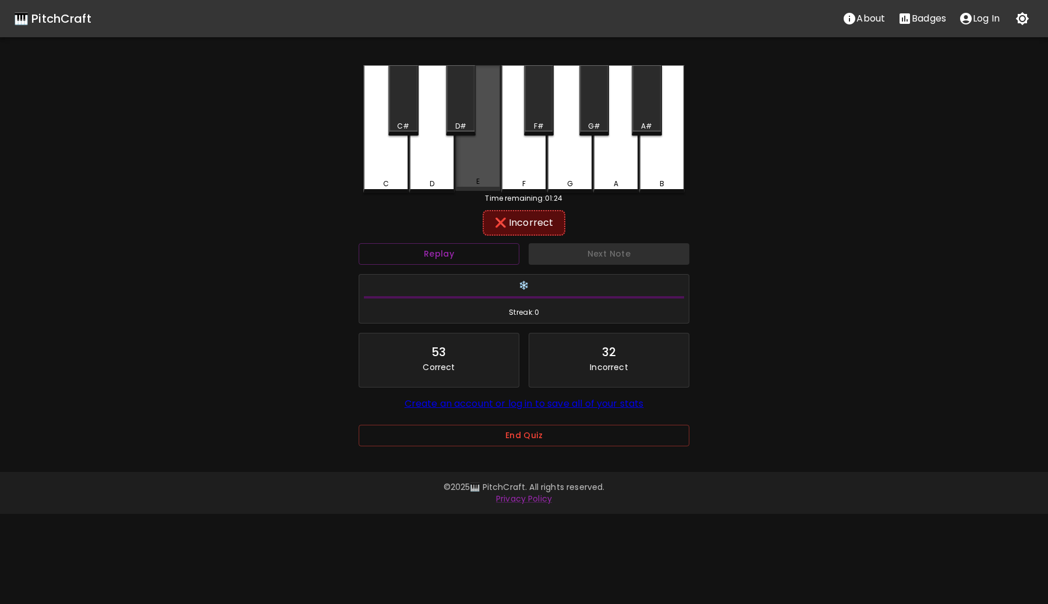
click at [471, 159] on div "E" at bounding box center [477, 128] width 45 height 126
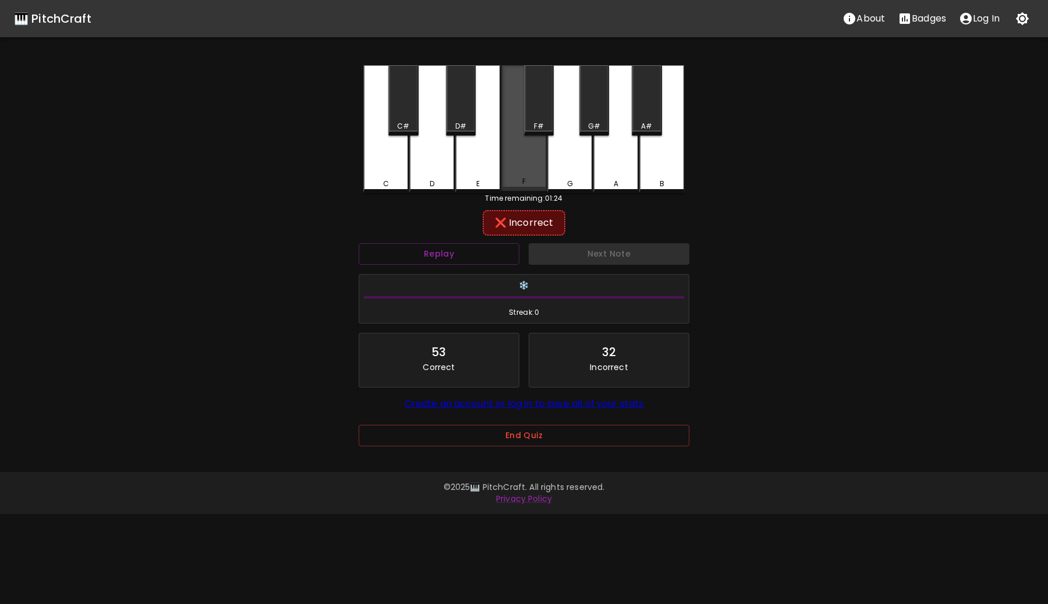
click at [509, 166] on div "F" at bounding box center [523, 128] width 45 height 126
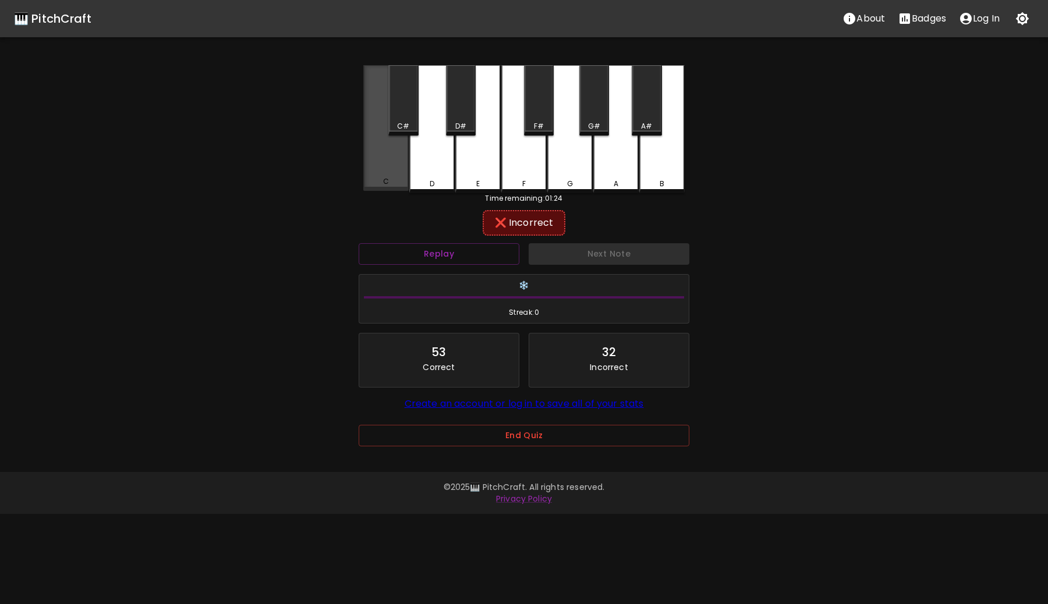
click at [399, 166] on div "C" at bounding box center [385, 128] width 45 height 126
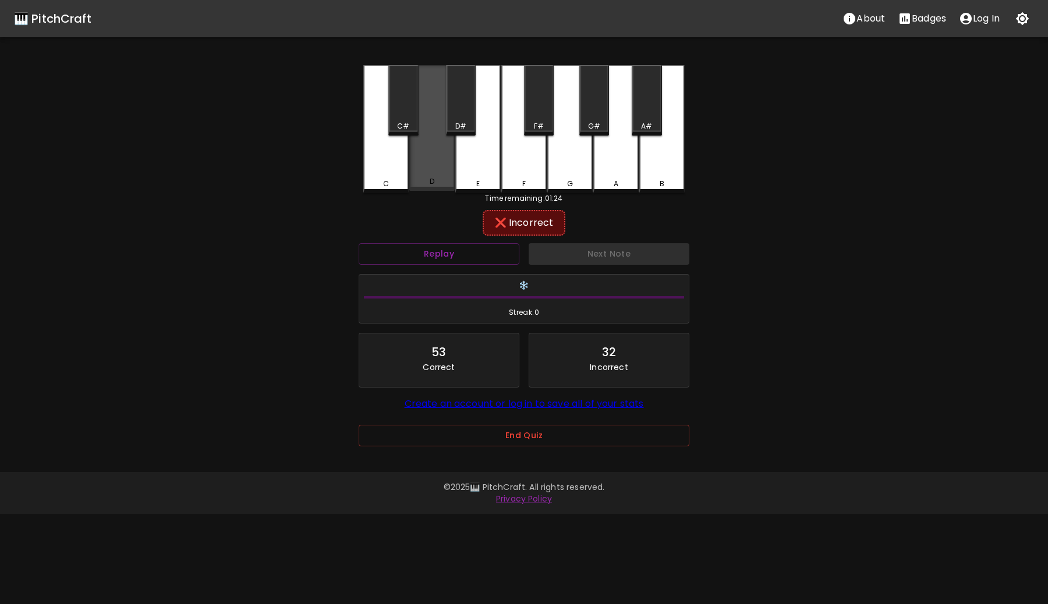
click at [439, 168] on div "D" at bounding box center [431, 128] width 45 height 126
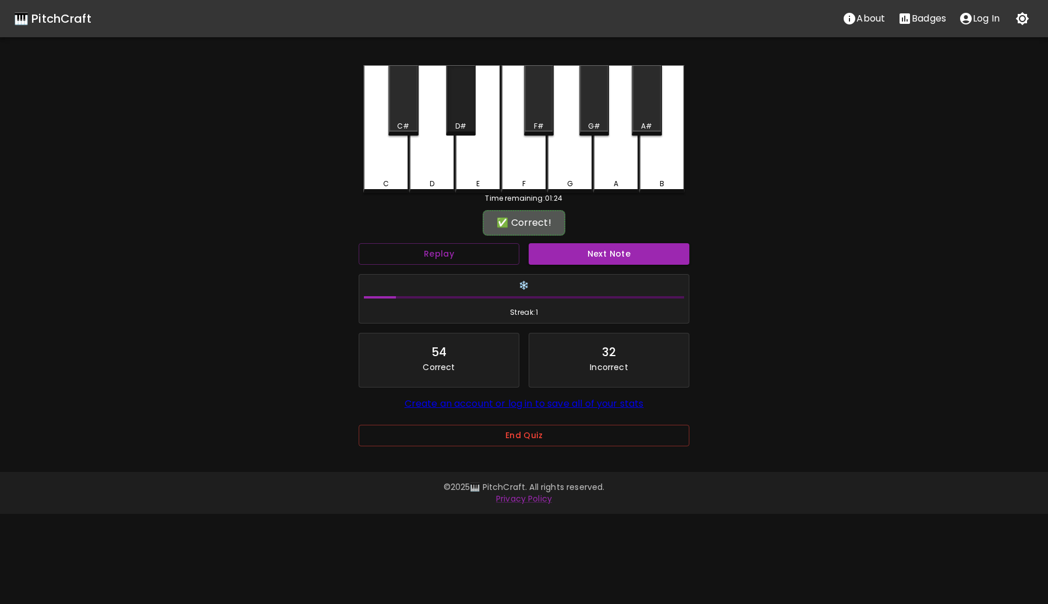
click at [447, 101] on div "D#" at bounding box center [461, 100] width 30 height 70
click at [609, 246] on button "Next Note" at bounding box center [609, 254] width 161 height 22
click at [614, 174] on div "A" at bounding box center [615, 128] width 45 height 126
click at [613, 253] on button "Next Note" at bounding box center [609, 254] width 161 height 22
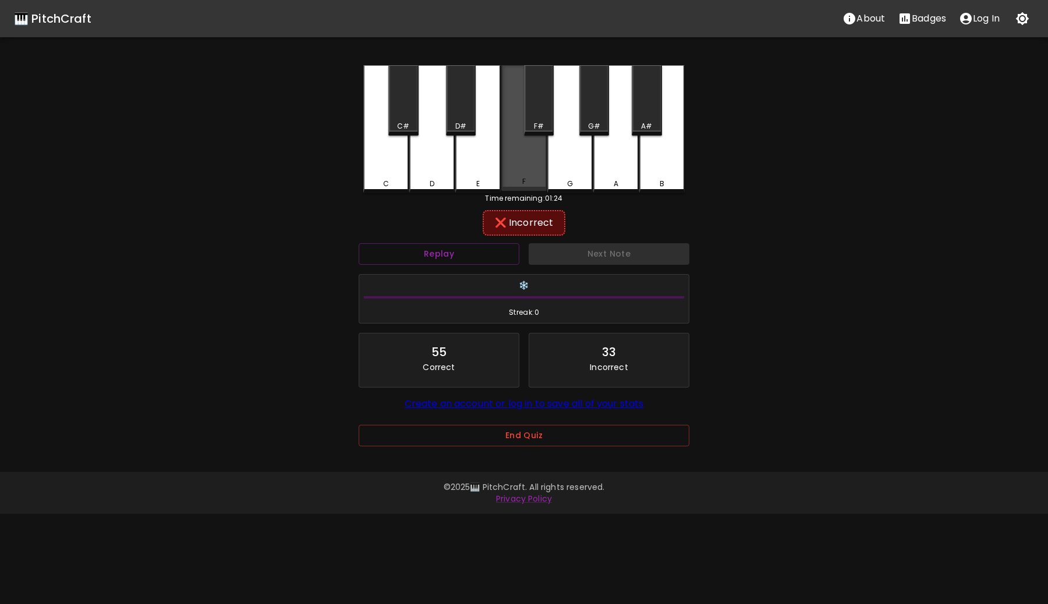
click at [516, 146] on div "F" at bounding box center [523, 128] width 45 height 126
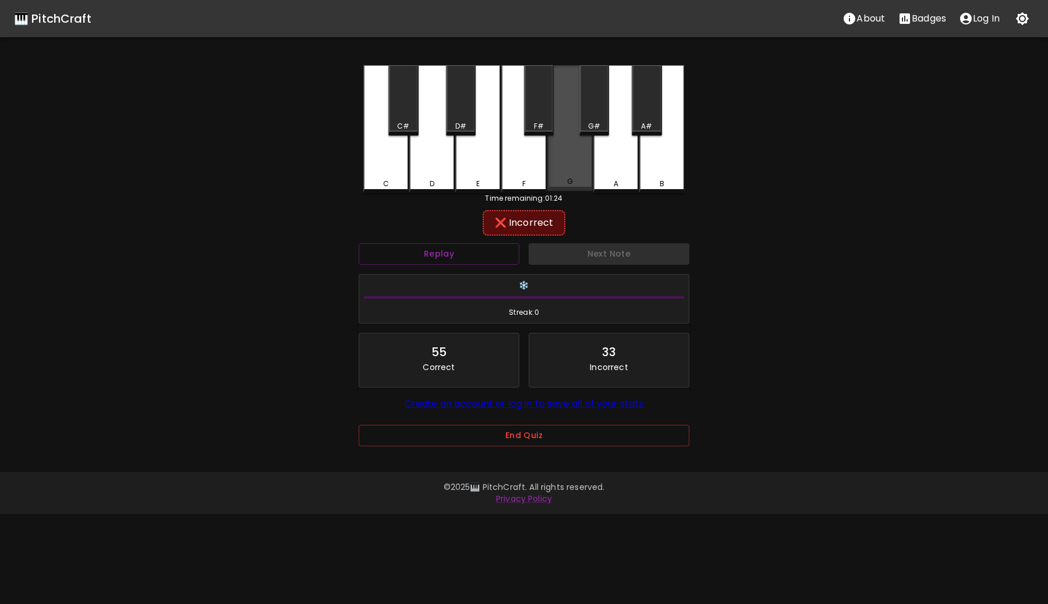
click at [552, 144] on div "G" at bounding box center [569, 128] width 45 height 126
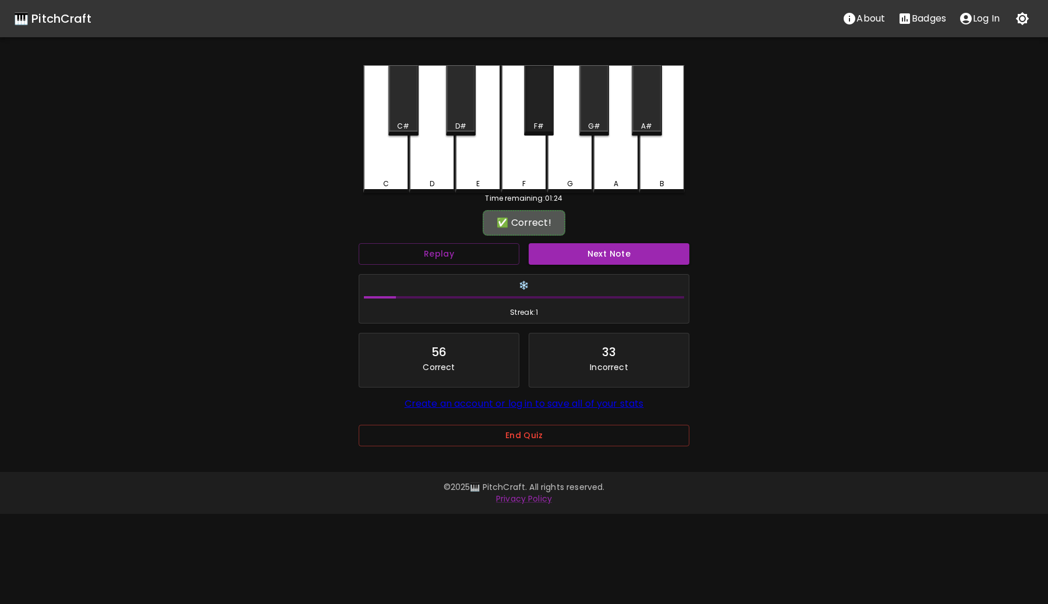
click at [537, 116] on div "F#" at bounding box center [539, 100] width 30 height 70
click at [591, 253] on button "Next Note" at bounding box center [609, 254] width 161 height 22
click at [541, 107] on div "F#" at bounding box center [539, 100] width 30 height 70
click at [594, 254] on button "Next Note" at bounding box center [609, 254] width 161 height 22
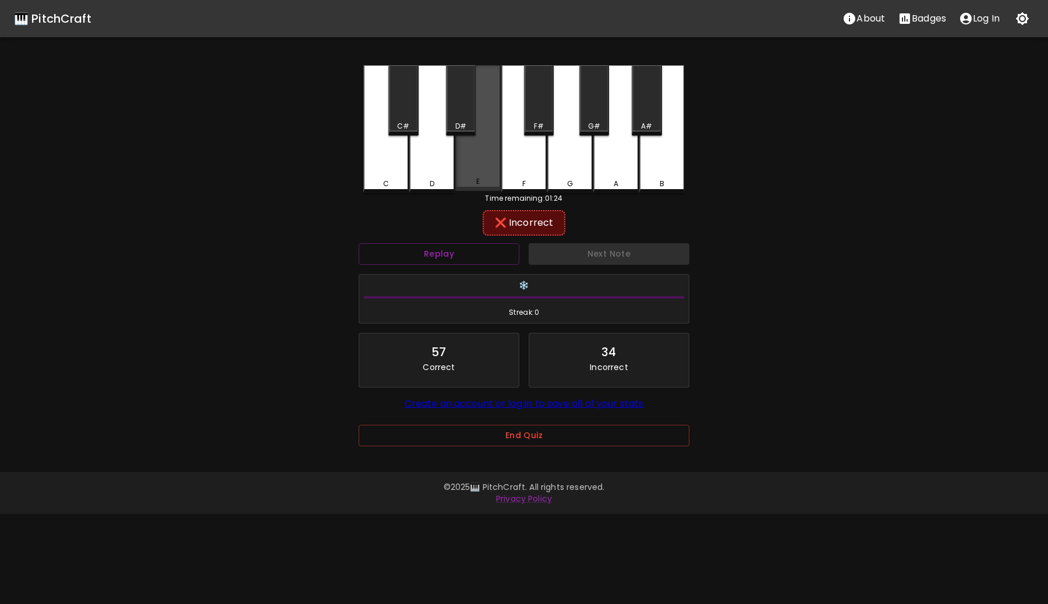
click at [488, 136] on div "E" at bounding box center [477, 128] width 45 height 126
click at [464, 118] on div "D#" at bounding box center [461, 100] width 30 height 70
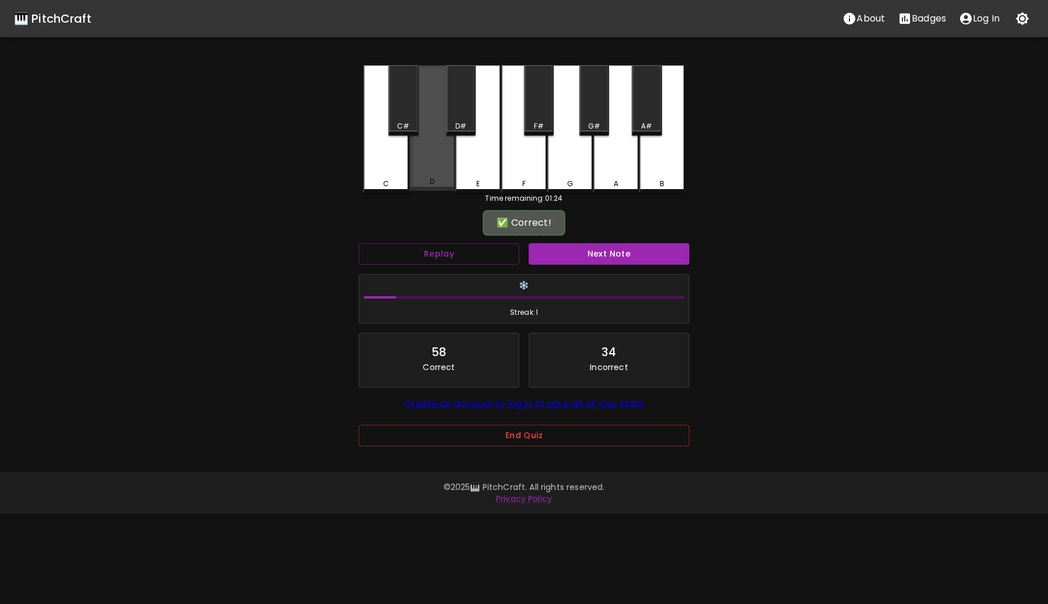
click at [437, 166] on div "D" at bounding box center [431, 128] width 45 height 126
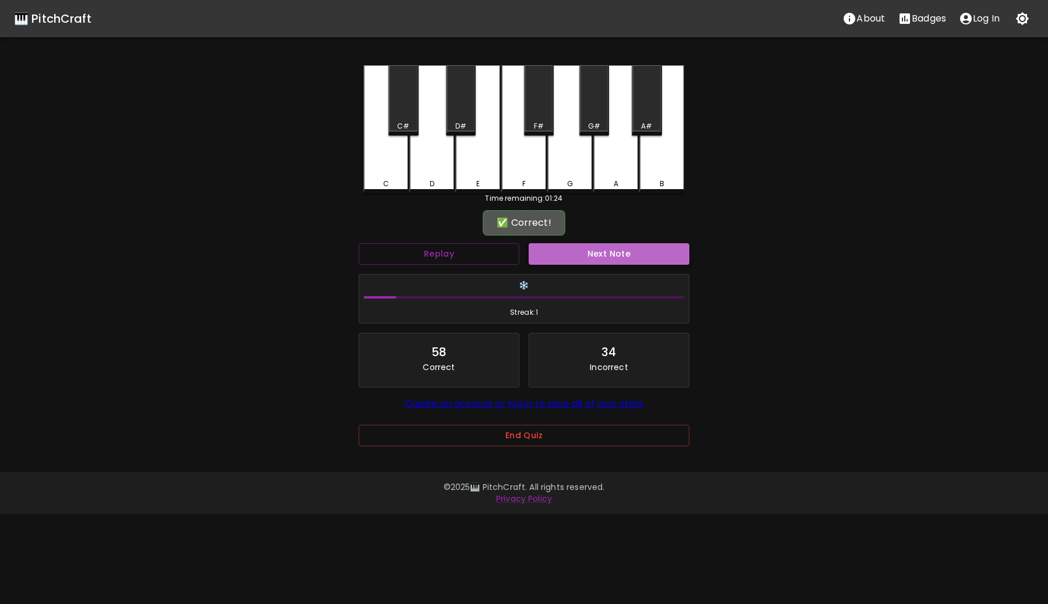
click at [593, 257] on button "Next Note" at bounding box center [609, 254] width 161 height 22
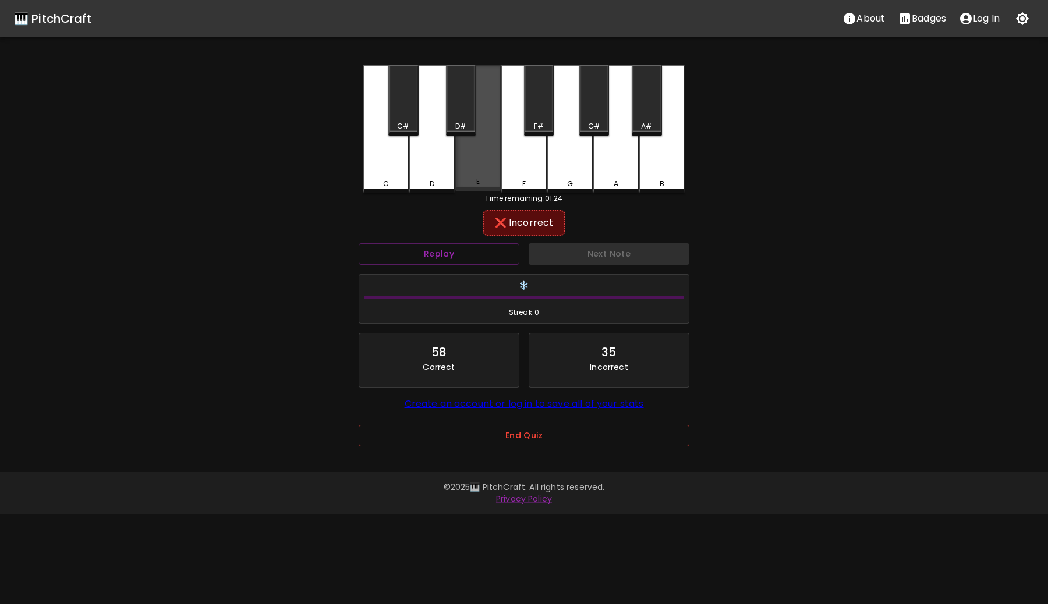
click at [488, 154] on div "E" at bounding box center [477, 128] width 45 height 126
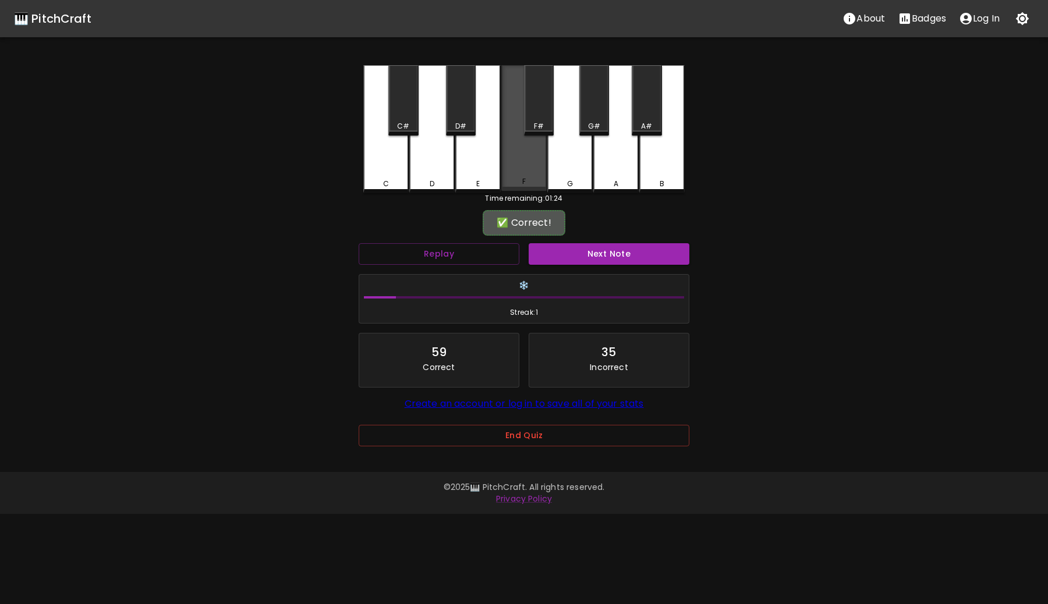
click at [523, 157] on div "F" at bounding box center [523, 128] width 45 height 126
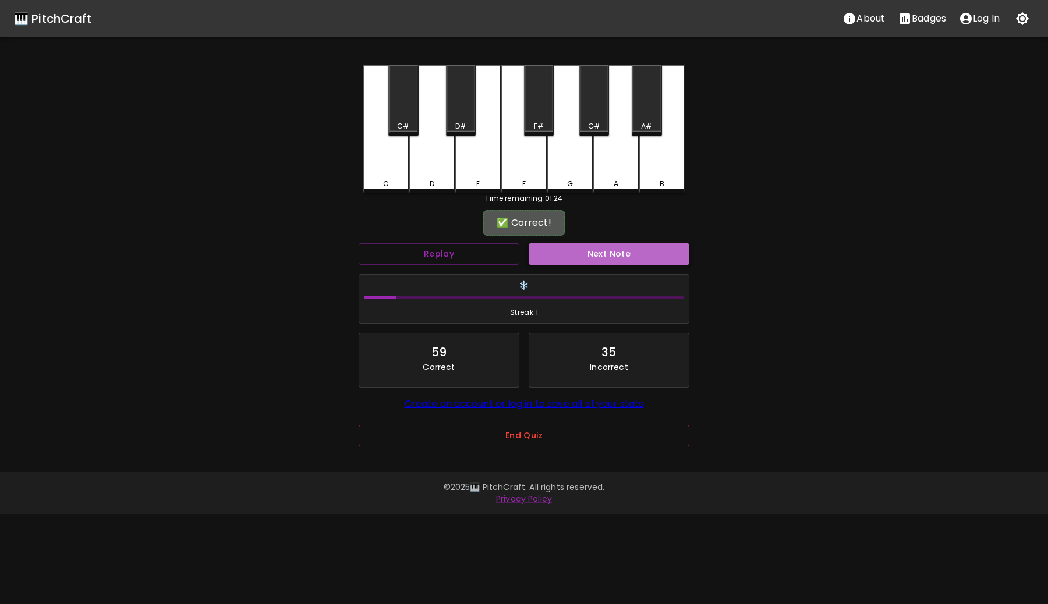
click at [583, 258] on button "Next Note" at bounding box center [609, 254] width 161 height 22
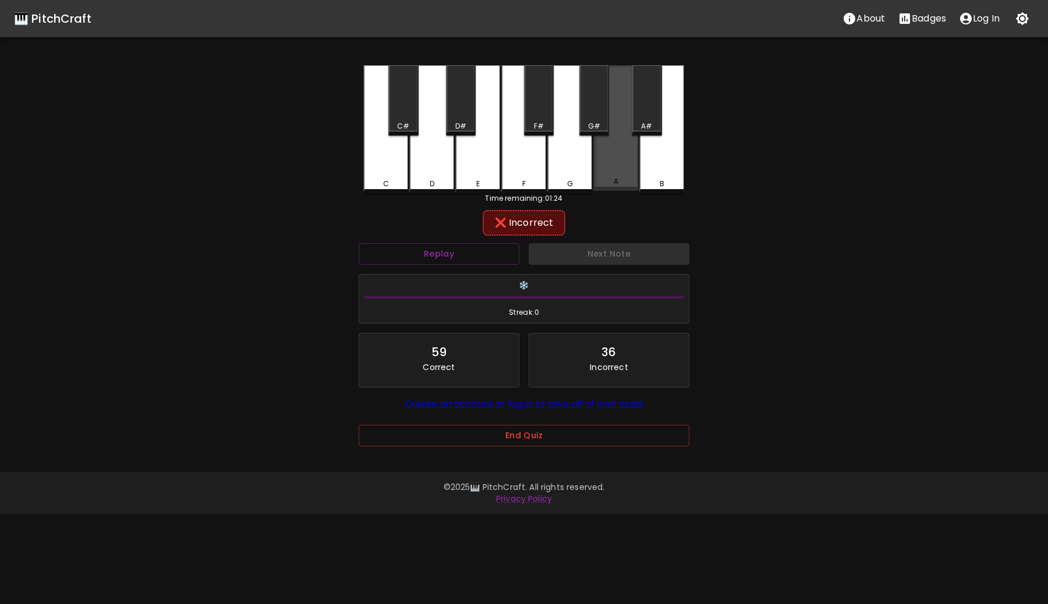
click at [619, 150] on div "A" at bounding box center [615, 128] width 45 height 126
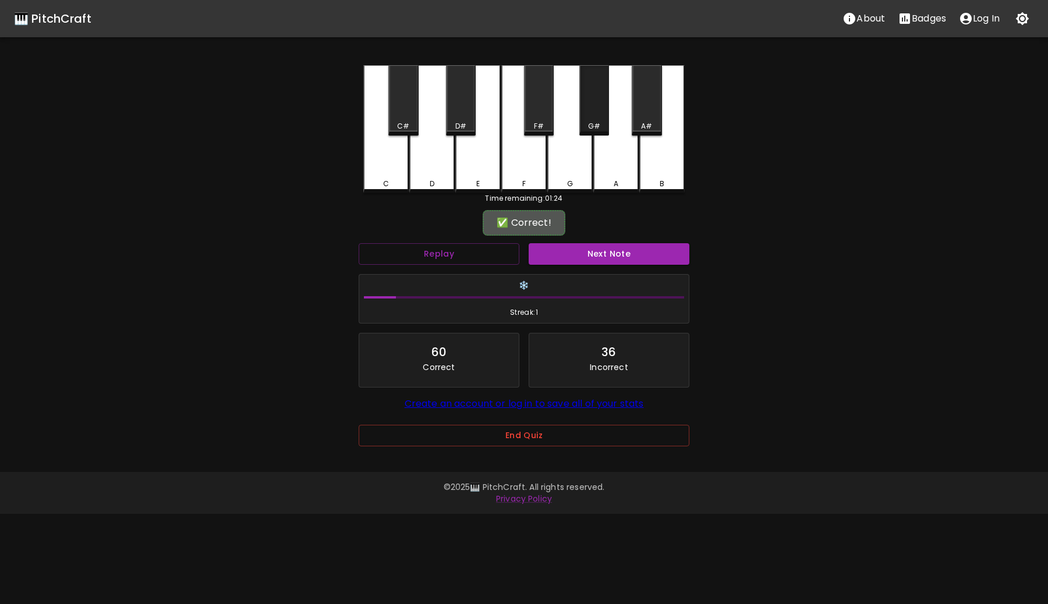
click at [595, 126] on div "G#" at bounding box center [594, 126] width 12 height 10
click at [619, 281] on h6 "❄️" at bounding box center [524, 285] width 320 height 13
click at [620, 254] on button "Next Note" at bounding box center [609, 254] width 161 height 22
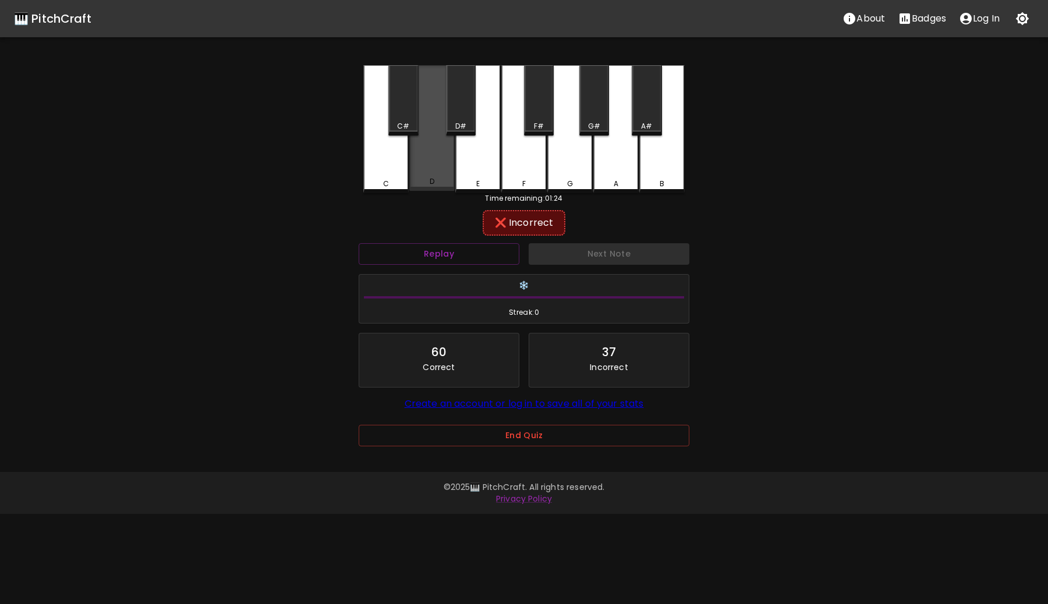
click at [438, 133] on div "D" at bounding box center [431, 128] width 45 height 126
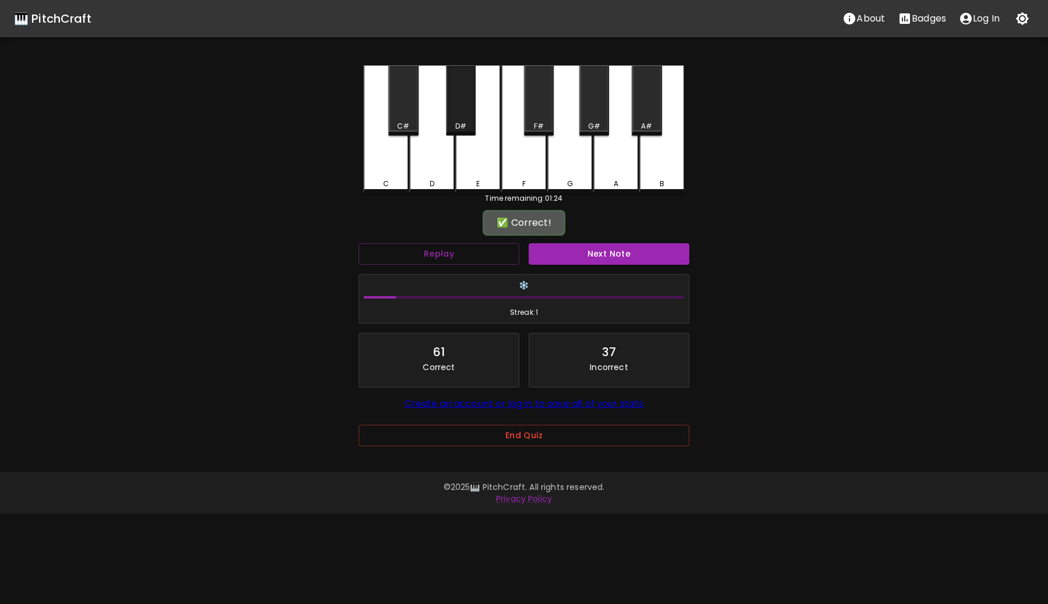
click at [452, 123] on div "D#" at bounding box center [461, 100] width 30 height 70
click at [627, 262] on div "Next Note" at bounding box center [609, 254] width 170 height 31
click at [627, 262] on button "Next Note" at bounding box center [609, 254] width 161 height 22
click at [622, 124] on div "A" at bounding box center [615, 128] width 45 height 126
click at [623, 253] on button "Next Note" at bounding box center [609, 254] width 161 height 22
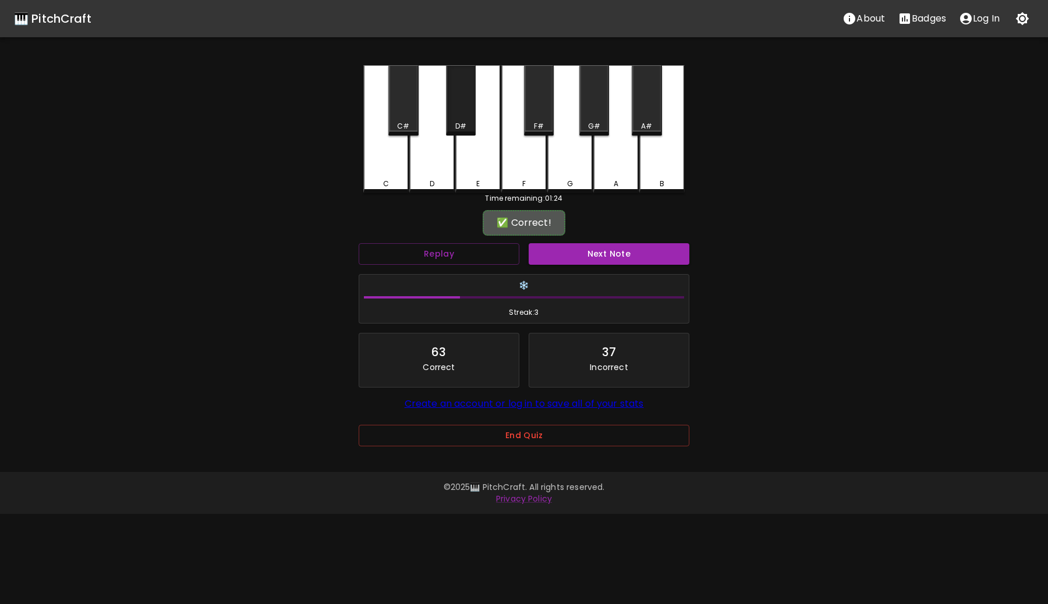
click at [466, 117] on div "D#" at bounding box center [461, 100] width 30 height 70
click at [640, 258] on button "Next Note" at bounding box center [609, 254] width 161 height 22
click at [428, 149] on div "D" at bounding box center [431, 128] width 45 height 126
click at [617, 246] on button "Next Note" at bounding box center [609, 254] width 161 height 22
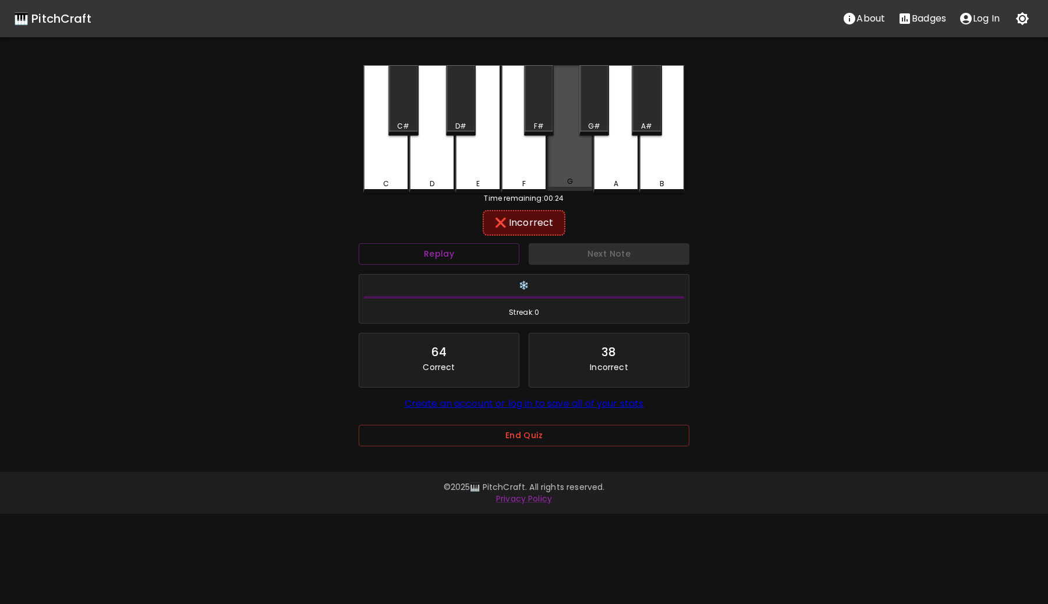
click at [583, 164] on div "G" at bounding box center [569, 128] width 45 height 126
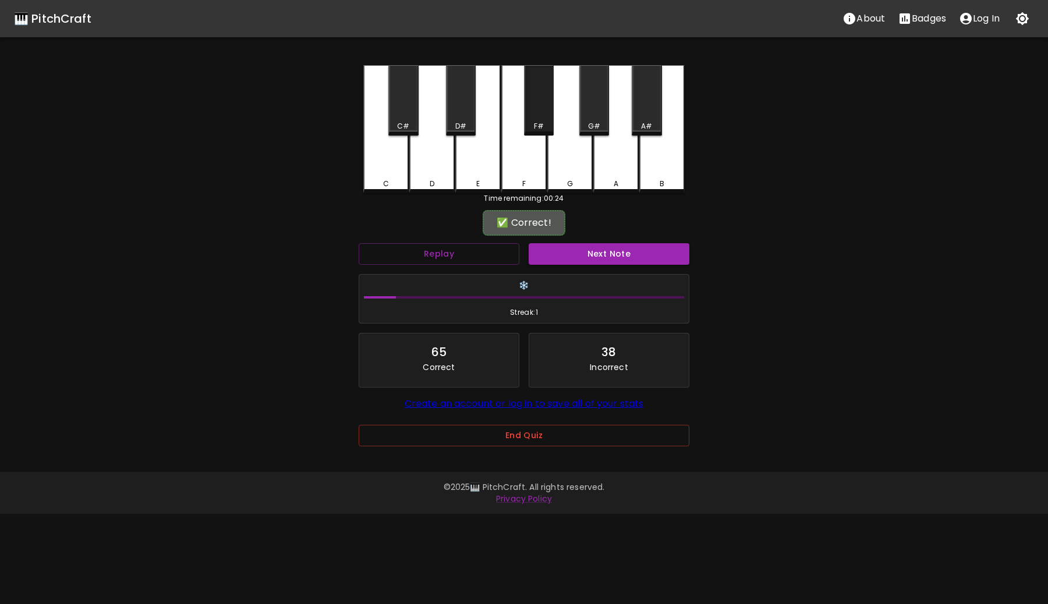
click at [540, 116] on div "F#" at bounding box center [539, 100] width 30 height 70
click at [600, 258] on button "Next Note" at bounding box center [609, 254] width 161 height 22
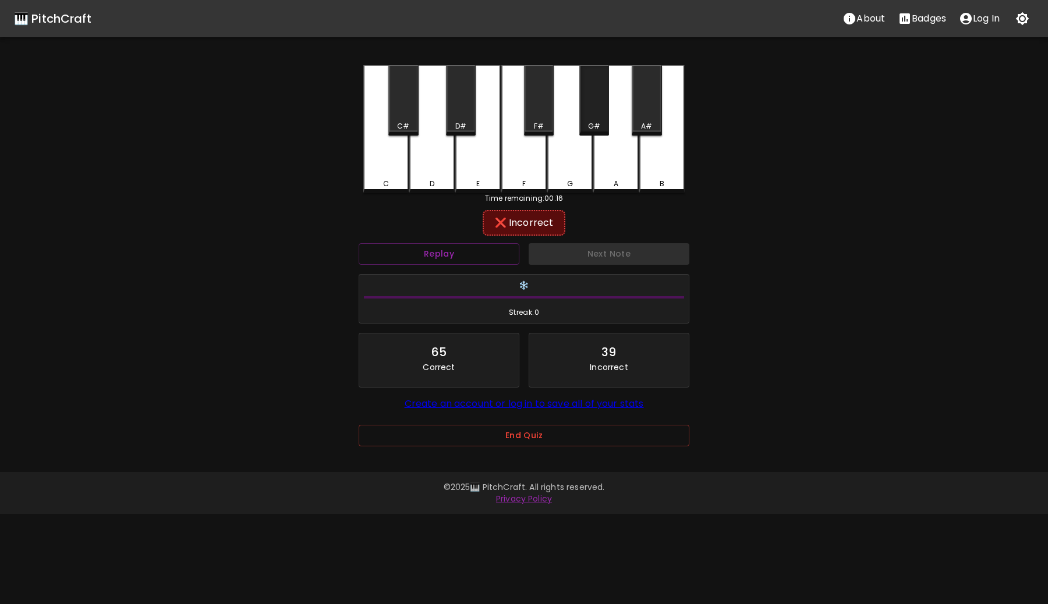
click at [596, 121] on div "G#" at bounding box center [594, 126] width 12 height 10
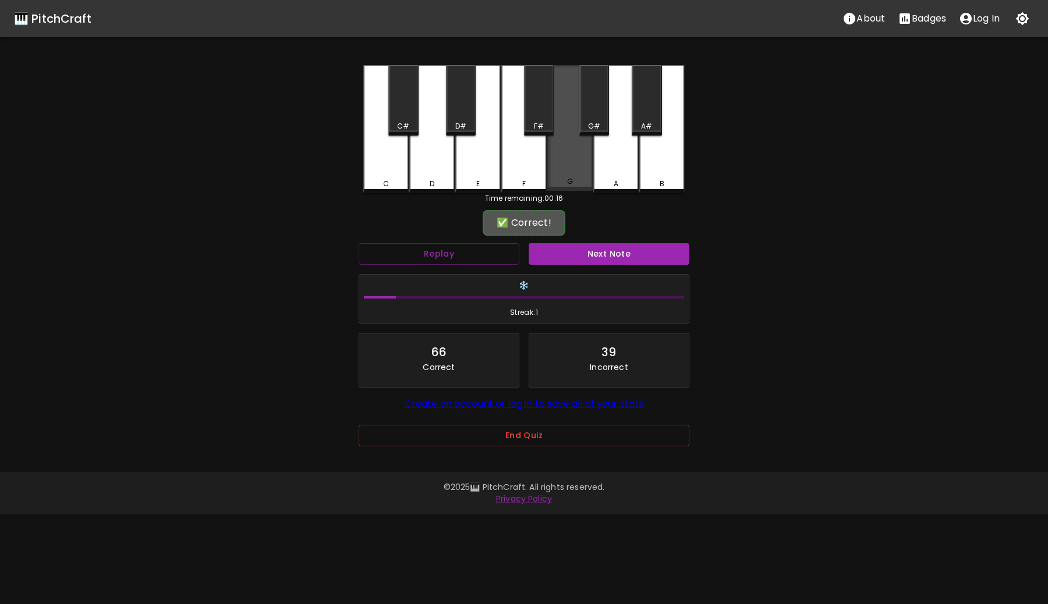
click at [566, 164] on div "G" at bounding box center [569, 128] width 45 height 126
click at [594, 274] on div "❄️ Streak: 1" at bounding box center [524, 299] width 331 height 50
click at [600, 242] on div "Next Note" at bounding box center [609, 254] width 170 height 31
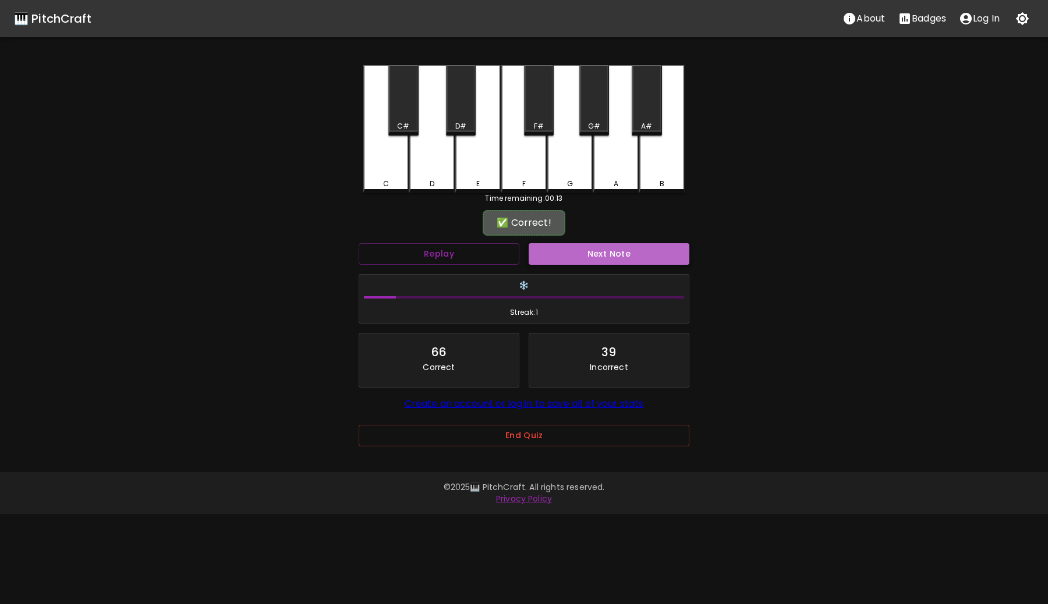
click at [597, 256] on button "Next Note" at bounding box center [609, 254] width 161 height 22
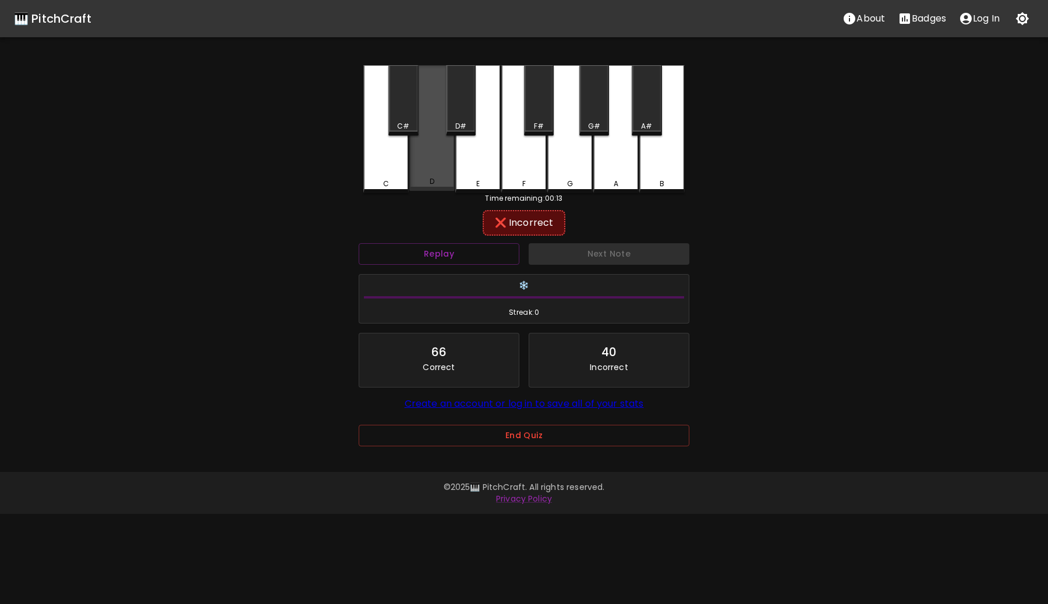
click at [433, 136] on div "D" at bounding box center [431, 128] width 45 height 126
click at [404, 108] on div "C#" at bounding box center [403, 100] width 30 height 70
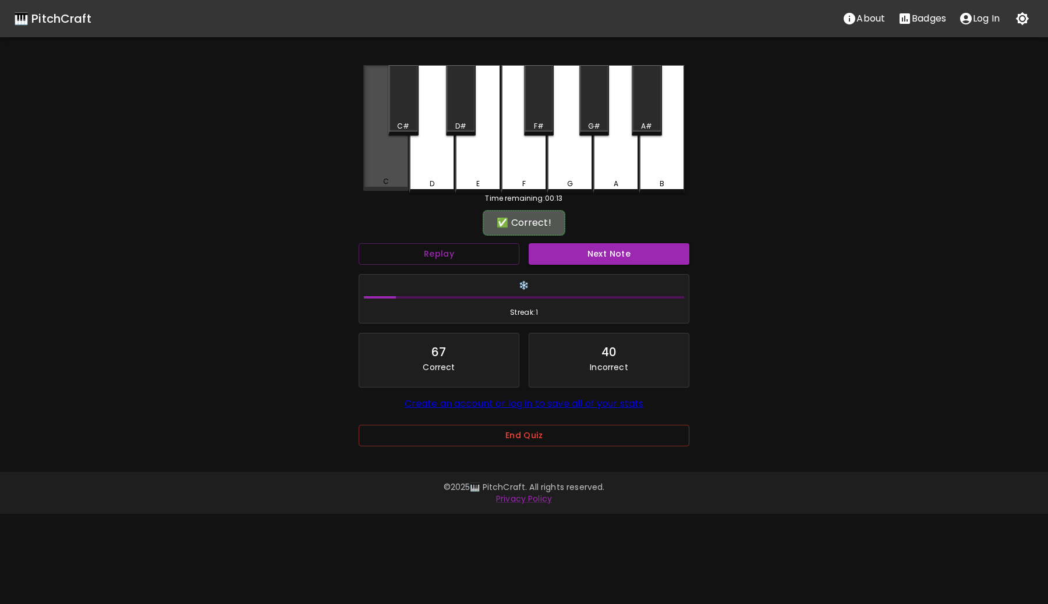
click at [392, 165] on div "C" at bounding box center [385, 128] width 45 height 126
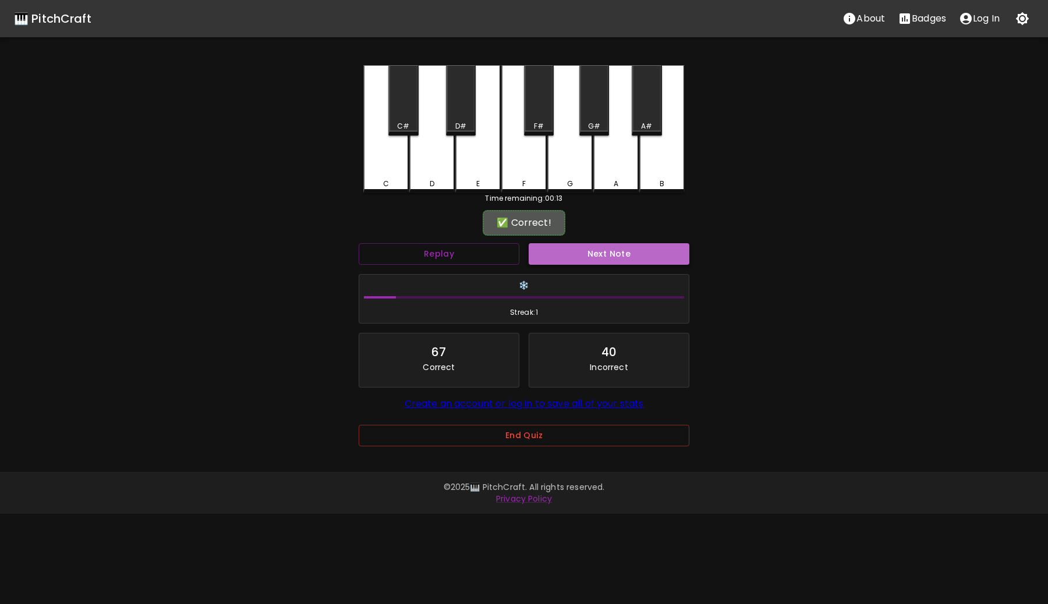
click at [598, 246] on button "Next Note" at bounding box center [609, 254] width 161 height 22
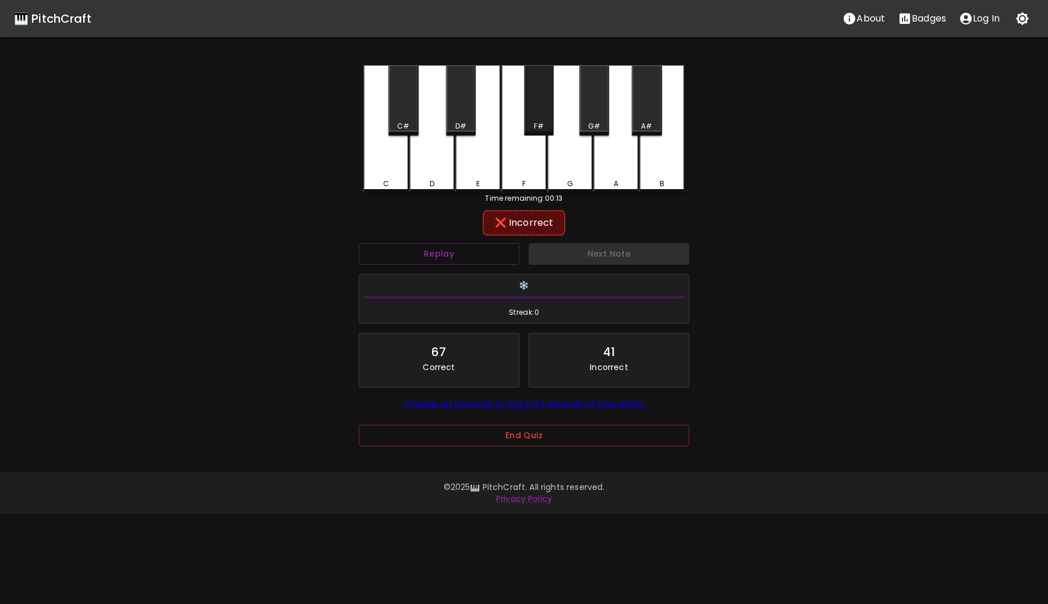
drag, startPoint x: 549, startPoint y: 118, endPoint x: 558, endPoint y: 132, distance: 17.0
click at [554, 125] on div "C C# D D# E F F# G G# A A# B" at bounding box center [523, 129] width 321 height 128
click at [583, 174] on div "G" at bounding box center [569, 128] width 45 height 126
click at [612, 90] on div "A" at bounding box center [615, 129] width 45 height 128
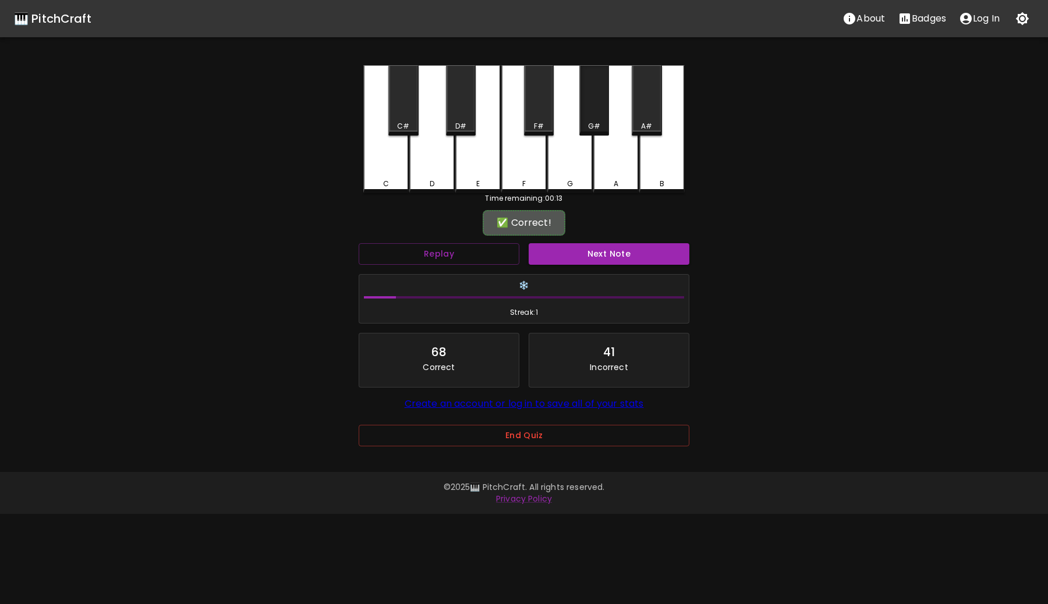
click at [587, 109] on div "G#" at bounding box center [594, 100] width 30 height 70
click at [601, 265] on div "Next Note" at bounding box center [609, 254] width 170 height 31
click at [602, 254] on button "Next Note" at bounding box center [609, 254] width 161 height 22
click at [597, 94] on div "G#" at bounding box center [594, 100] width 30 height 70
click at [601, 256] on button "Next Note" at bounding box center [609, 254] width 161 height 22
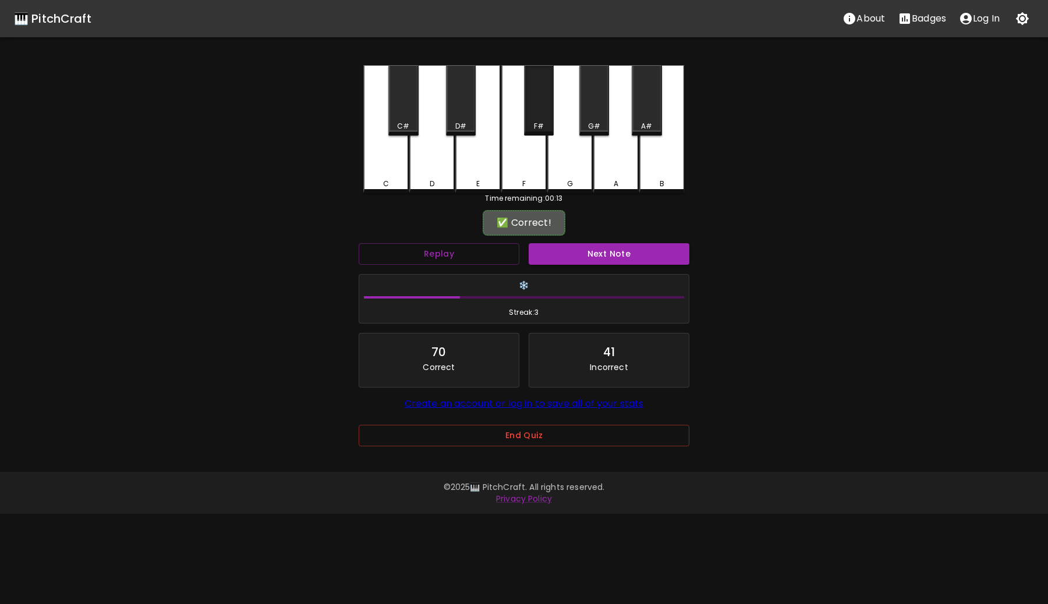
click at [542, 119] on div "F#" at bounding box center [539, 100] width 30 height 70
click at [594, 256] on button "Next Note" at bounding box center [609, 254] width 161 height 22
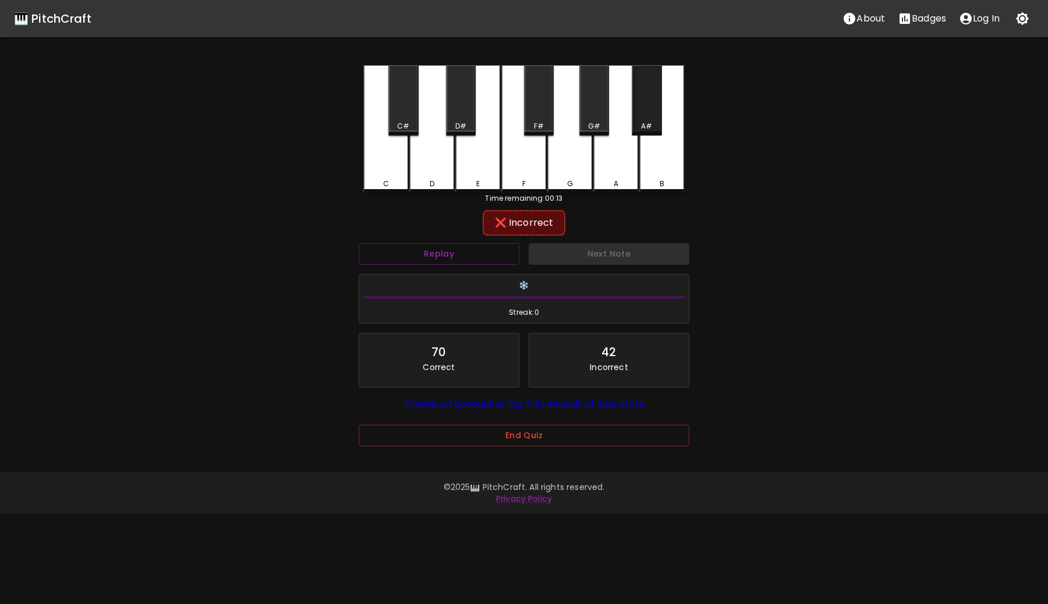
click at [655, 118] on div "A#" at bounding box center [647, 100] width 30 height 70
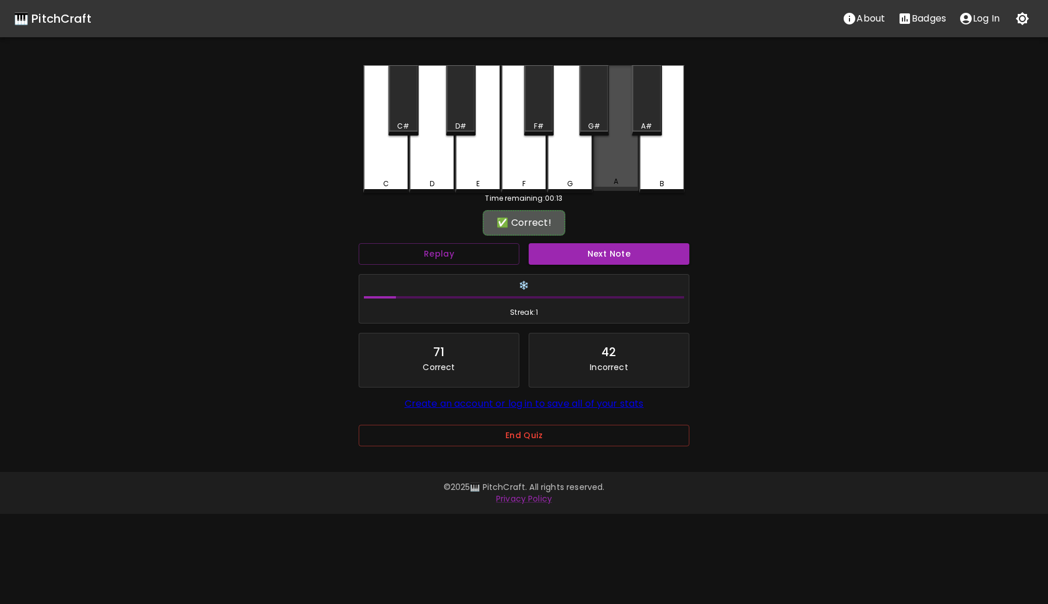
click at [630, 148] on div "A" at bounding box center [615, 128] width 45 height 126
click at [626, 256] on button "Next Note" at bounding box center [609, 254] width 161 height 22
click at [622, 175] on div "A" at bounding box center [615, 128] width 45 height 126
click at [622, 263] on button "Next Note" at bounding box center [609, 254] width 161 height 22
click at [456, 112] on div "D#" at bounding box center [461, 100] width 30 height 70
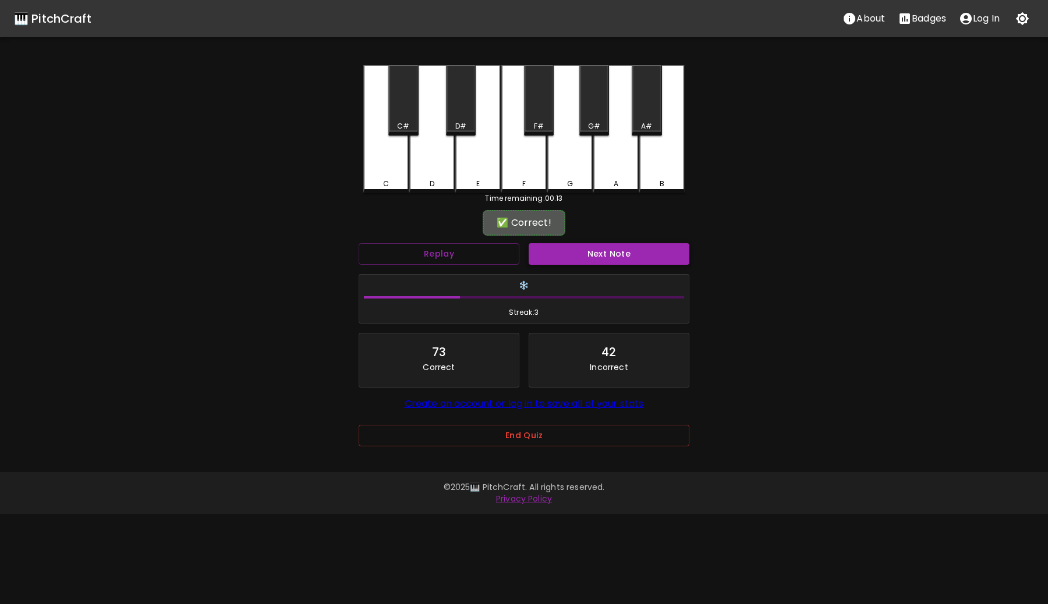
click at [615, 257] on button "Next Note" at bounding box center [609, 254] width 161 height 22
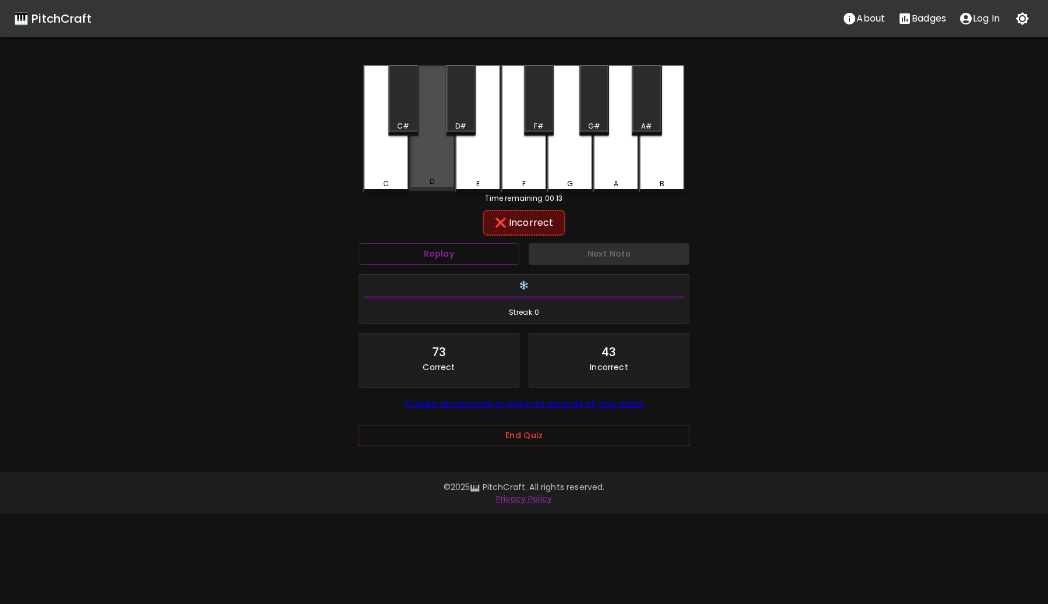
click at [421, 147] on div "D" at bounding box center [431, 128] width 45 height 126
click at [406, 113] on div "C#" at bounding box center [403, 100] width 30 height 70
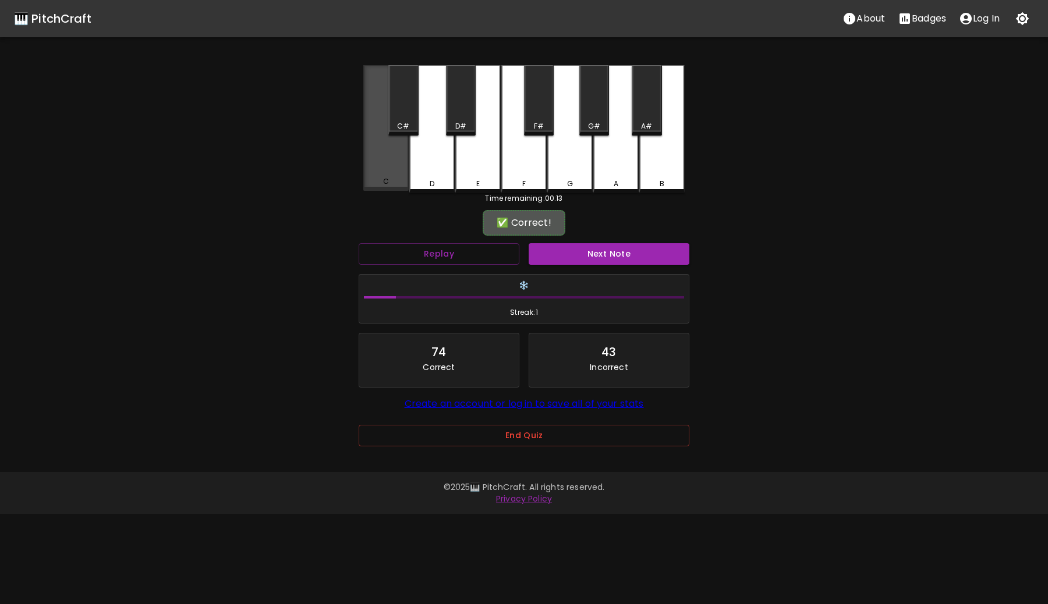
click at [389, 152] on div "C" at bounding box center [385, 128] width 45 height 126
click at [617, 259] on button "Next Note" at bounding box center [609, 254] width 161 height 22
click at [412, 116] on div "C#" at bounding box center [403, 100] width 30 height 70
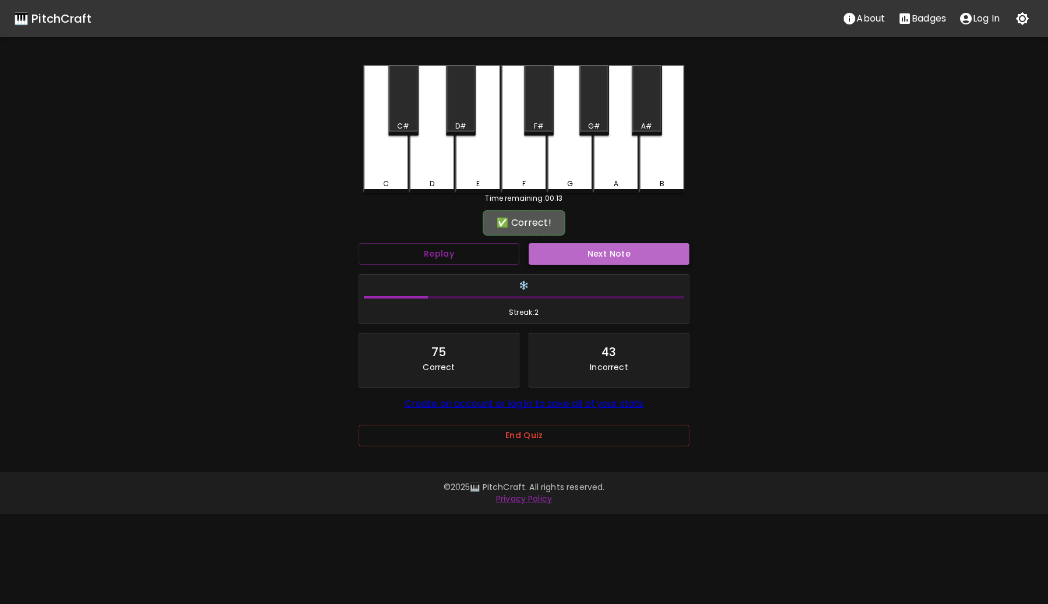
click at [606, 256] on button "Next Note" at bounding box center [609, 254] width 161 height 22
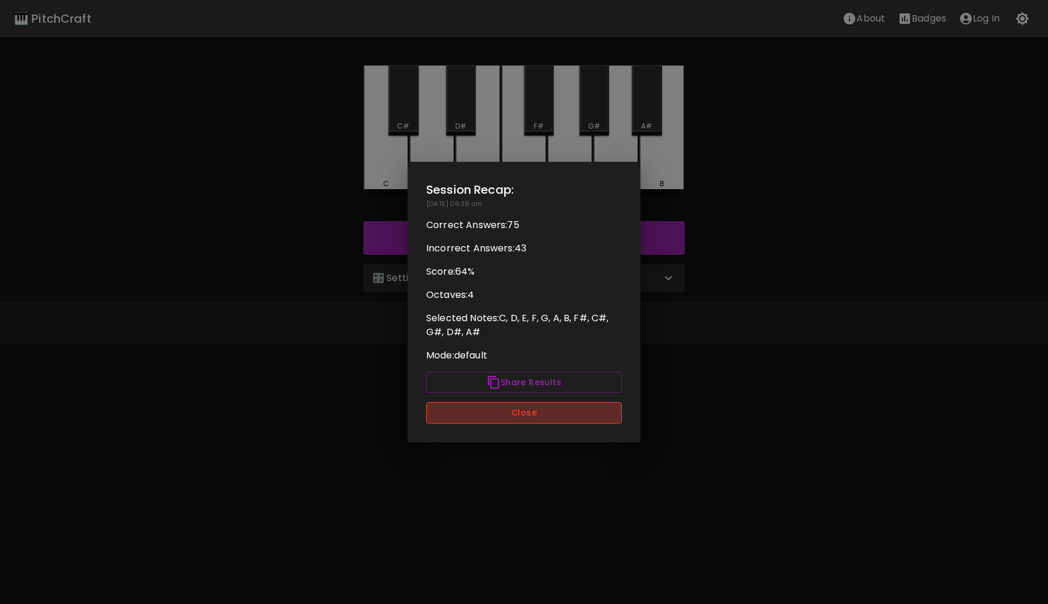
click at [533, 419] on button "Close" at bounding box center [524, 413] width 196 height 22
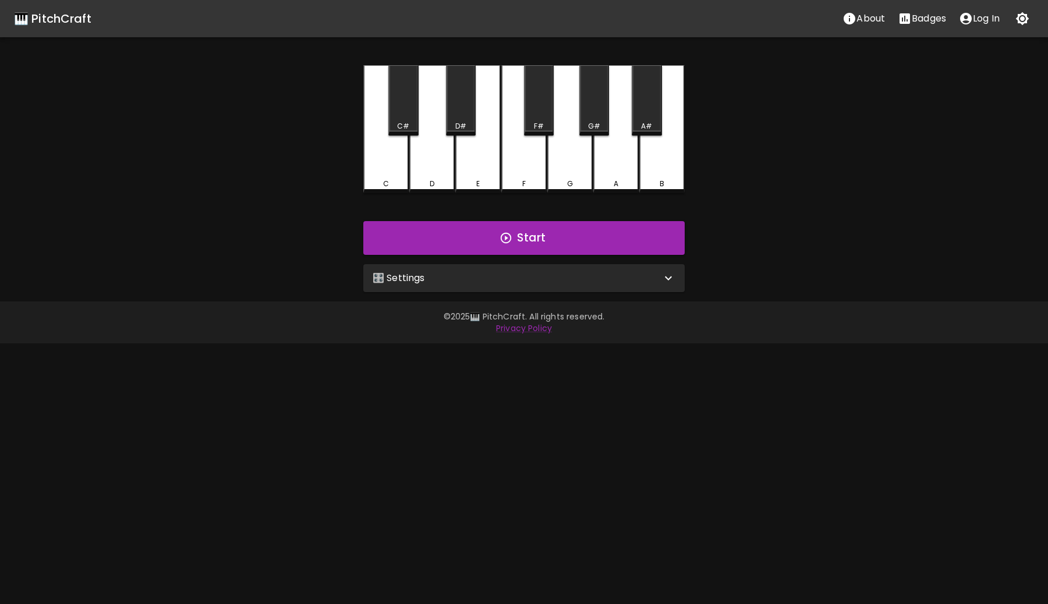
click at [1022, 26] on button "button" at bounding box center [1021, 18] width 23 height 23
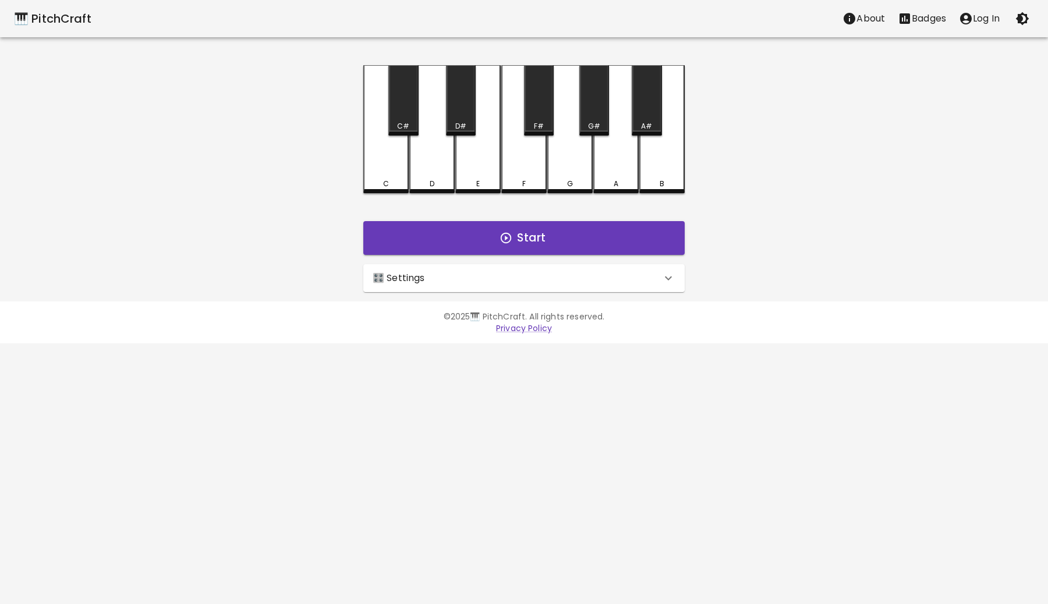
click at [1019, 10] on button "button" at bounding box center [1021, 18] width 23 height 23
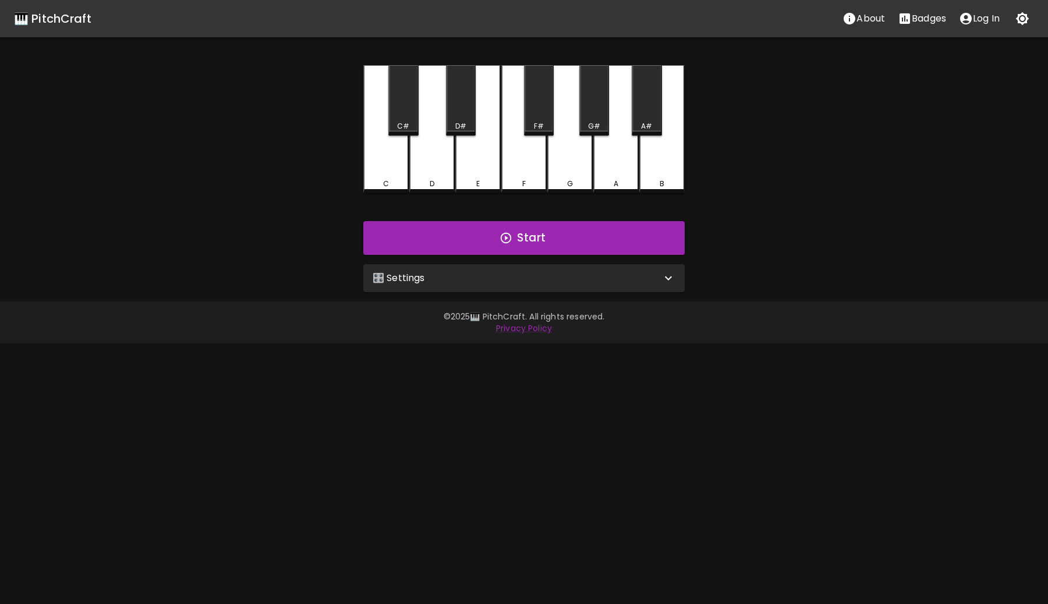
click at [654, 278] on div "🎛️ Settings" at bounding box center [517, 278] width 289 height 14
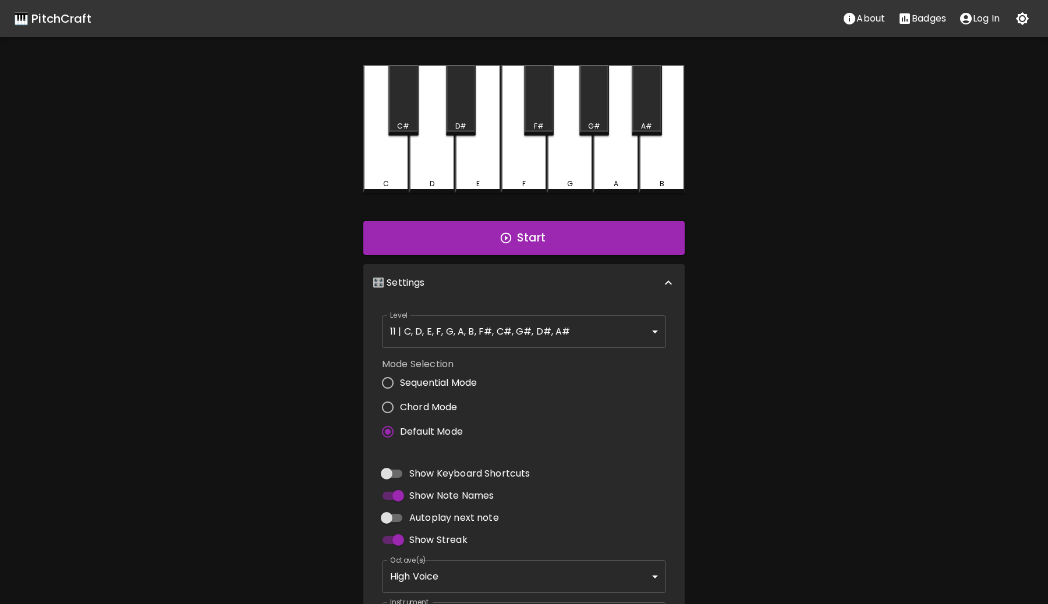
click at [568, 345] on body "🎹 PitchCraft About Badges Log In C C# D D# E F F# G G# A A# B Start 🎛️ Settings…" at bounding box center [524, 352] width 1048 height 705
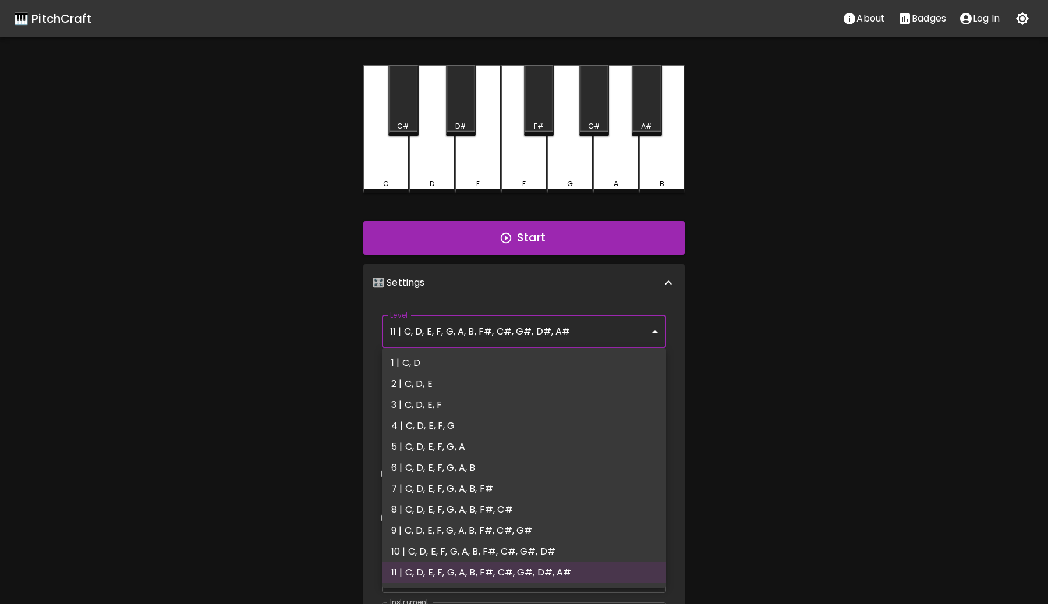
click at [744, 362] on div at bounding box center [524, 302] width 1048 height 604
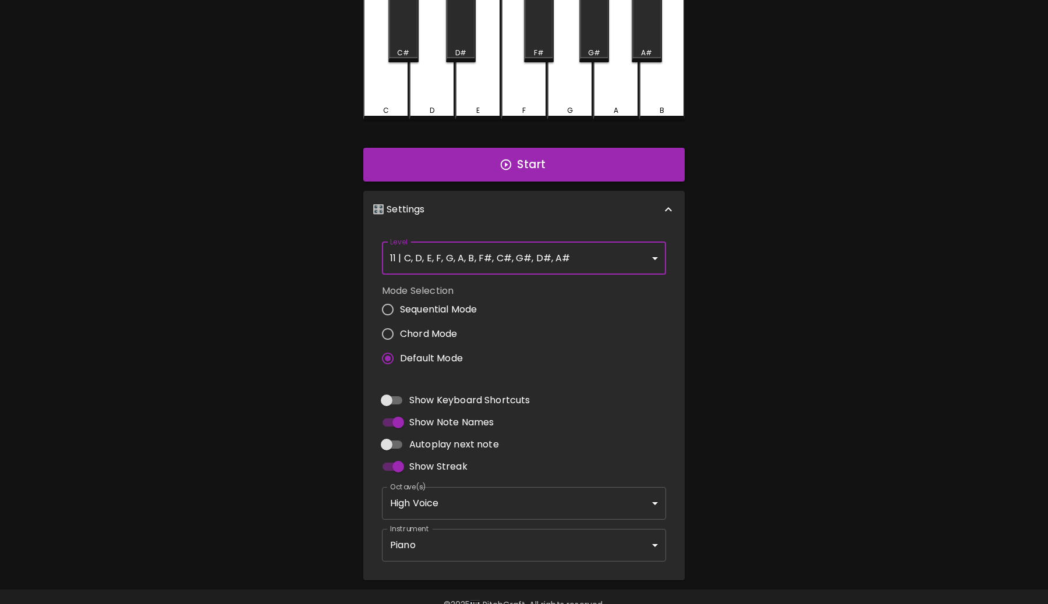
scroll to position [73, 0]
click at [391, 403] on input "Show Keyboard Shortcuts" at bounding box center [386, 401] width 66 height 22
checkbox input "true"
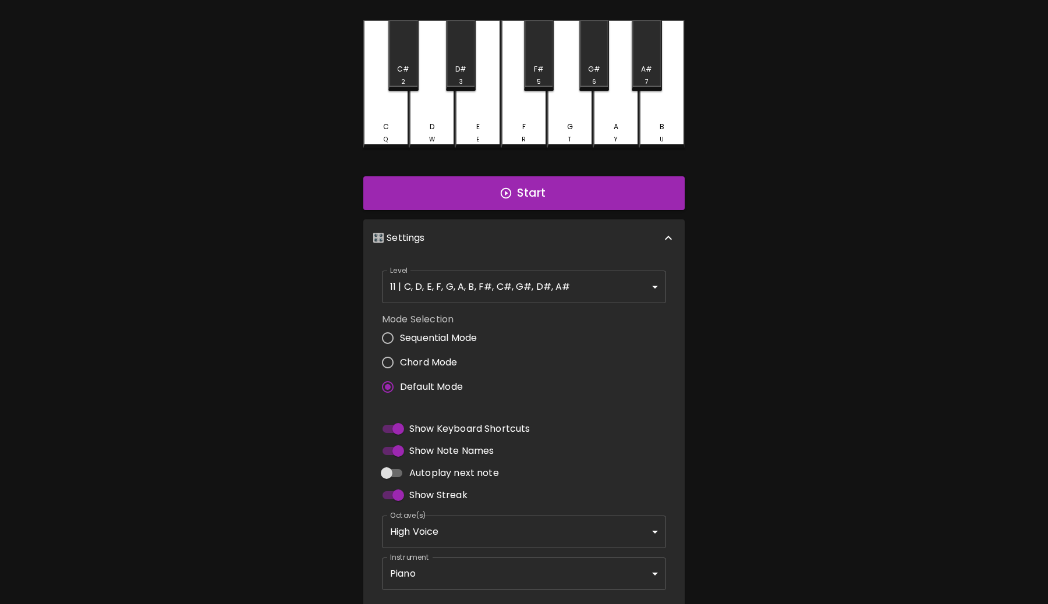
scroll to position [48, 0]
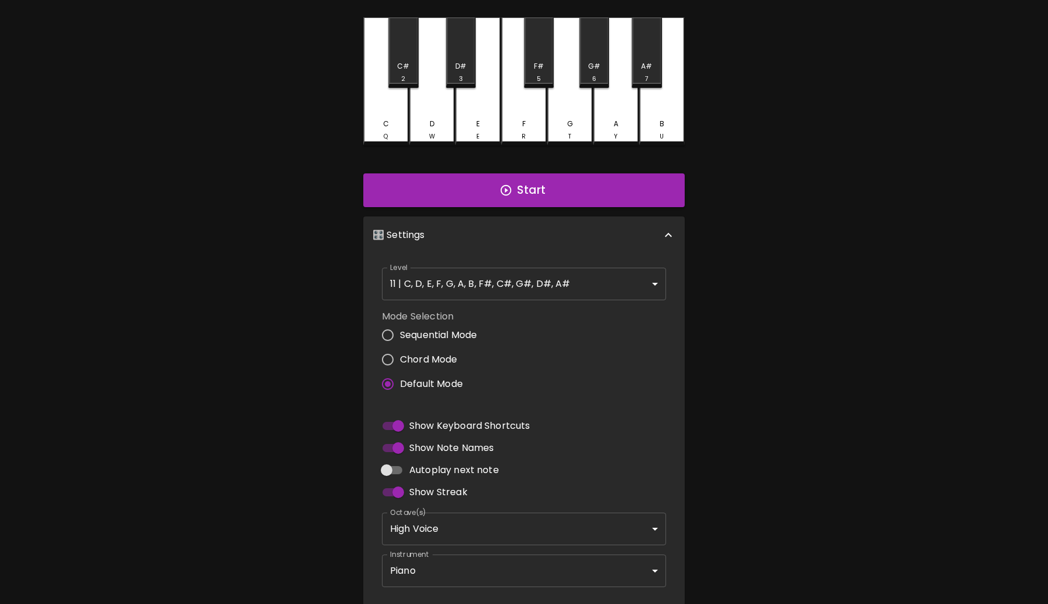
click at [195, 389] on div "🎹 PitchCraft About Badges Log In C Q C# 2 D W D# 3 E E F R F# 5 G T G# 6 A Y A#…" at bounding box center [524, 279] width 1048 height 654
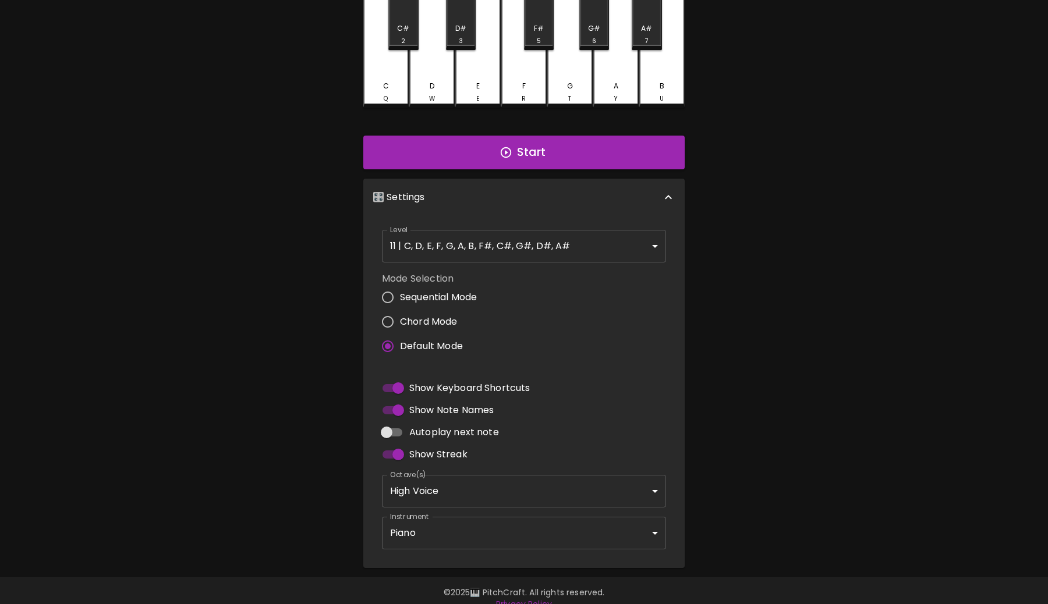
scroll to position [100, 0]
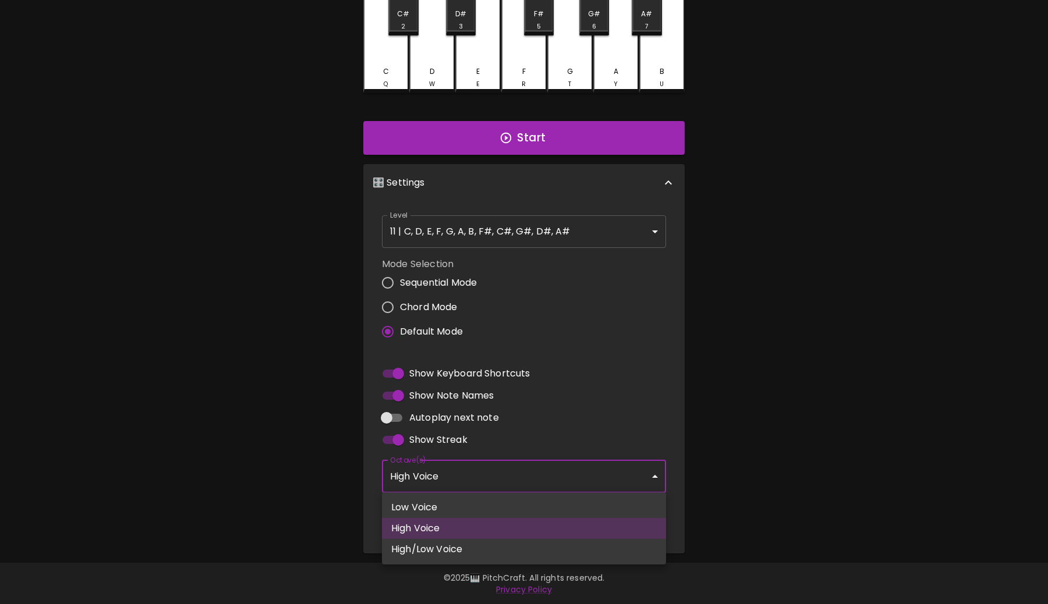
click at [471, 476] on body "🎹 PitchCraft About Badges Log In C Q C# 2 D W D# 3 E E F R F# 5 G T G# 6 A Y A#…" at bounding box center [524, 252] width 1048 height 705
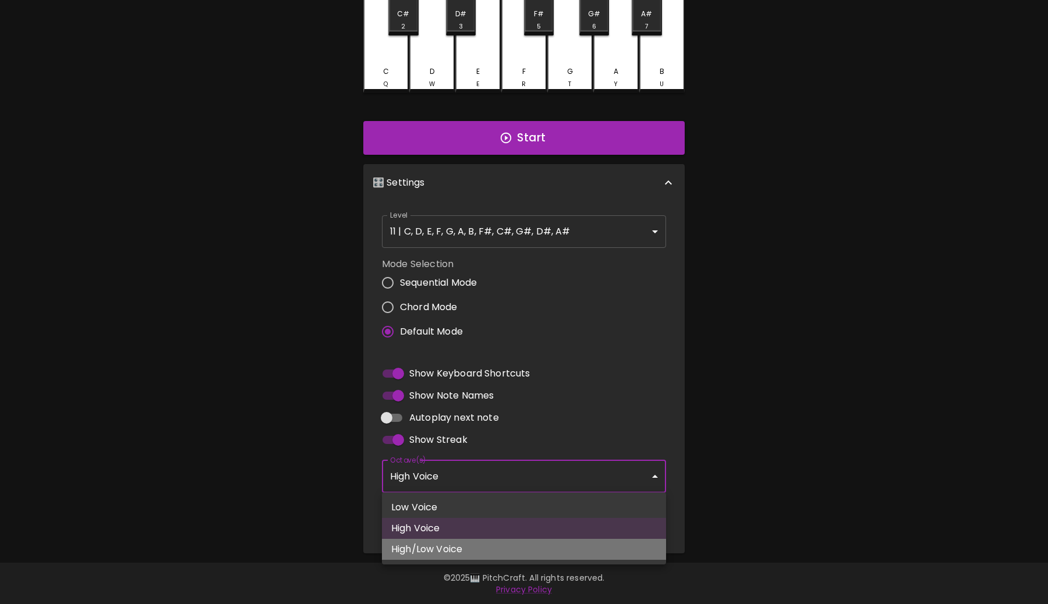
click at [467, 541] on li "High/Low Voice" at bounding box center [524, 549] width 284 height 21
type input "3,4"
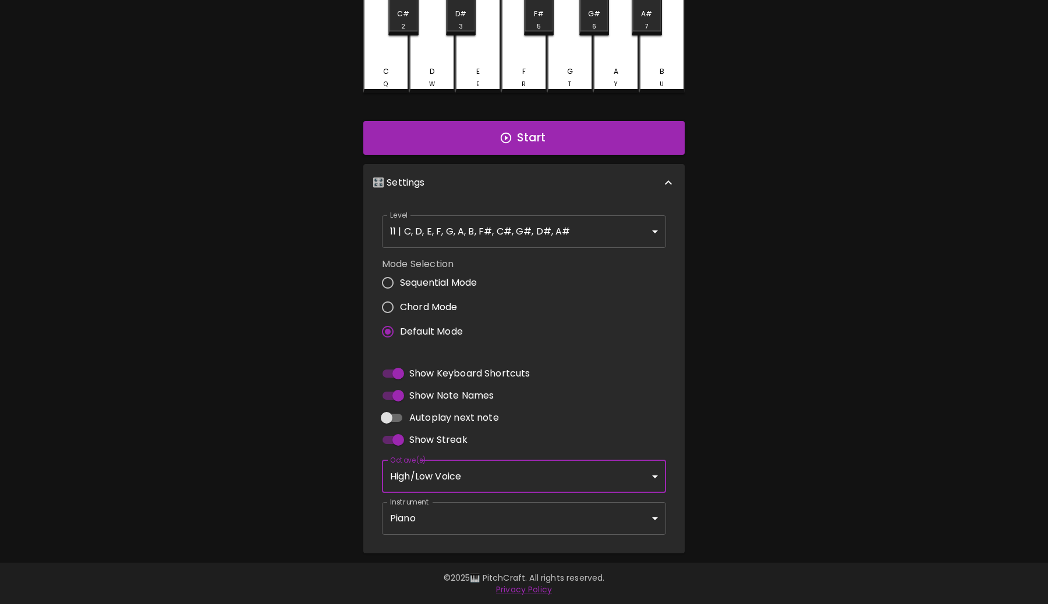
click at [481, 519] on body "🎹 PitchCraft About Badges Log In C Q C# 2 D W D# 3 E E F R F# 5 G T G# 6 A Y A#…" at bounding box center [524, 252] width 1048 height 705
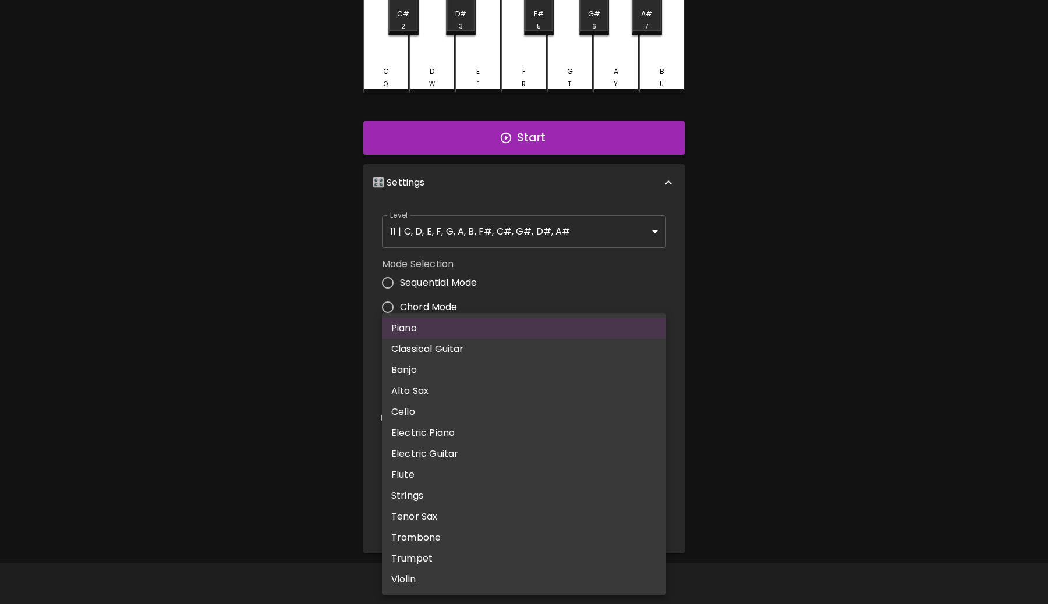
click at [226, 398] on div at bounding box center [524, 302] width 1048 height 604
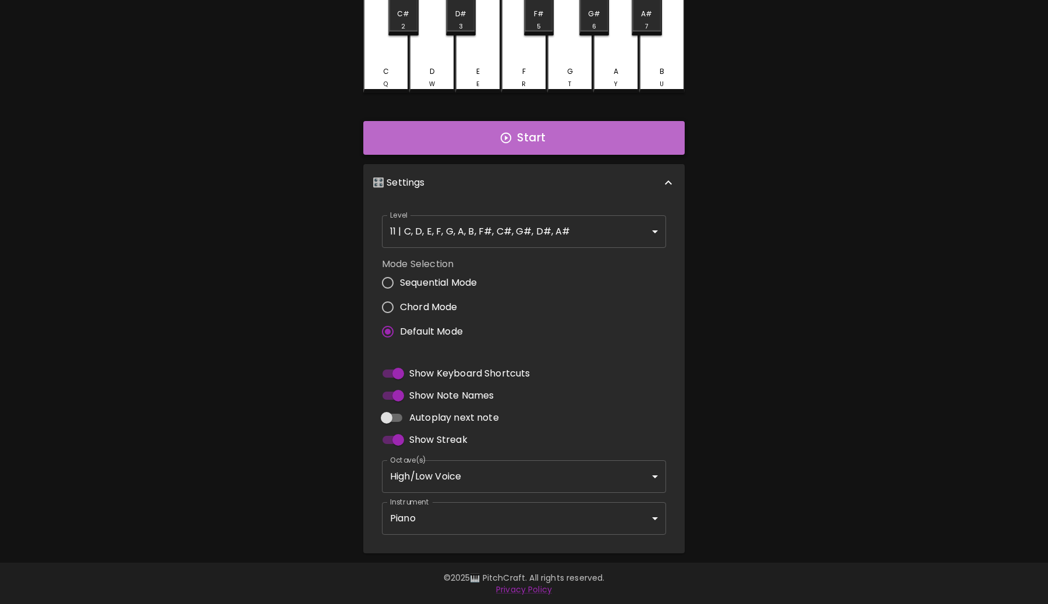
click at [530, 138] on button "Start" at bounding box center [523, 138] width 321 height 34
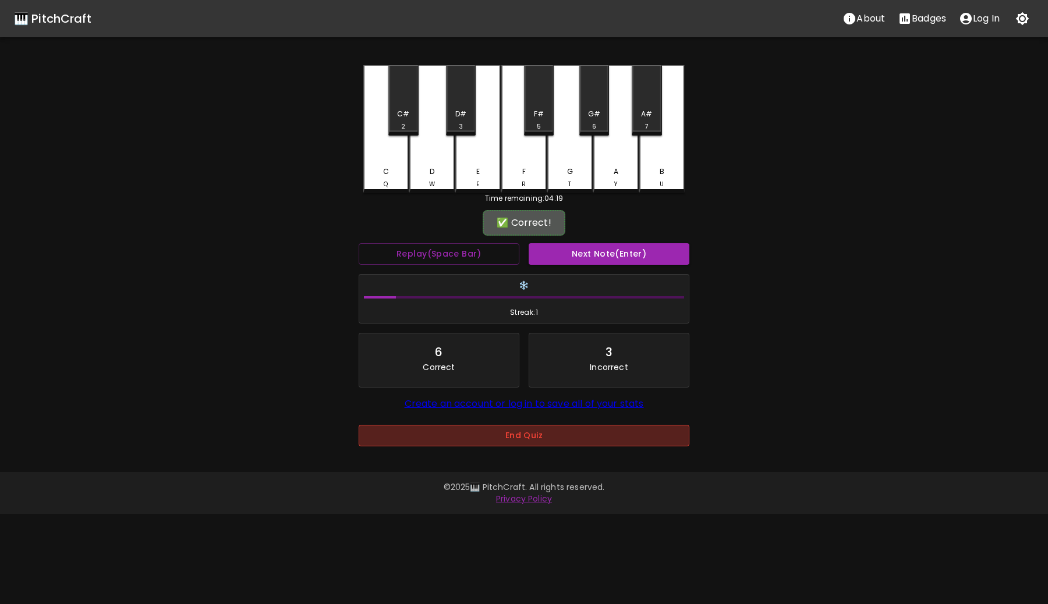
click at [520, 427] on button "End Quiz" at bounding box center [524, 436] width 331 height 22
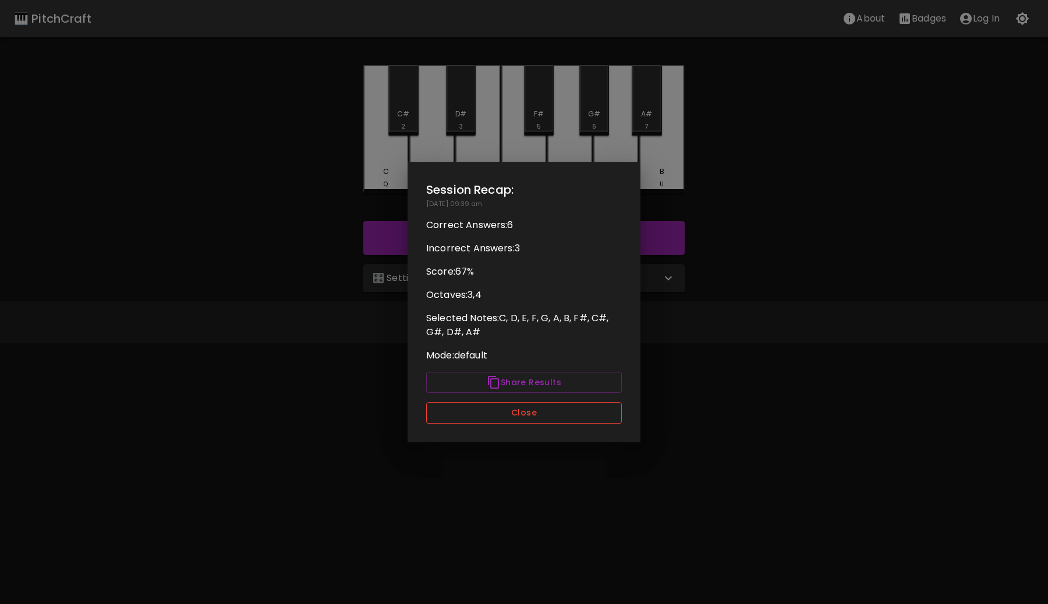
click at [523, 411] on button "Close" at bounding box center [524, 413] width 196 height 22
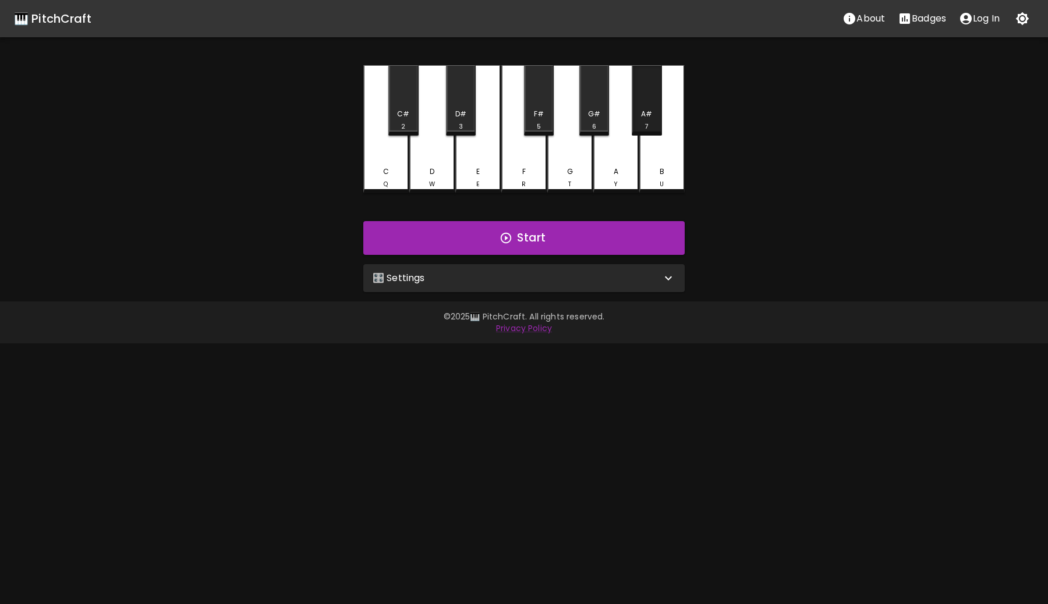
click at [650, 107] on div "A# 7" at bounding box center [647, 100] width 30 height 70
click at [659, 148] on div "B U" at bounding box center [661, 128] width 45 height 126
click at [388, 153] on div "C Q" at bounding box center [385, 128] width 45 height 126
click at [405, 106] on div "C# 2" at bounding box center [403, 100] width 30 height 70
click at [433, 158] on div "D W" at bounding box center [431, 128] width 45 height 126
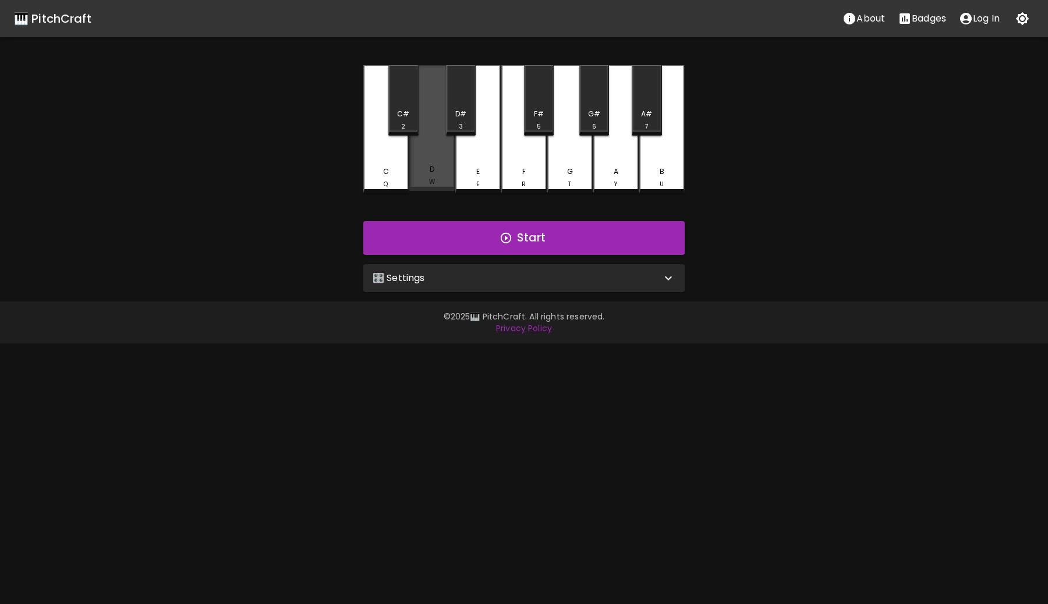
click at [433, 158] on div "D W" at bounding box center [431, 128] width 45 height 126
